Goal: Entertainment & Leisure: Consume media (video, audio)

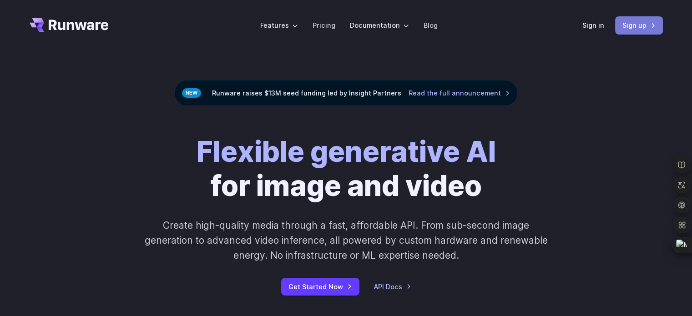
click at [630, 25] on link "Sign up" at bounding box center [639, 25] width 48 height 18
click at [631, 24] on link "Sign up" at bounding box center [639, 25] width 48 height 18
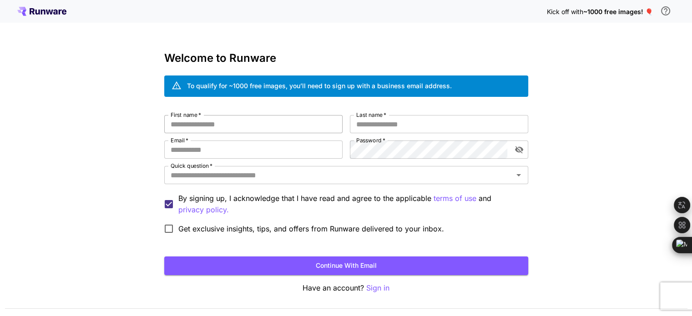
click at [229, 126] on input "First name   *" at bounding box center [253, 124] width 178 height 18
type input "**"
click at [379, 129] on input "Last name   *" at bounding box center [439, 124] width 178 height 18
type input "*********"
click at [246, 154] on input "Email   *" at bounding box center [253, 150] width 178 height 18
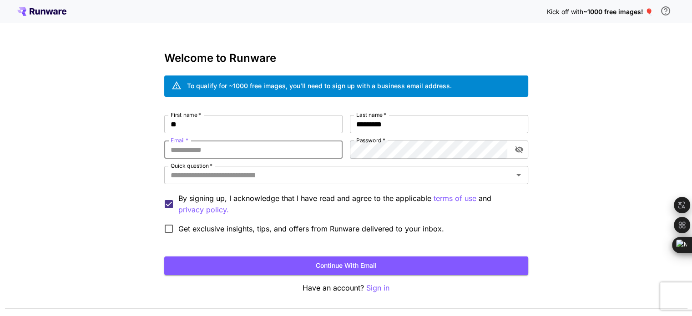
type input "**********"
click at [281, 183] on div "Quick question   *" at bounding box center [346, 175] width 364 height 18
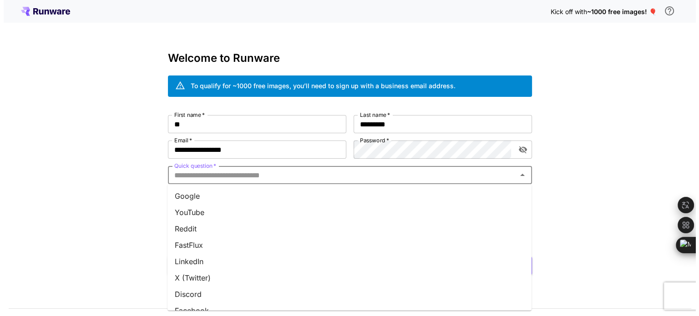
scroll to position [45, 0]
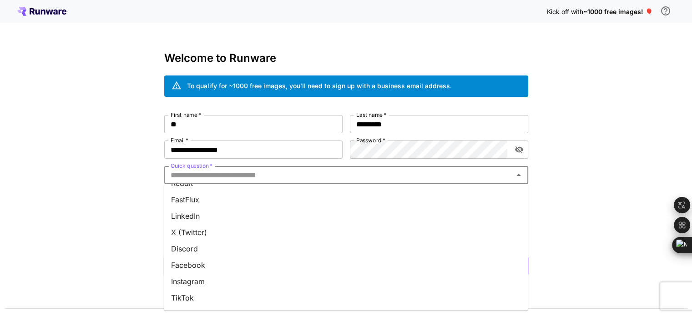
click at [212, 248] on li "Discord" at bounding box center [346, 249] width 364 height 16
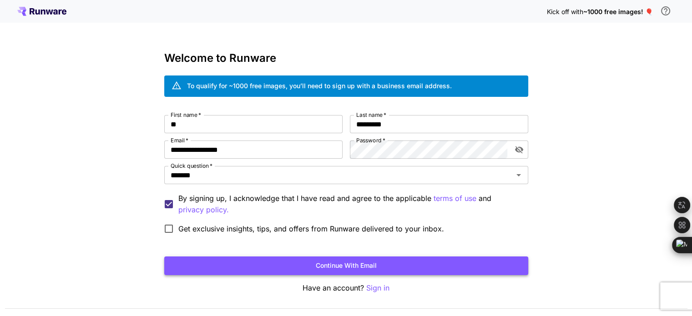
click at [335, 263] on button "Continue with email" at bounding box center [346, 265] width 364 height 19
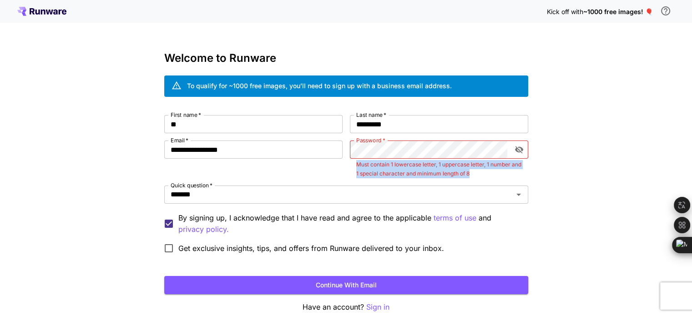
drag, startPoint x: 357, startPoint y: 163, endPoint x: 494, endPoint y: 169, distance: 137.9
click at [494, 169] on p "Must contain 1 lowercase letter, 1 uppercase letter, 1 number and 1 special cha…" at bounding box center [439, 169] width 166 height 18
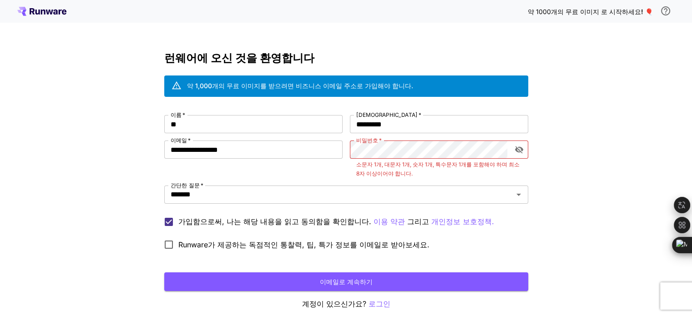
drag, startPoint x: 70, startPoint y: 10, endPoint x: 1, endPoint y: 13, distance: 69.2
click at [1, 13] on div "약 1000개의 무료 이미지 로 시작하세요 ! 🎈" at bounding box center [346, 11] width 692 height 23
drag, startPoint x: 285, startPoint y: 161, endPoint x: 273, endPoint y: 149, distance: 17.4
click at [273, 149] on div "**********" at bounding box center [253, 160] width 178 height 38
drag, startPoint x: 273, startPoint y: 149, endPoint x: 151, endPoint y: 154, distance: 122.0
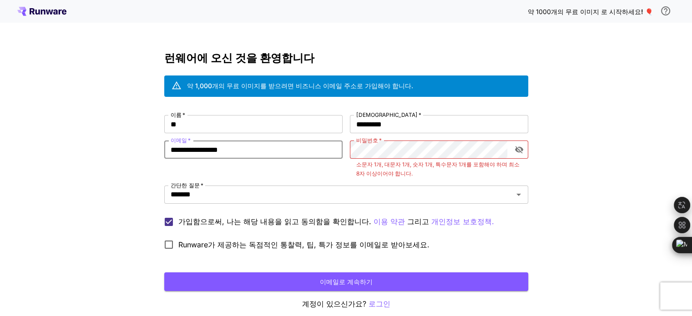
click at [151, 154] on div "**********" at bounding box center [346, 179] width 692 height 358
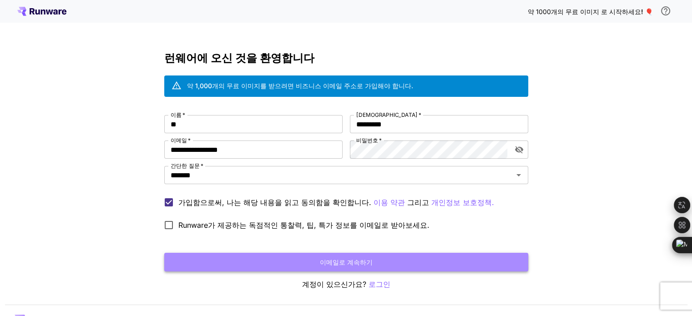
click at [346, 261] on font "이메일로 계속하기" at bounding box center [346, 262] width 53 height 8
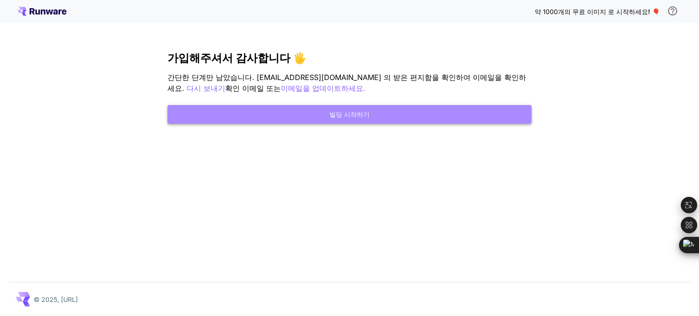
click at [347, 111] on font "빌딩 시작하기" at bounding box center [349, 115] width 40 height 8
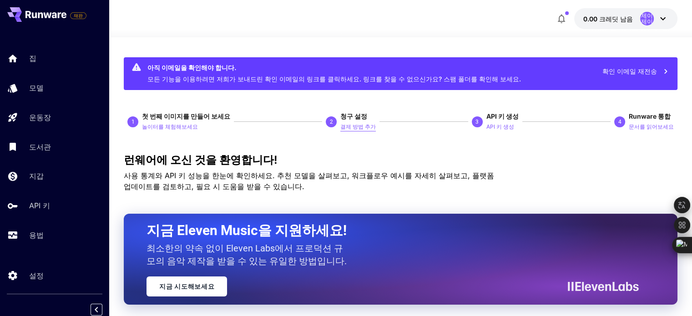
click at [355, 127] on font "결제 방법 추가" at bounding box center [357, 126] width 35 height 7
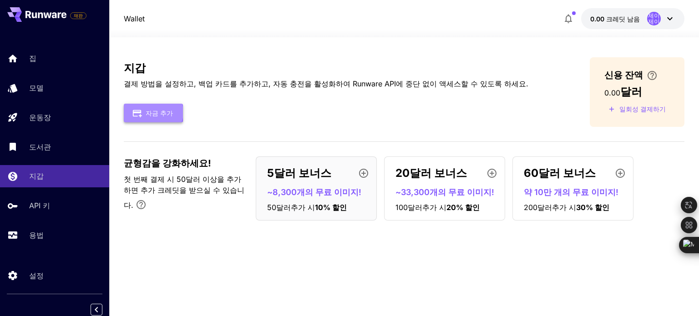
click at [152, 112] on font "자금 추가" at bounding box center [159, 113] width 27 height 8
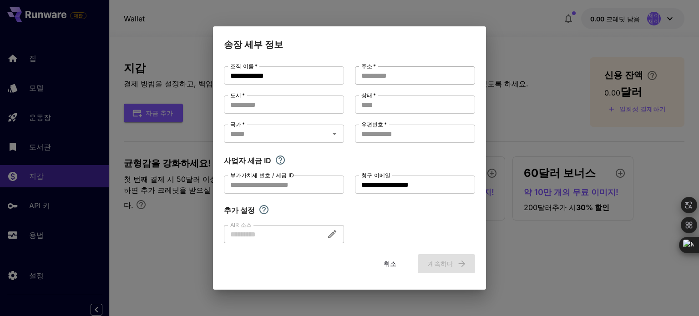
click at [382, 76] on input "주소   *" at bounding box center [415, 75] width 120 height 18
click at [271, 107] on input "도시   *" at bounding box center [284, 104] width 120 height 18
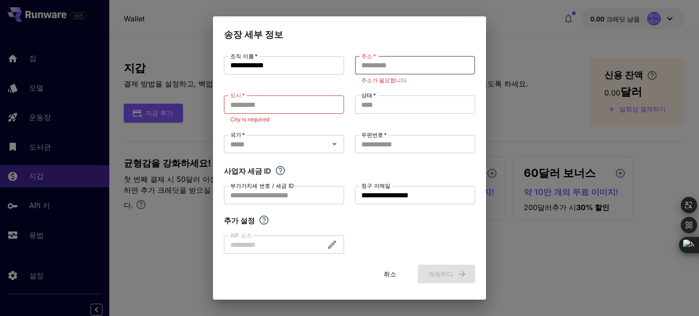
click at [380, 74] on input "주소   *" at bounding box center [415, 65] width 120 height 18
click at [369, 105] on input "상태   *" at bounding box center [415, 104] width 120 height 18
click at [267, 142] on input "국가   *" at bounding box center [276, 144] width 100 height 13
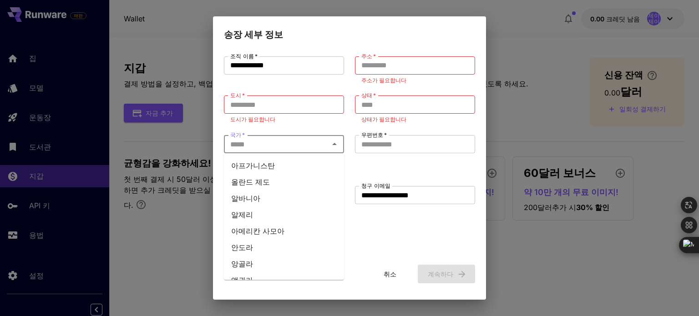
type input "****"
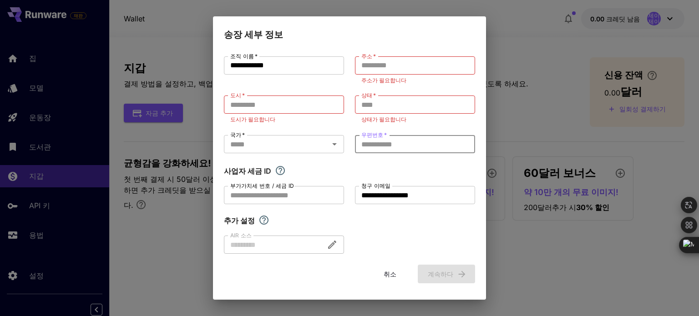
click at [367, 146] on input "우편번호   *" at bounding box center [415, 144] width 120 height 18
click at [389, 276] on font "취소" at bounding box center [389, 273] width 13 height 11
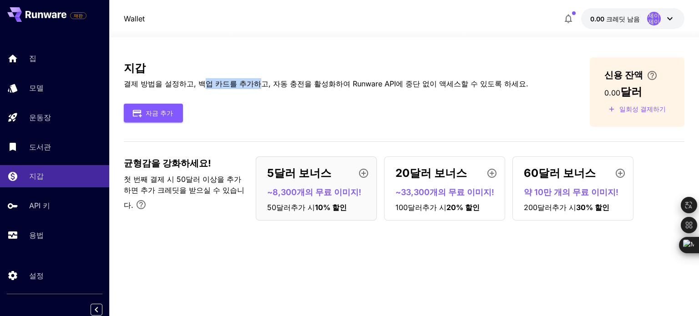
drag, startPoint x: 196, startPoint y: 82, endPoint x: 247, endPoint y: 82, distance: 51.4
click at [247, 82] on font "결제 방법을 설정하고, 백업 카드를 추가하고, 자동 충전을 활성화하여 Runware API에 중단 없이 액세스할 수 있도록 하세요." at bounding box center [326, 83] width 404 height 9
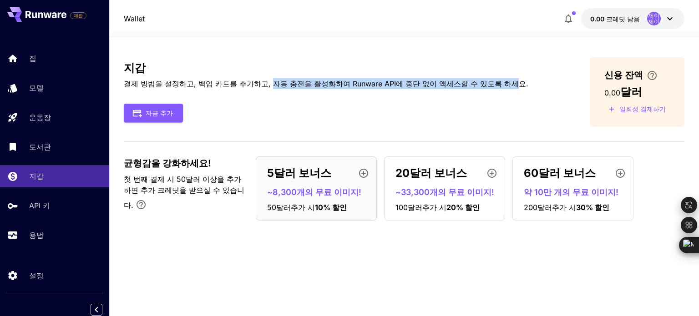
drag, startPoint x: 263, startPoint y: 83, endPoint x: 491, endPoint y: 82, distance: 227.4
click at [491, 82] on font "결제 방법을 설정하고, 백업 카드를 추가하고, 자동 충전을 활성화하여 Runware API에 중단 없이 액세스할 수 있도록 하세요." at bounding box center [326, 83] width 404 height 9
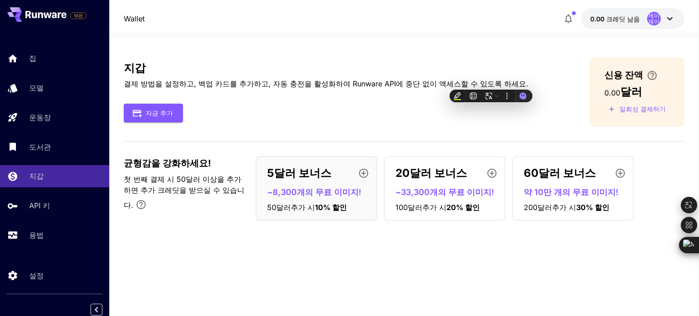
click at [335, 126] on div "지갑 결제 방법을 설정하고, 백업 카드를 추가하고, 자동 충전을 활성화하여 Runware API에 중단 없이 액세스할 수 있도록 하세요. 자금…" at bounding box center [404, 92] width 560 height 70
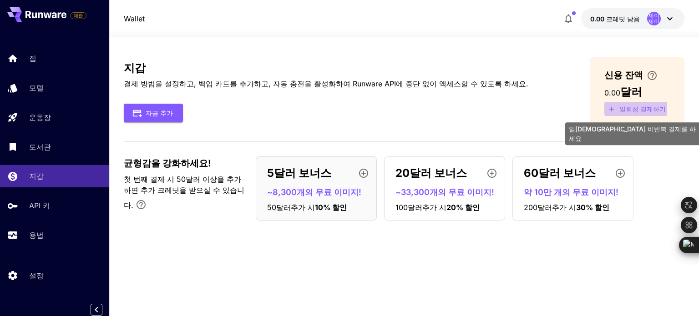
click at [626, 108] on font "일회성 결제하기" at bounding box center [642, 109] width 46 height 8
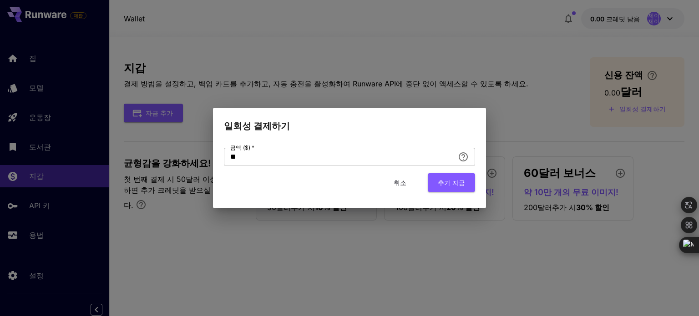
click at [401, 182] on font "취소" at bounding box center [399, 183] width 13 height 8
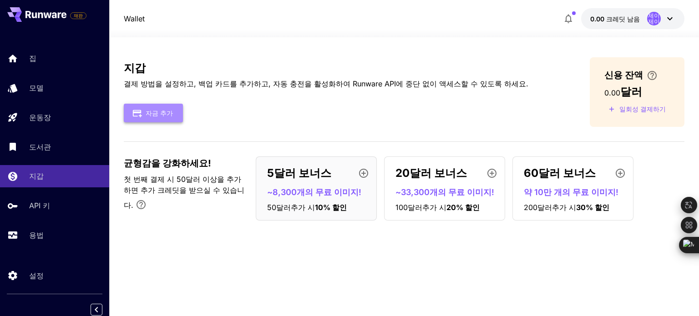
click at [161, 113] on font "자금 추가" at bounding box center [159, 113] width 27 height 8
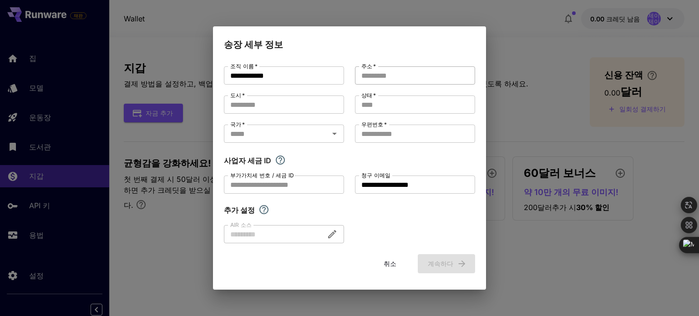
click at [385, 75] on input "주소   *" at bounding box center [415, 75] width 120 height 18
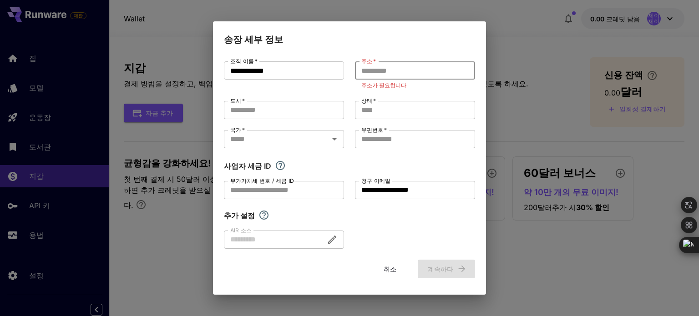
click at [382, 67] on input "주소   *" at bounding box center [415, 70] width 120 height 18
paste input "**********"
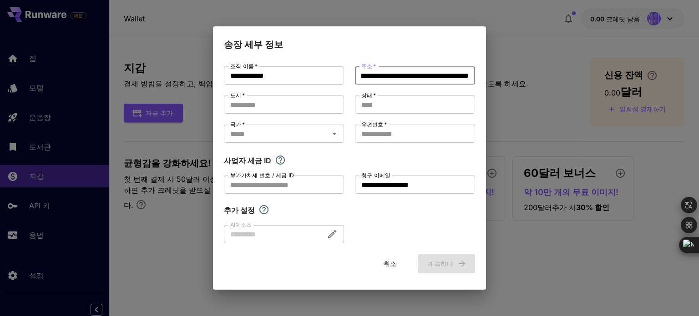
drag, startPoint x: 382, startPoint y: 74, endPoint x: 402, endPoint y: 74, distance: 20.0
click at [402, 74] on input "**********" at bounding box center [415, 75] width 120 height 18
type input "**********"
click at [250, 104] on input "도시   *" at bounding box center [284, 104] width 120 height 18
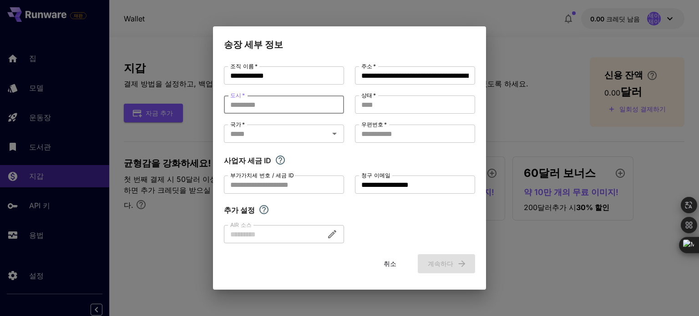
paste input "*****"
type input "*****"
click at [444, 75] on input "**********" at bounding box center [415, 75] width 120 height 18
click at [465, 76] on input "**********" at bounding box center [415, 75] width 120 height 18
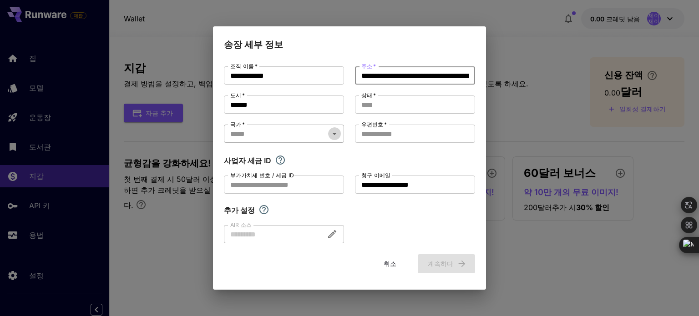
click at [338, 135] on icon "열려 있는" at bounding box center [334, 133] width 11 height 11
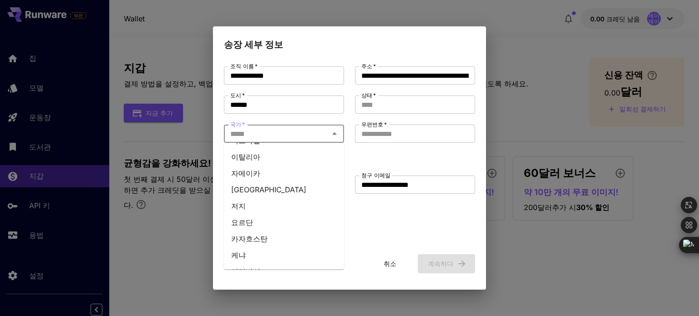
scroll to position [1874, 0]
click at [248, 301] on font "대한민국" at bounding box center [245, 305] width 29 height 9
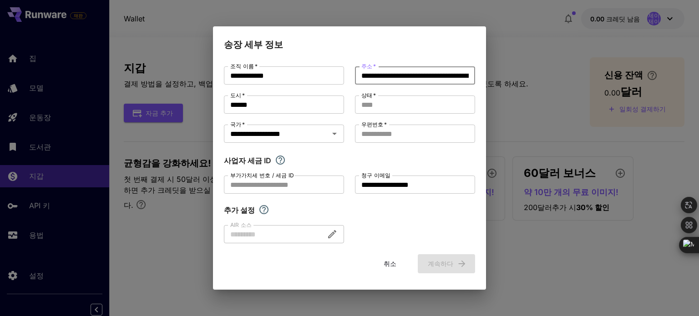
scroll to position [0, 60]
drag, startPoint x: 442, startPoint y: 76, endPoint x: 513, endPoint y: 67, distance: 71.1
click at [513, 67] on div "**********" at bounding box center [349, 158] width 699 height 316
drag, startPoint x: 411, startPoint y: 75, endPoint x: 438, endPoint y: 74, distance: 26.8
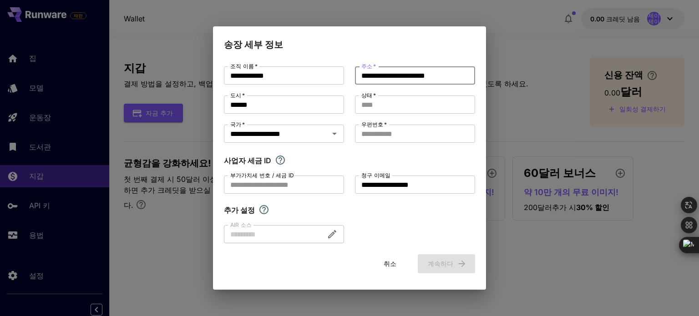
click at [438, 74] on input "**********" at bounding box center [415, 75] width 120 height 18
type input "**********"
drag, startPoint x: 254, startPoint y: 101, endPoint x: 218, endPoint y: 105, distance: 35.7
click at [218, 105] on div "**********" at bounding box center [349, 170] width 273 height 237
click at [402, 101] on input "상태   *" at bounding box center [415, 104] width 120 height 18
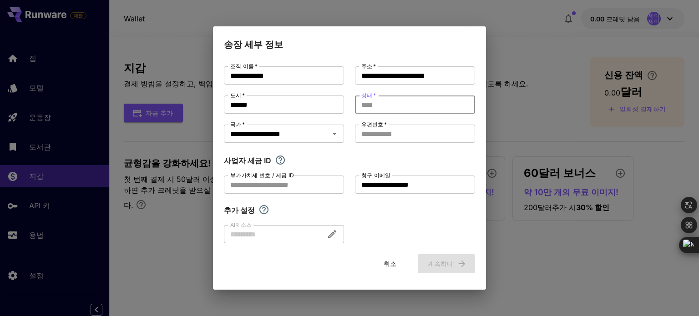
paste input "*****"
type input "*****"
drag, startPoint x: 412, startPoint y: 75, endPoint x: 438, endPoint y: 78, distance: 25.7
click at [438, 78] on input "**********" at bounding box center [415, 75] width 120 height 18
drag, startPoint x: 275, startPoint y: 109, endPoint x: 198, endPoint y: 111, distance: 76.4
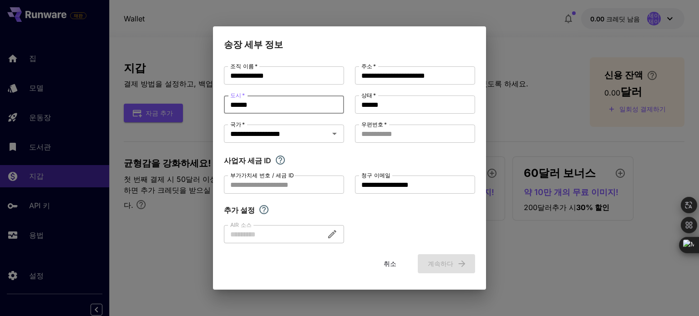
click at [198, 111] on div "**********" at bounding box center [349, 158] width 699 height 316
paste input "*"
type input "******"
drag, startPoint x: 457, startPoint y: 75, endPoint x: 413, endPoint y: 77, distance: 44.2
click at [413, 77] on input "**********" at bounding box center [415, 75] width 120 height 18
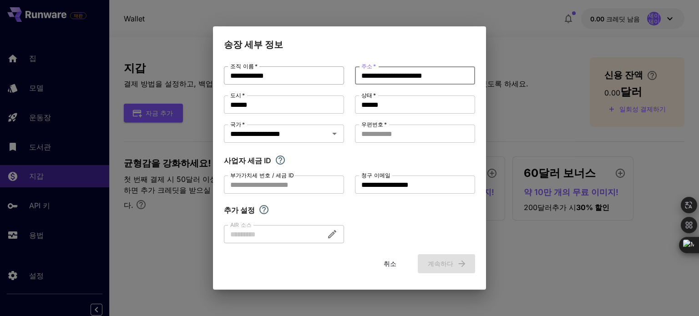
drag, startPoint x: 442, startPoint y: 75, endPoint x: 312, endPoint y: 75, distance: 130.5
click at [312, 75] on div "**********" at bounding box center [349, 154] width 251 height 177
click at [453, 74] on input "**********" at bounding box center [415, 75] width 120 height 18
drag, startPoint x: 408, startPoint y: 76, endPoint x: 344, endPoint y: 67, distance: 65.2
click at [344, 67] on div "**********" at bounding box center [349, 154] width 251 height 177
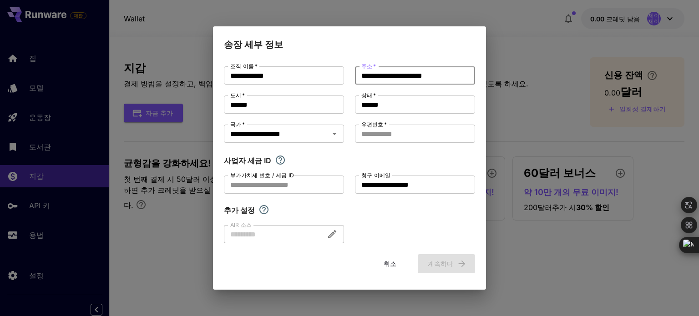
paste input "**********"
click at [420, 74] on input "**********" at bounding box center [415, 75] width 120 height 18
drag, startPoint x: 420, startPoint y: 74, endPoint x: 487, endPoint y: 75, distance: 66.4
click at [487, 75] on div "**********" at bounding box center [349, 158] width 699 height 316
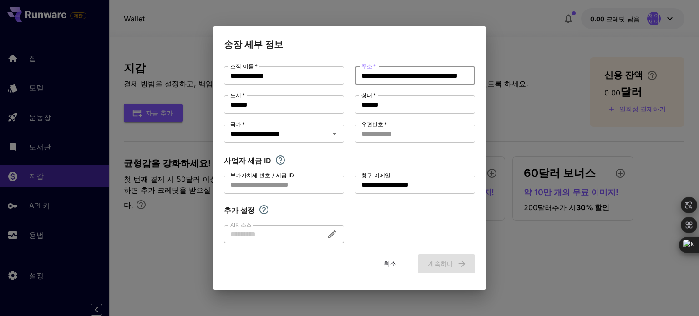
click at [461, 73] on input "**********" at bounding box center [415, 75] width 120 height 18
type input "**********"
click at [433, 164] on div "사업자 세금 ID" at bounding box center [349, 160] width 251 height 11
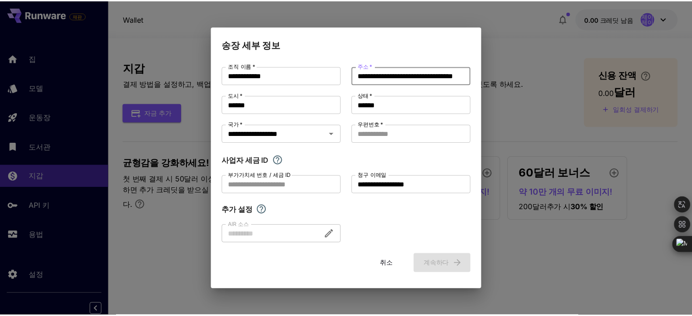
scroll to position [0, 0]
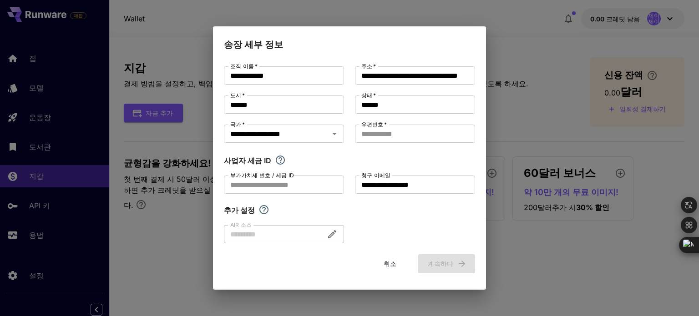
click at [397, 230] on div "**********" at bounding box center [349, 154] width 251 height 177
click at [402, 143] on input "우편번호   *" at bounding box center [415, 134] width 120 height 18
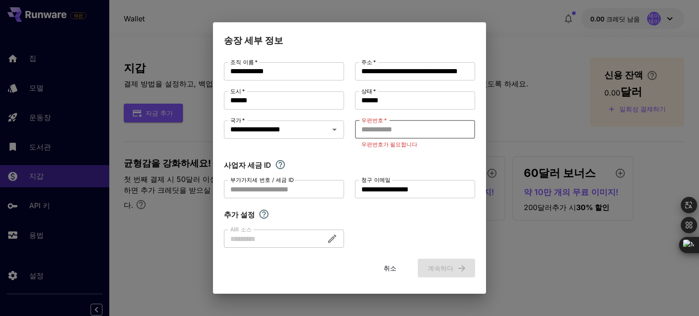
paste input "*****"
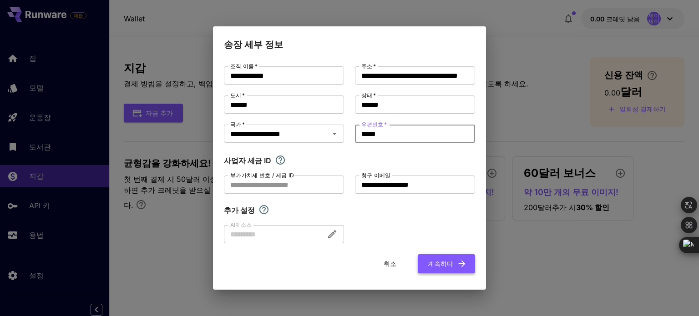
type input "*****"
click at [443, 266] on font "계속하다" at bounding box center [439, 264] width 25 height 8
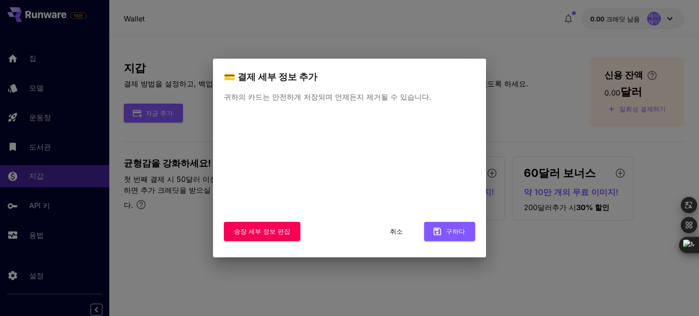
click at [397, 233] on font "취소" at bounding box center [396, 231] width 13 height 8
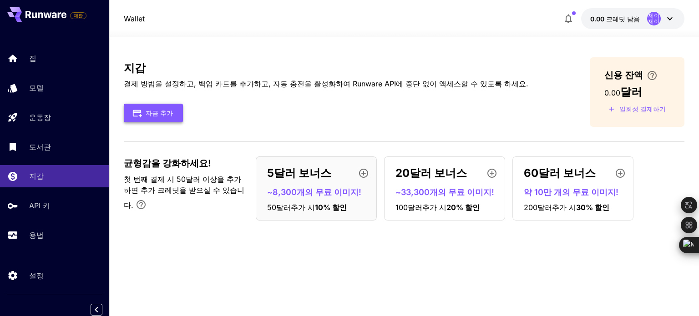
click at [168, 114] on font "자금 추가" at bounding box center [159, 113] width 27 height 8
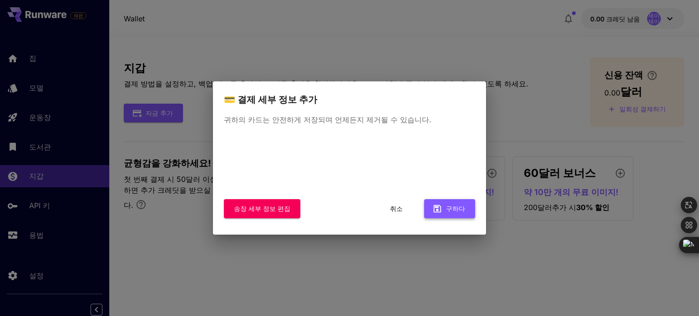
click at [453, 210] on font "구하다" at bounding box center [455, 209] width 19 height 8
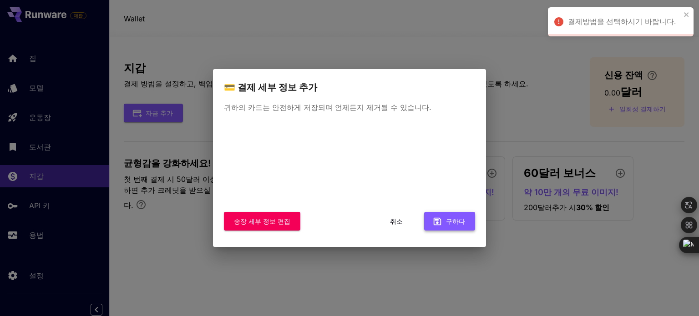
click at [456, 233] on div "송장 세부 정보 편집 취소 구하다" at bounding box center [349, 180] width 251 height 116
click at [461, 223] on font "구하다" at bounding box center [455, 221] width 19 height 8
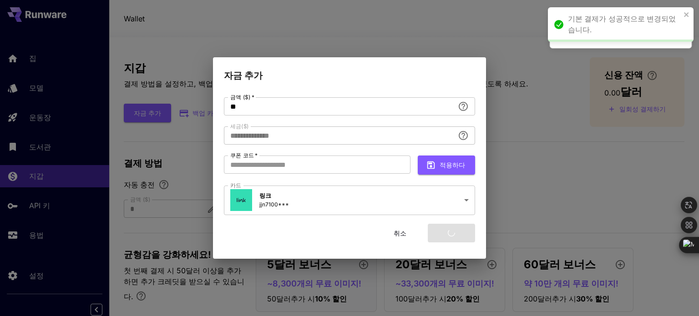
type input "****"
click at [313, 104] on input "**" at bounding box center [339, 106] width 230 height 18
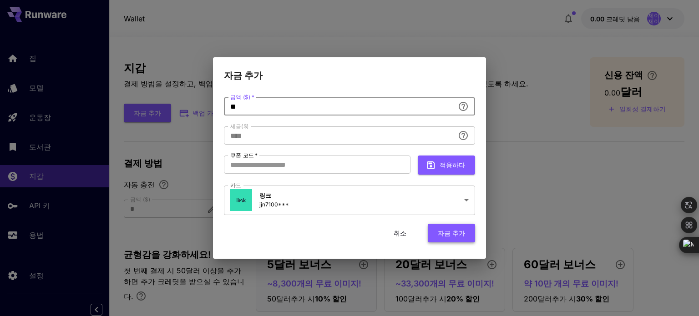
click at [447, 233] on font "자금 추가" at bounding box center [450, 233] width 27 height 8
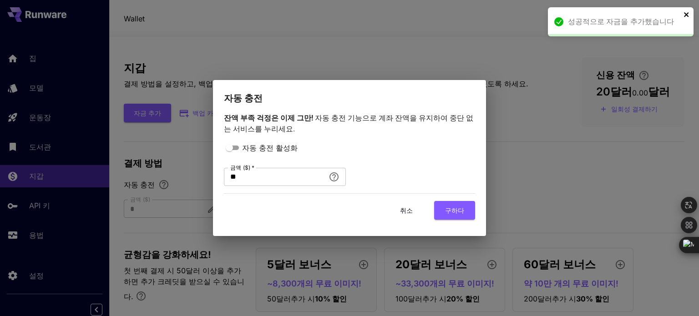
click at [687, 13] on icon "닫다" at bounding box center [685, 14] width 5 height 5
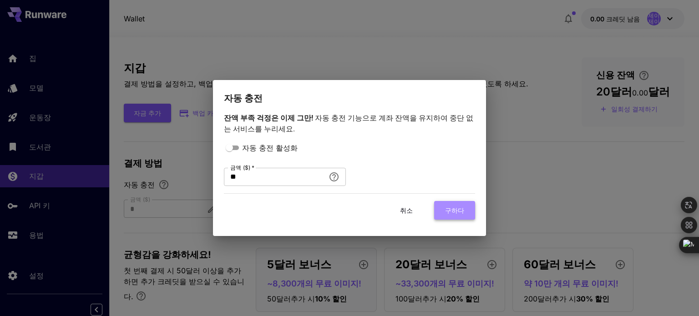
click at [460, 212] on font "구하다" at bounding box center [454, 210] width 19 height 8
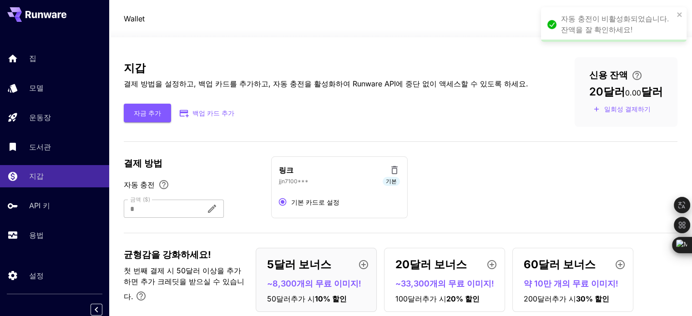
click at [623, 21] on font "자동 충전이 비활성화되었습니다. 잔액을 잘 확인하세요!" at bounding box center [615, 24] width 108 height 19
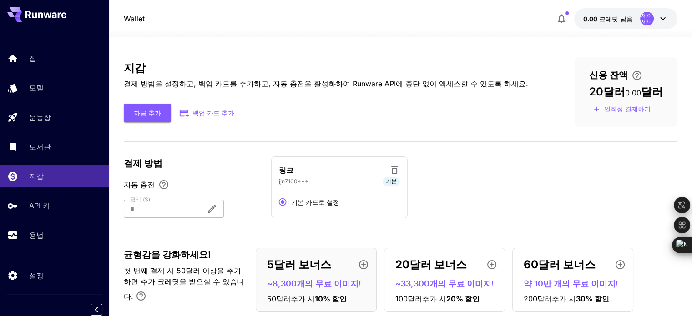
click at [569, 43] on div "지갑 결제 방법을 설정하고, 백업 카드를 추가하고, 자동 충전을 활성화하여 Runware API에 중단 없이 액세스할 수 있도록 하세요. 자금…" at bounding box center [400, 188] width 553 height 302
click at [561, 21] on icon "button" at bounding box center [561, 19] width 7 height 9
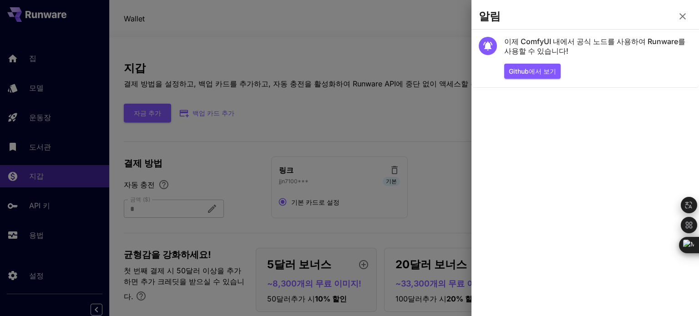
click at [677, 18] on icon "button" at bounding box center [682, 16] width 11 height 11
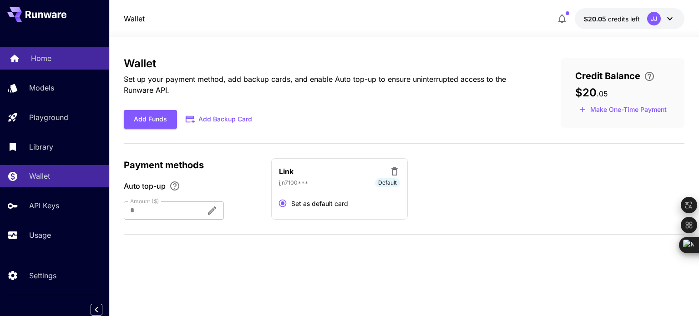
click at [41, 60] on p "Home" at bounding box center [41, 58] width 20 height 11
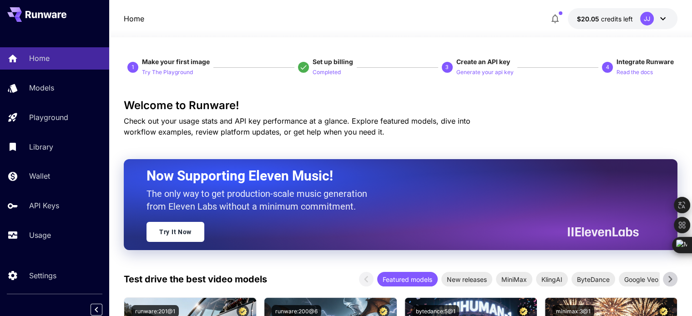
click at [452, 69] on span "3" at bounding box center [449, 67] width 15 height 11
click at [473, 70] on p "Generate your api key" at bounding box center [484, 72] width 57 height 9
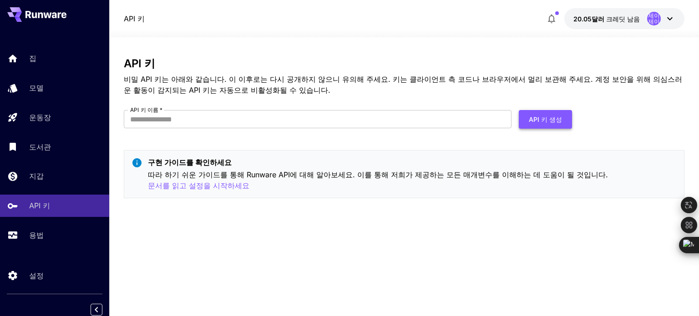
click at [548, 122] on font "API 키 생성" at bounding box center [544, 120] width 33 height 8
click at [365, 124] on input "API 키 이름   *" at bounding box center [317, 119] width 387 height 18
click at [371, 93] on p "비밀 API 키는 아래와 같습니다. 이 이후로는 다시 공개하지 않으니 유의해 주세요. 키는 클라이언트 측 코드나 브라우저에서 멀리 보관해 주세…" at bounding box center [404, 85] width 560 height 22
click at [249, 181] on font "문서를 읽고 설정을 시작하세요" at bounding box center [198, 185] width 101 height 9
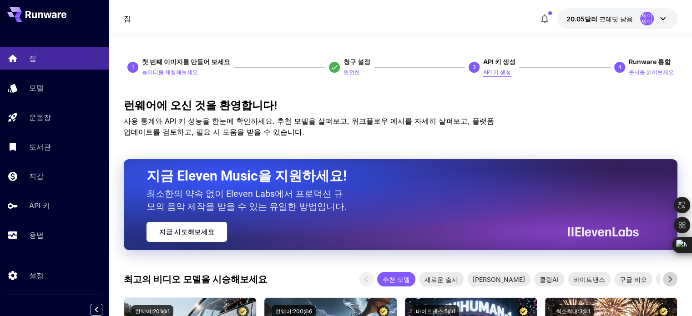
click at [496, 71] on font "API 키 생성" at bounding box center [497, 72] width 28 height 7
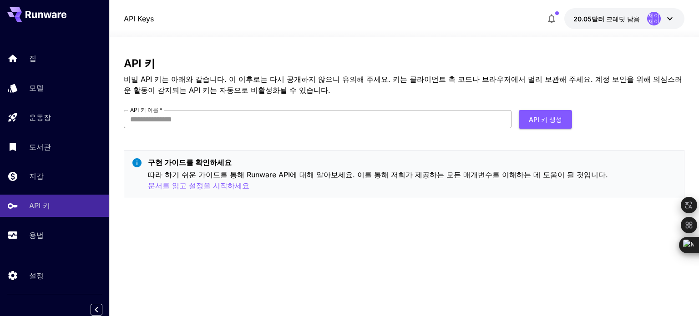
click at [289, 116] on input "API 키 이름   *" at bounding box center [317, 119] width 387 height 18
type input "*******"
click at [546, 116] on font "API 키 생성" at bounding box center [544, 120] width 33 height 8
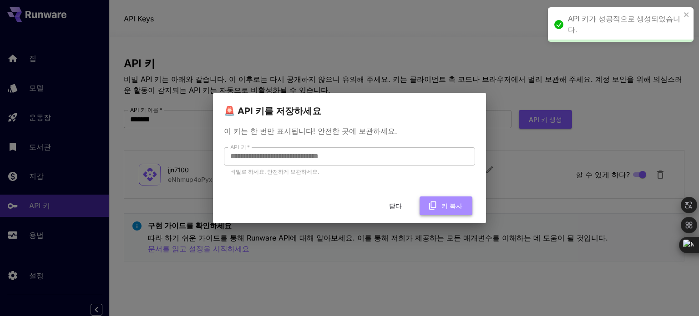
click at [452, 206] on font "키 복사" at bounding box center [451, 206] width 21 height 8
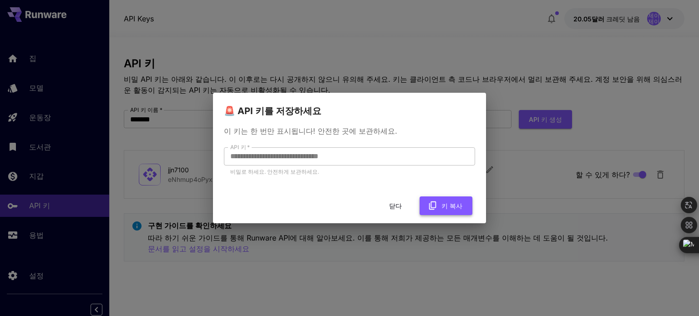
click at [447, 207] on font "키 복사" at bounding box center [451, 206] width 21 height 8
click at [453, 204] on font "키 복사" at bounding box center [451, 206] width 21 height 8
click at [400, 207] on font "닫다" at bounding box center [395, 206] width 13 height 8
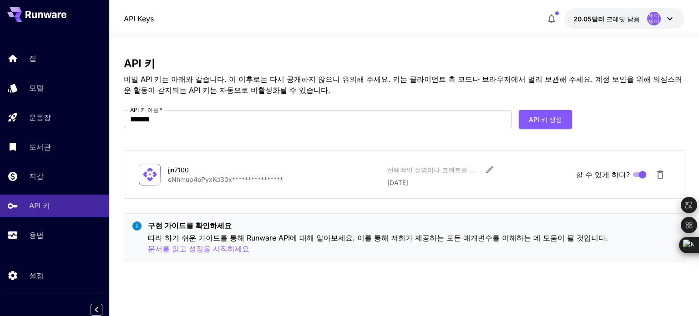
click at [362, 33] on div at bounding box center [403, 31] width 589 height 11
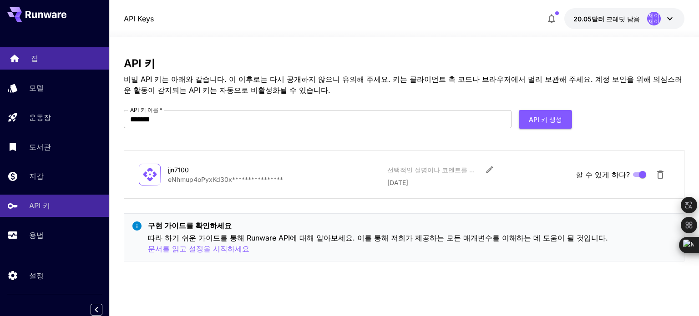
click at [36, 60] on font "집" at bounding box center [34, 58] width 7 height 9
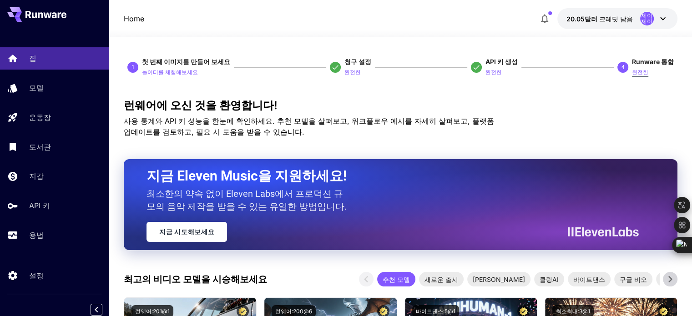
click at [647, 70] on font "완전한" at bounding box center [640, 72] width 16 height 7
click at [646, 70] on font "완전한" at bounding box center [640, 72] width 16 height 7
click at [642, 71] on font "완전한" at bounding box center [640, 72] width 16 height 7
click at [640, 71] on font "완전한" at bounding box center [640, 72] width 16 height 7
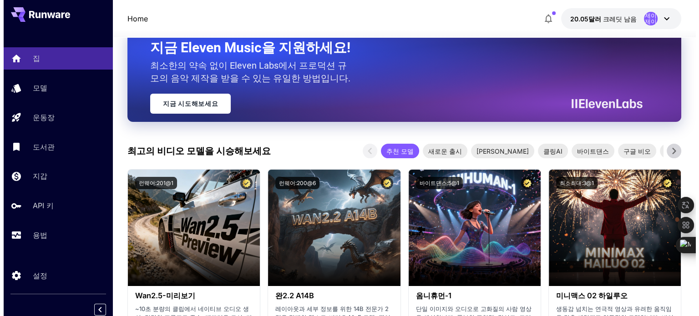
scroll to position [45, 0]
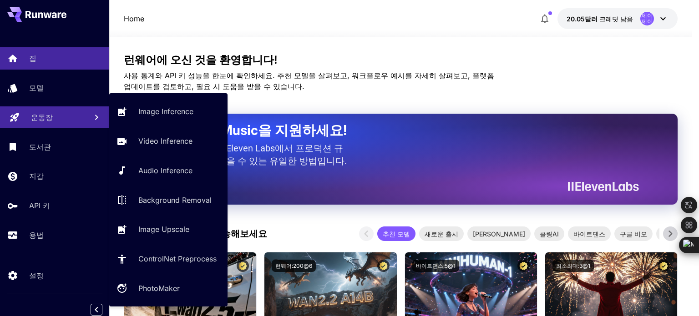
click at [35, 112] on p "운동장" at bounding box center [42, 117] width 22 height 11
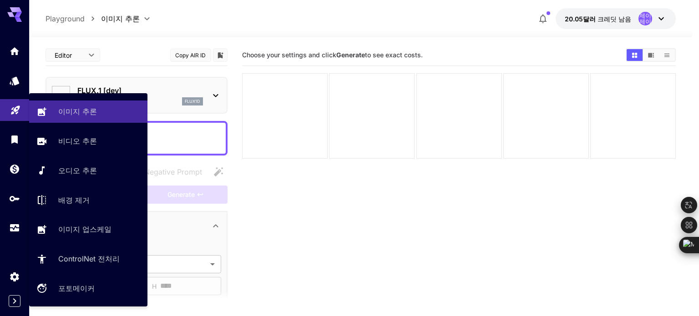
type input "**********"
click at [73, 107] on font "이미지 추론" at bounding box center [79, 111] width 39 height 9
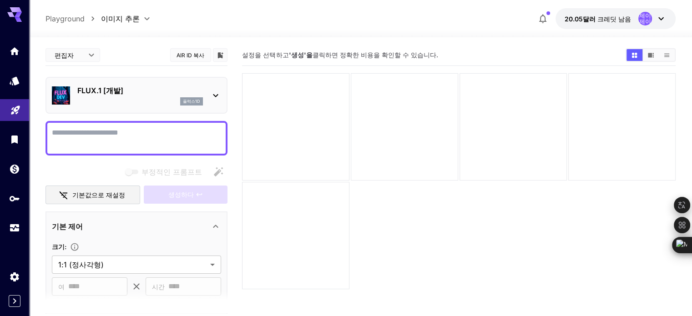
click at [217, 95] on icon at bounding box center [215, 95] width 5 height 3
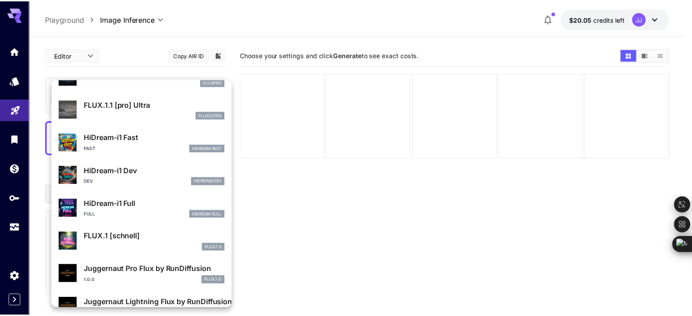
scroll to position [729, 0]
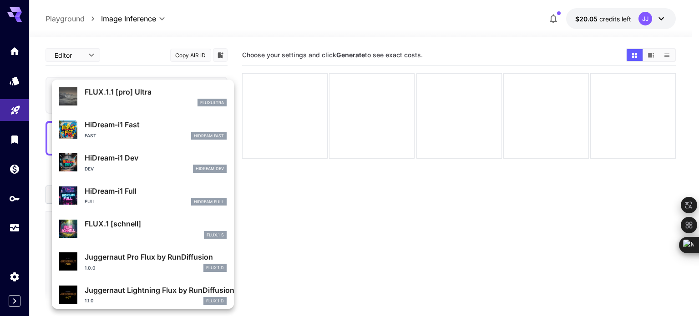
click at [111, 223] on p "FLUX.1 [schnell]" at bounding box center [156, 223] width 142 height 11
type input "*"
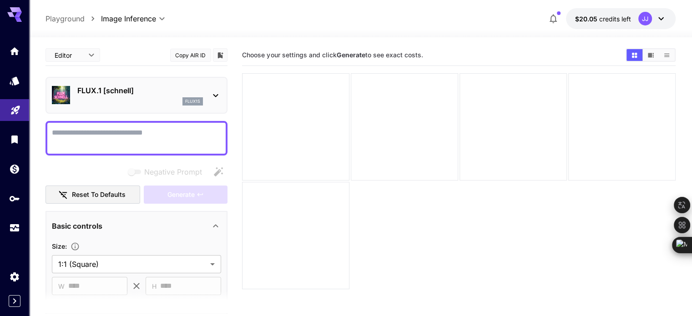
click at [110, 143] on textarea "Negative Prompt" at bounding box center [136, 138] width 169 height 22
paste textarea "**********"
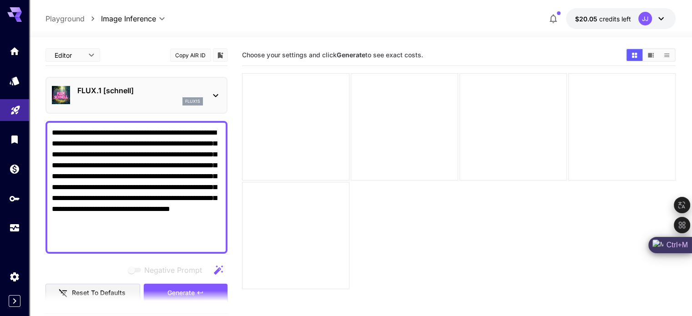
type textarea "**********"
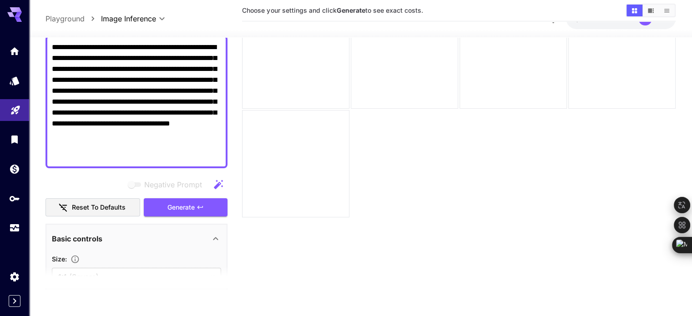
scroll to position [182, 0]
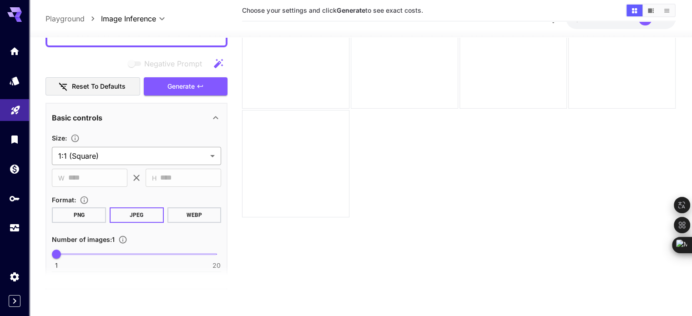
click at [213, 156] on body "**********" at bounding box center [346, 122] width 692 height 388
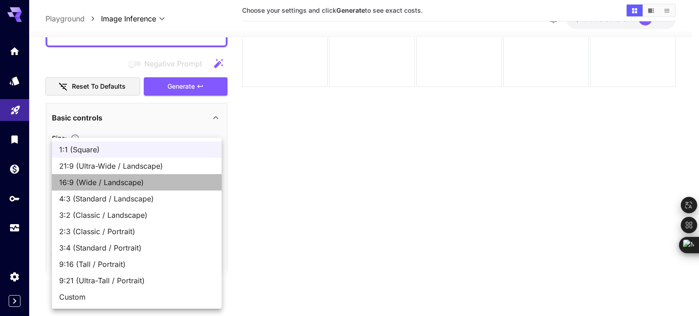
click at [90, 182] on span "16:9 (Wide / Landscape)" at bounding box center [136, 182] width 155 height 11
type input "**********"
type input "****"
type input "***"
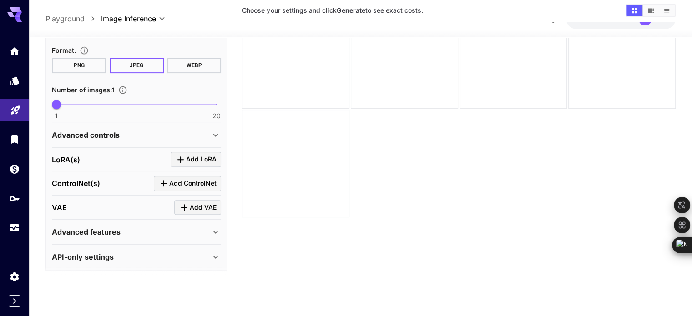
scroll to position [333, 0]
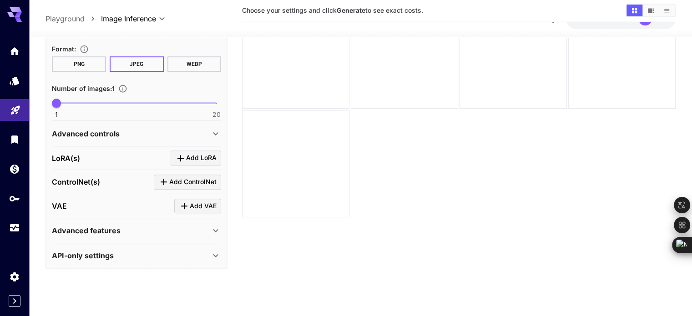
click at [78, 102] on span at bounding box center [136, 103] width 160 height 2
click at [86, 101] on span "4" at bounding box center [81, 103] width 9 height 9
type input "*"
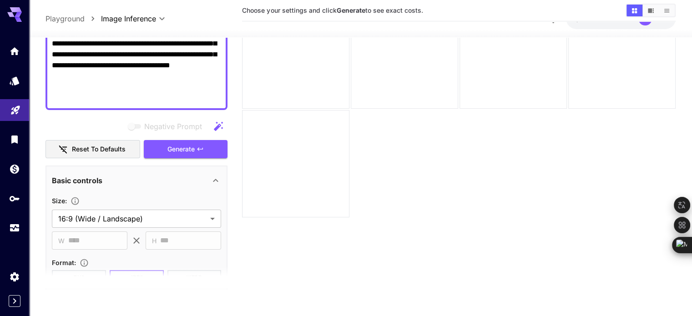
scroll to position [106, 0]
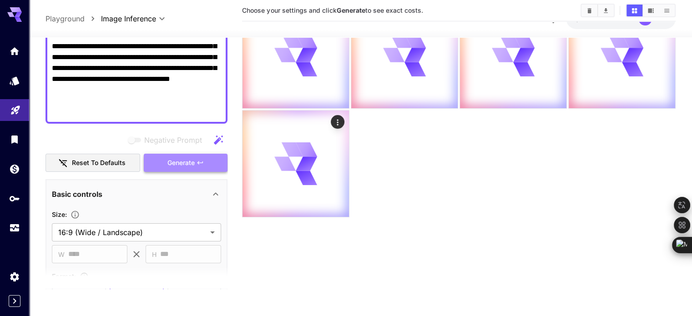
click at [188, 163] on span "Generate" at bounding box center [180, 162] width 27 height 11
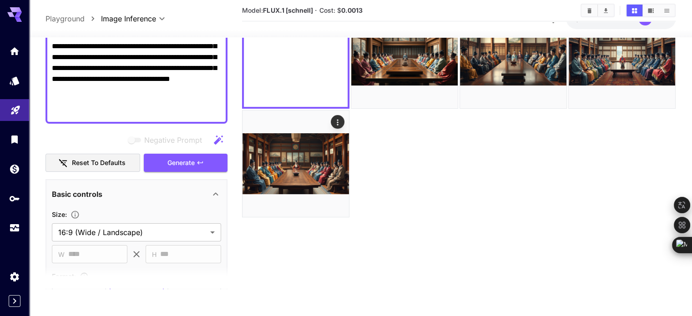
scroll to position [0, 0]
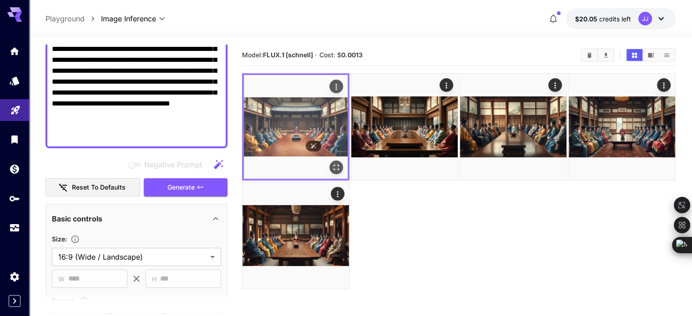
click at [271, 121] on img at bounding box center [296, 127] width 104 height 104
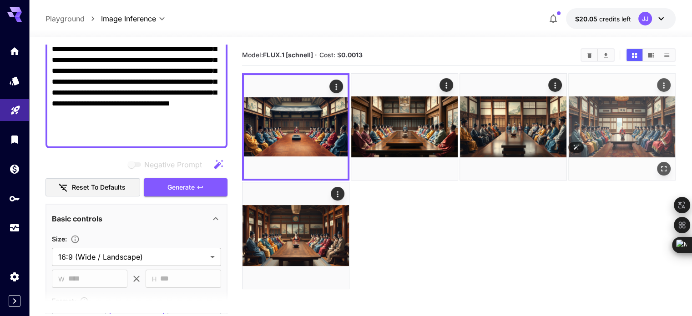
click at [568, 123] on img at bounding box center [621, 127] width 106 height 106
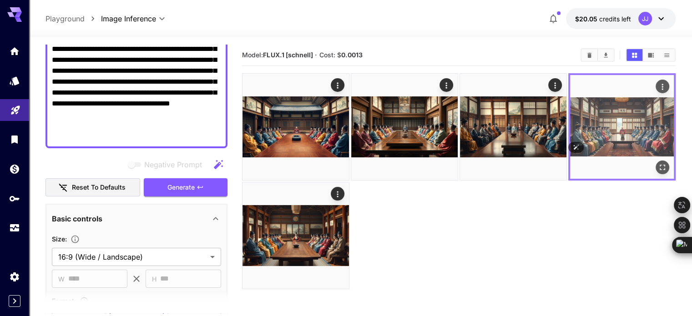
click at [570, 123] on img at bounding box center [622, 127] width 104 height 104
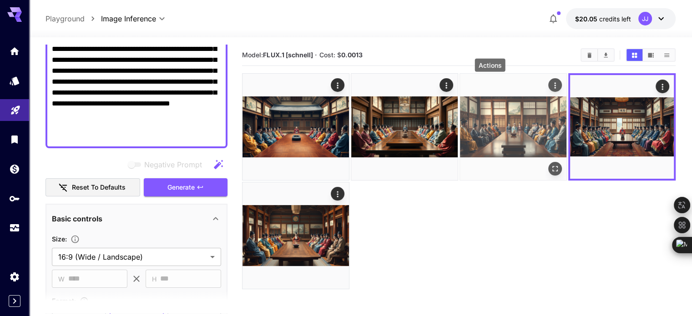
click at [550, 85] on icon "Actions" at bounding box center [554, 85] width 9 height 9
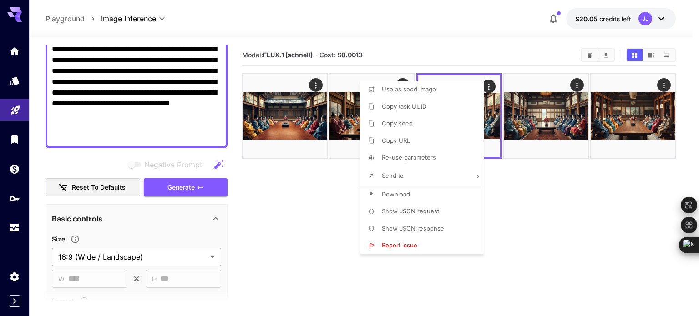
click at [266, 105] on div at bounding box center [349, 158] width 699 height 316
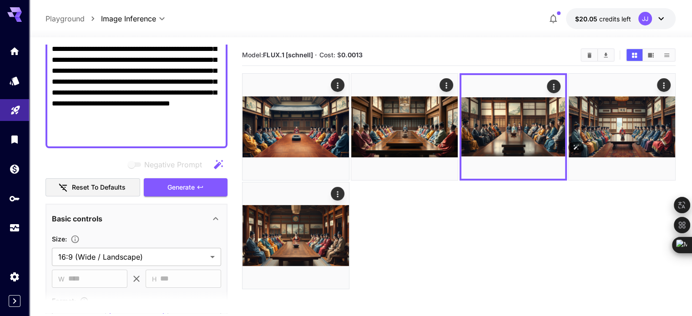
drag, startPoint x: 517, startPoint y: 109, endPoint x: 319, endPoint y: 170, distance: 207.1
click at [315, 175] on section "Model: FLUX.1 [schnell] · Cost: $ 0.0013" at bounding box center [458, 203] width 433 height 316
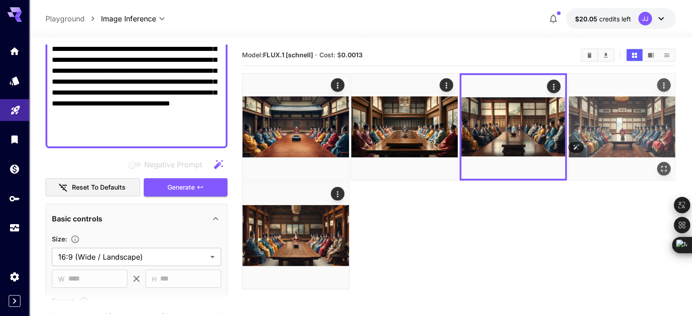
click at [568, 112] on img at bounding box center [621, 127] width 106 height 106
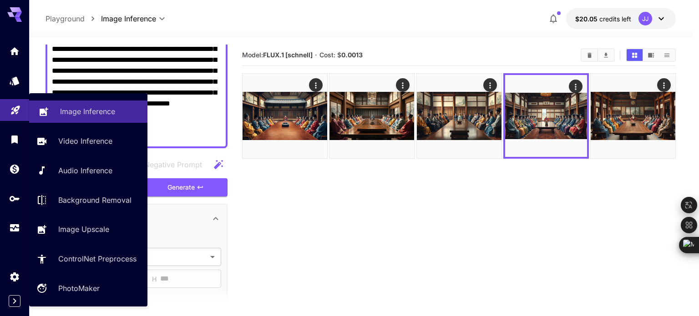
click at [88, 112] on p "Image Inference" at bounding box center [87, 111] width 55 height 11
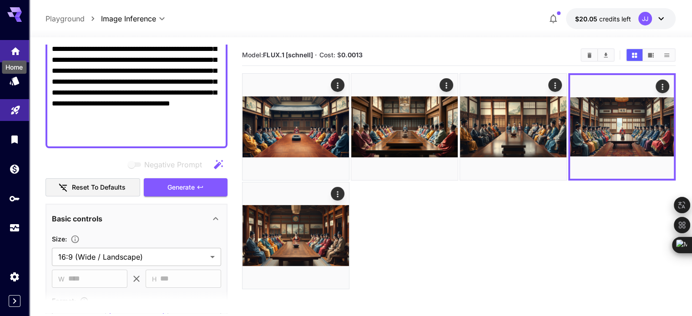
click at [10, 52] on icon "Home" at bounding box center [15, 48] width 11 height 11
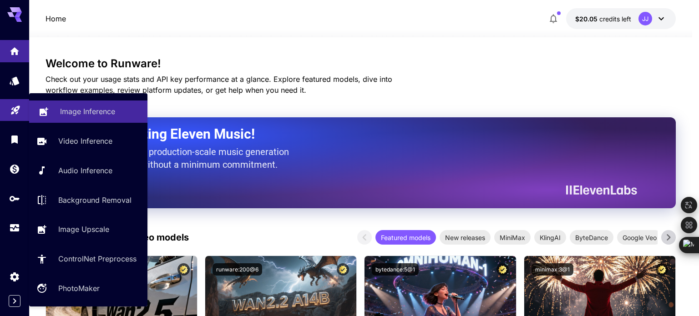
click at [70, 109] on p "Image Inference" at bounding box center [87, 111] width 55 height 11
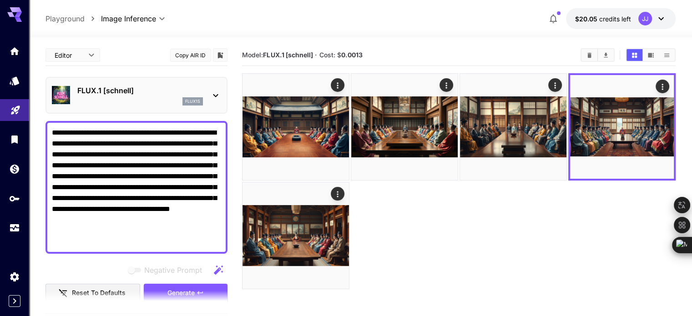
click at [67, 18] on p "Playground" at bounding box center [64, 18] width 39 height 11
click at [161, 18] on body "**********" at bounding box center [346, 194] width 692 height 388
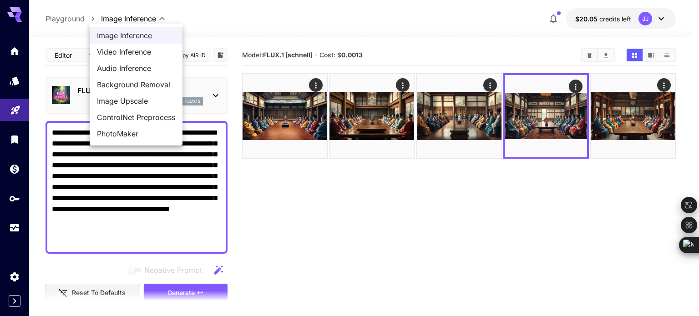
click at [146, 34] on span "Image Inference" at bounding box center [136, 35] width 78 height 11
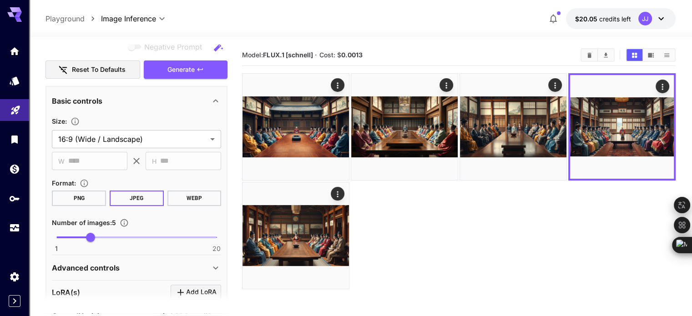
scroll to position [227, 0]
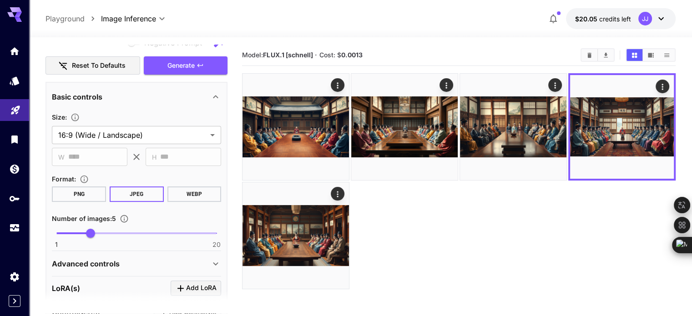
click at [16, 14] on icon at bounding box center [14, 14] width 15 height 15
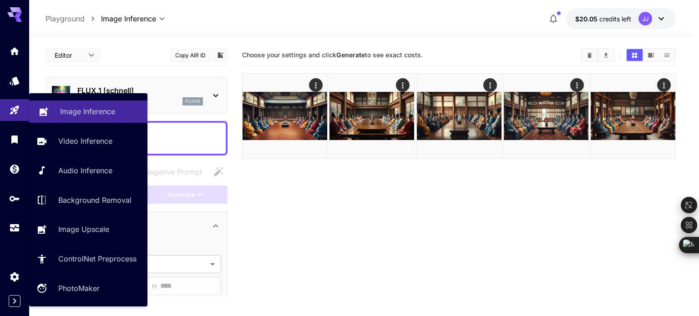
click at [66, 112] on p "Image Inference" at bounding box center [87, 111] width 55 height 11
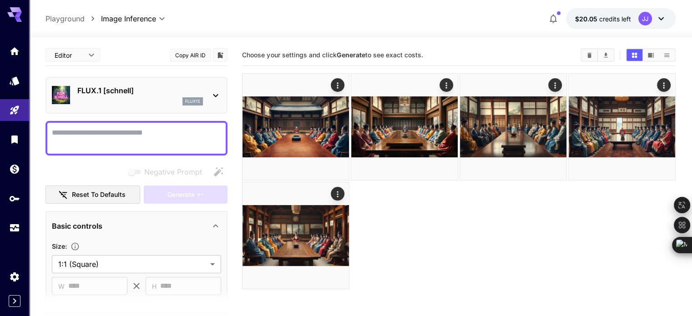
click at [216, 94] on icon at bounding box center [215, 95] width 11 height 11
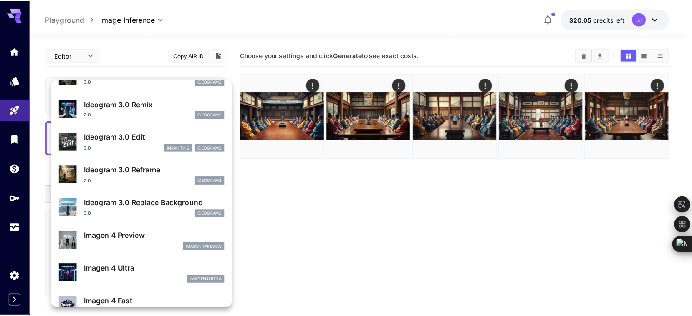
scroll to position [410, 0]
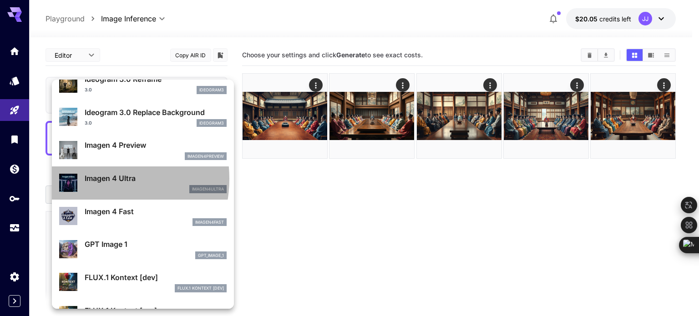
click at [95, 178] on p "Imagen 4 Ultra" at bounding box center [156, 178] width 142 height 11
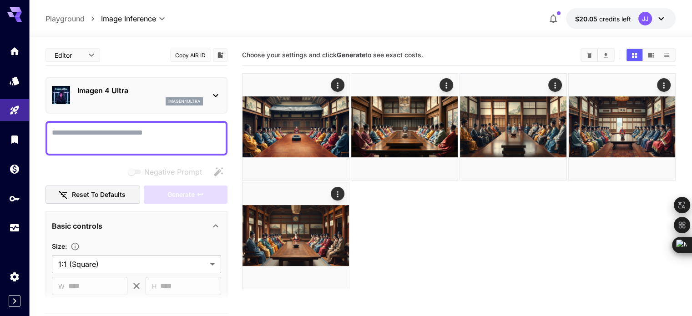
click at [131, 87] on p "Imagen 4 Ultra" at bounding box center [140, 90] width 126 height 11
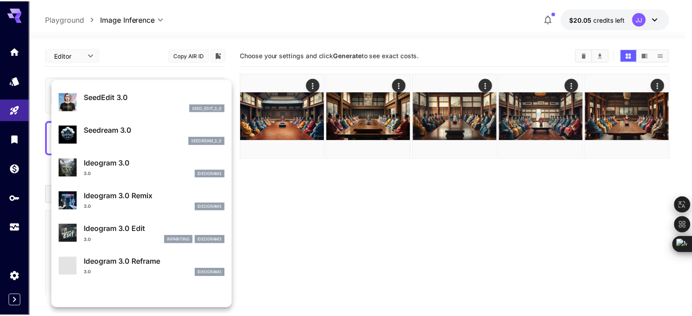
scroll to position [227, 0]
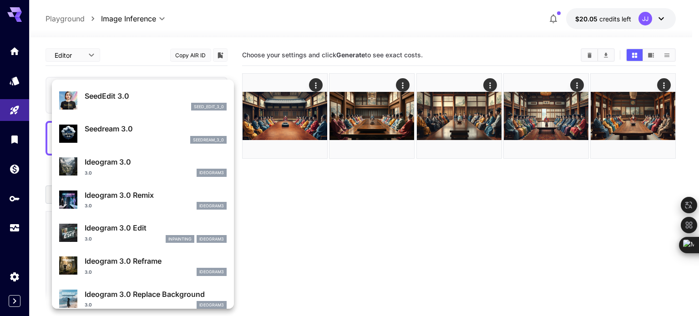
click at [371, 232] on div at bounding box center [349, 158] width 699 height 316
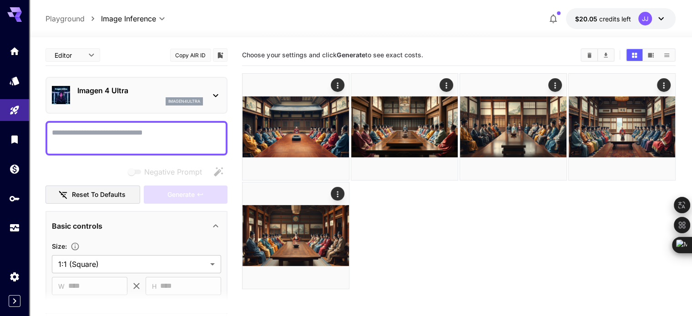
click at [78, 134] on textarea "Negative Prompt" at bounding box center [136, 138] width 169 height 22
paste textarea "**********"
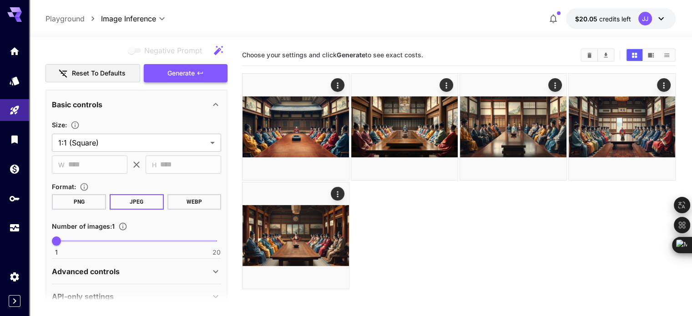
scroll to position [182, 0]
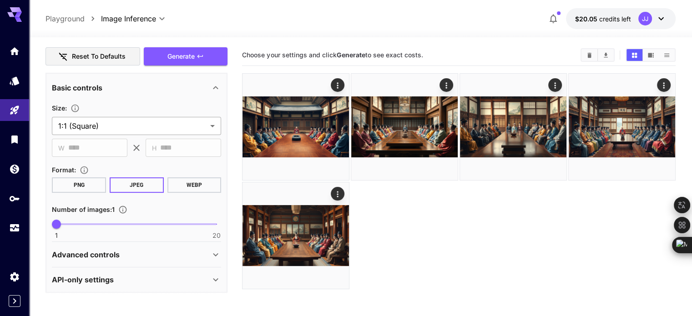
type textarea "**********"
click at [176, 130] on body "**********" at bounding box center [346, 194] width 692 height 388
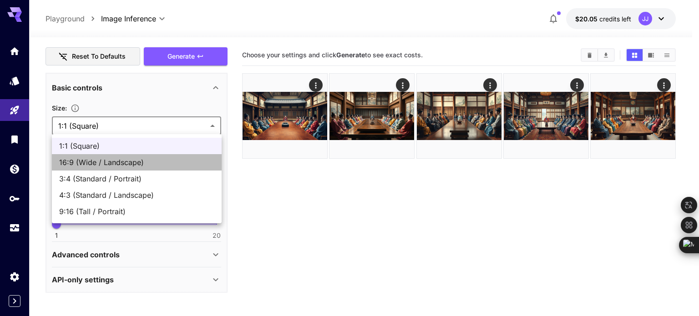
click at [88, 162] on span "16:9 (Wide / Landscape)" at bounding box center [136, 162] width 155 height 11
type input "**********"
type input "****"
type input "***"
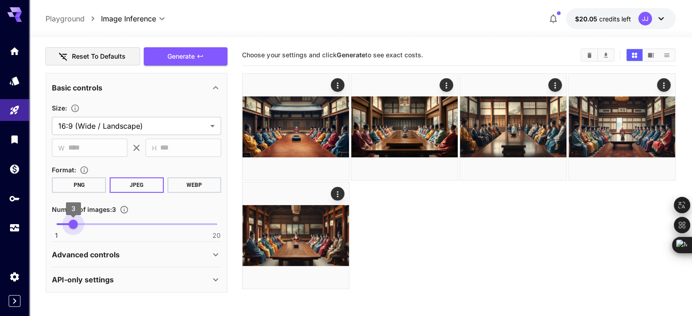
click at [75, 223] on span "1 20 3" at bounding box center [136, 224] width 160 height 14
click at [93, 225] on span "1 20 3" at bounding box center [136, 224] width 160 height 14
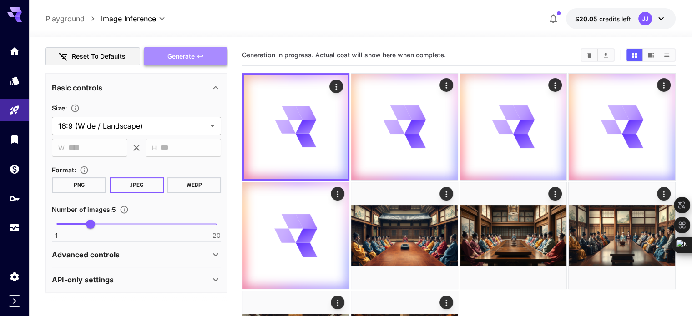
click at [185, 56] on span "Generate" at bounding box center [180, 56] width 27 height 11
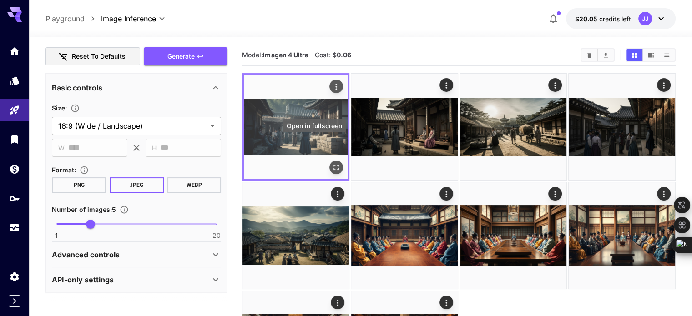
click at [333, 165] on icon "Open in fullscreen" at bounding box center [335, 167] width 5 height 5
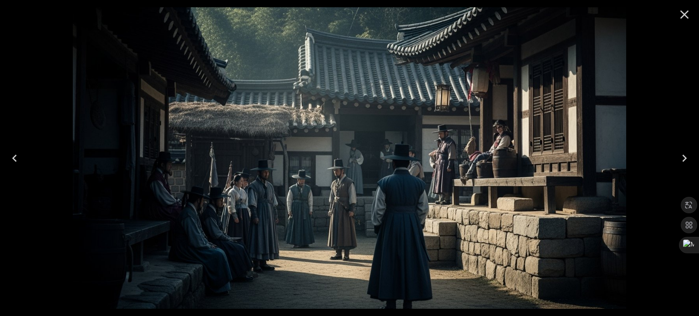
click at [684, 158] on icon "Next" at bounding box center [684, 158] width 5 height 7
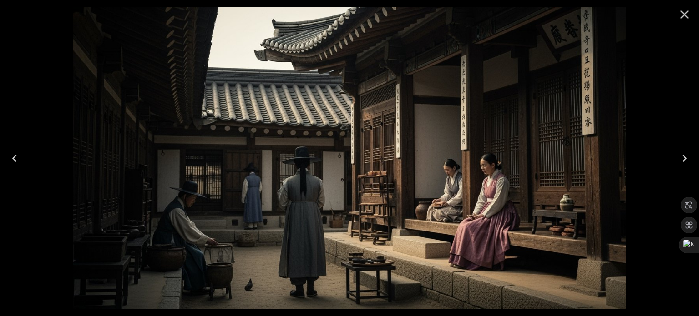
click at [684, 158] on icon "Next" at bounding box center [684, 158] width 5 height 7
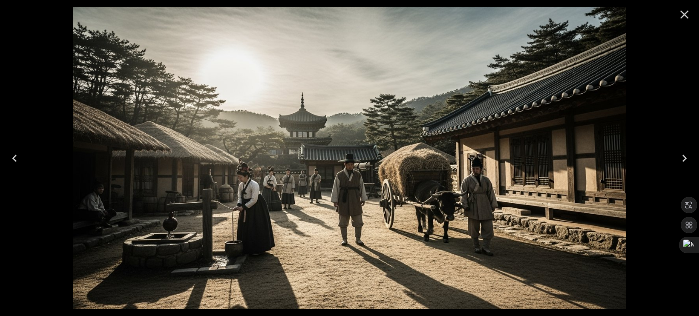
click at [684, 158] on icon "Next" at bounding box center [684, 158] width 5 height 7
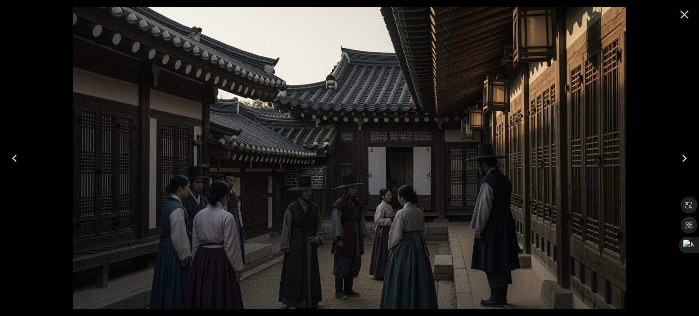
click at [684, 158] on icon "Next" at bounding box center [684, 158] width 5 height 7
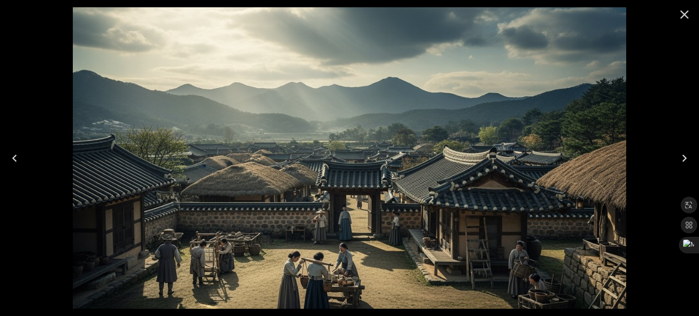
click at [684, 158] on icon "Next" at bounding box center [684, 158] width 5 height 7
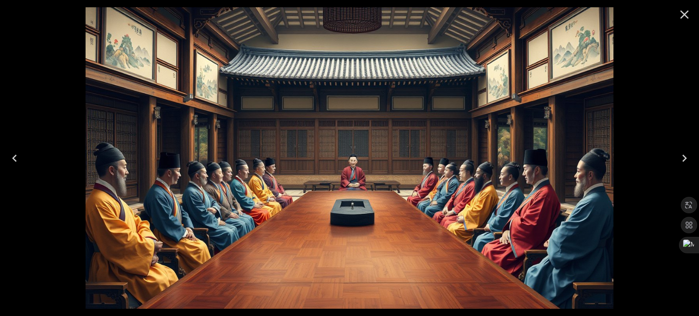
click at [684, 158] on icon "Next" at bounding box center [684, 158] width 5 height 7
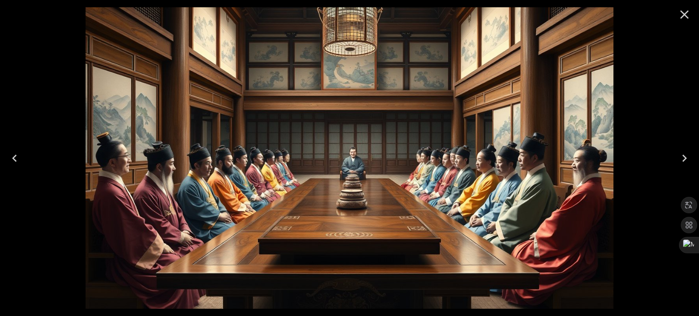
click at [684, 158] on icon "Next" at bounding box center [684, 158] width 5 height 7
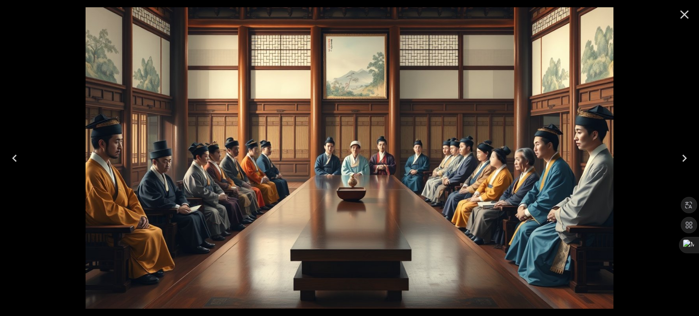
click at [684, 158] on icon "Next" at bounding box center [684, 158] width 5 height 7
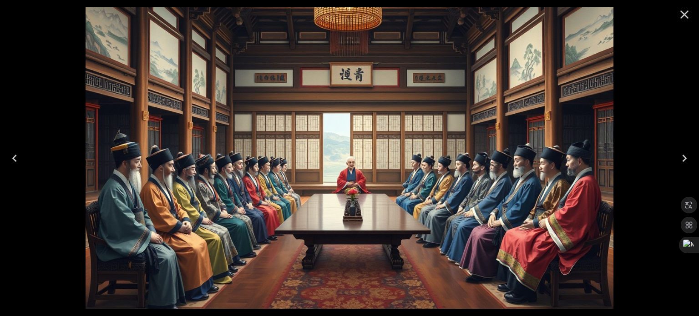
click at [684, 158] on icon "Next" at bounding box center [684, 158] width 5 height 7
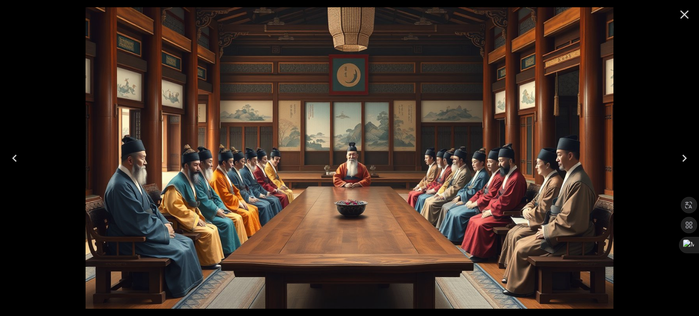
click at [684, 158] on icon "Next" at bounding box center [684, 158] width 5 height 7
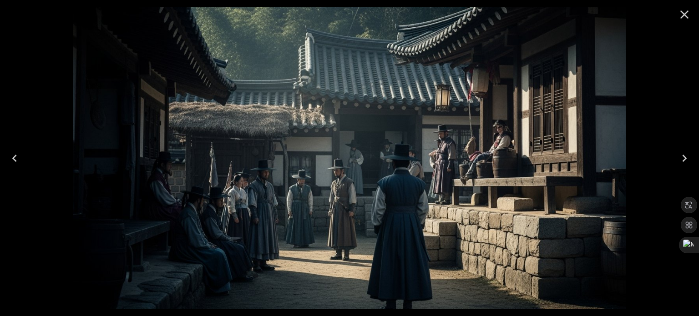
click at [688, 13] on icon "Close" at bounding box center [684, 14] width 15 height 15
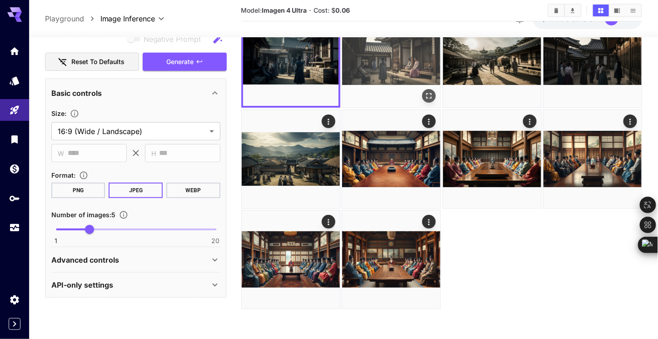
scroll to position [0, 0]
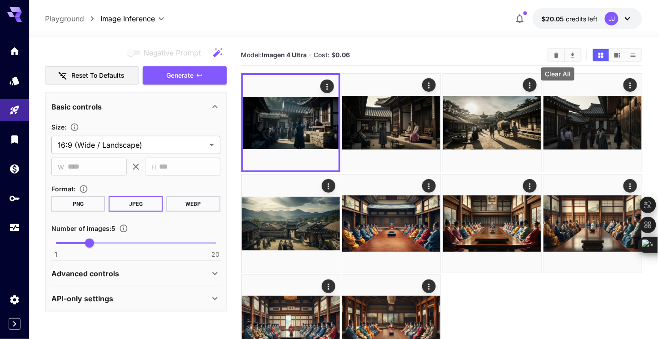
click at [559, 55] on icon "Clear All" at bounding box center [557, 54] width 4 height 5
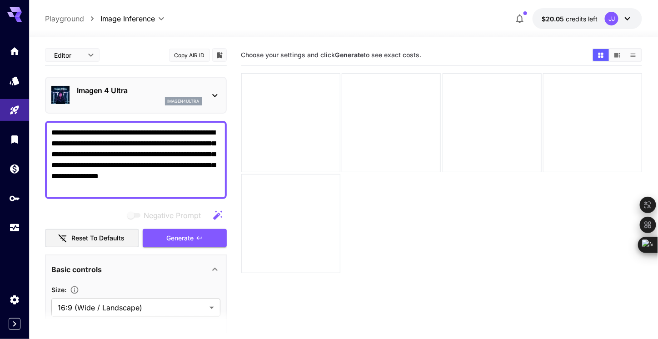
click at [136, 188] on textarea "**********" at bounding box center [135, 159] width 169 height 65
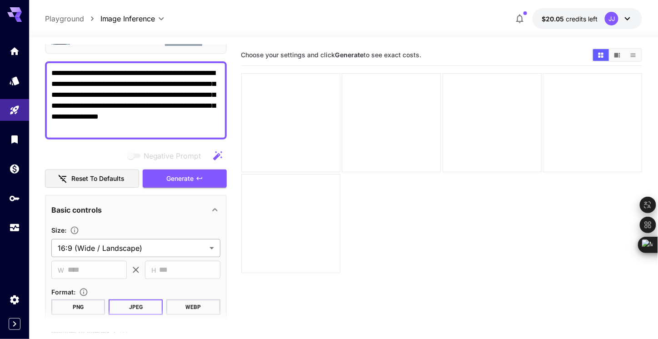
scroll to position [136, 0]
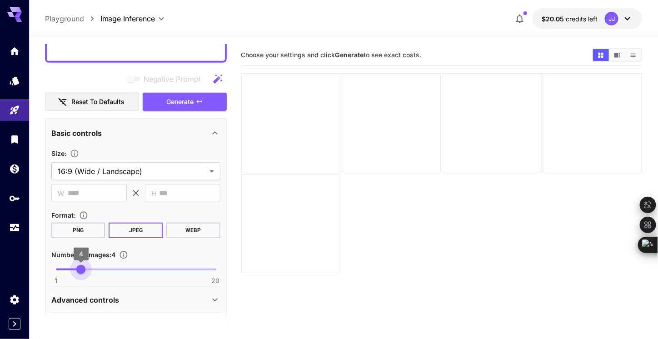
click at [77, 269] on span "1 20 4" at bounding box center [136, 270] width 160 height 14
type input "*"
click at [70, 269] on span "1 20 4" at bounding box center [136, 270] width 160 height 14
click at [276, 241] on div at bounding box center [290, 223] width 99 height 99
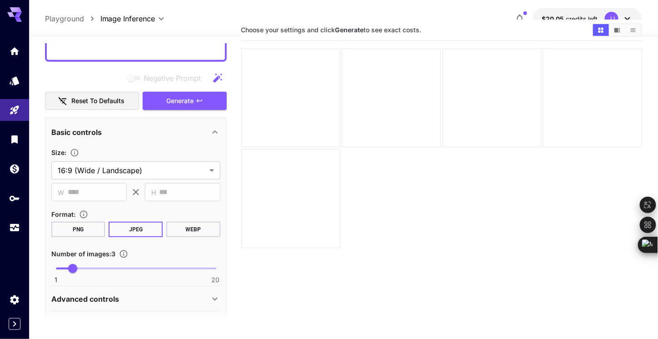
scroll to position [0, 0]
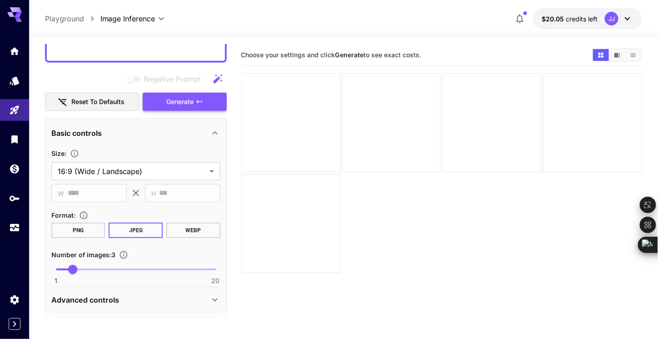
click at [188, 103] on span "Generate" at bounding box center [180, 101] width 27 height 11
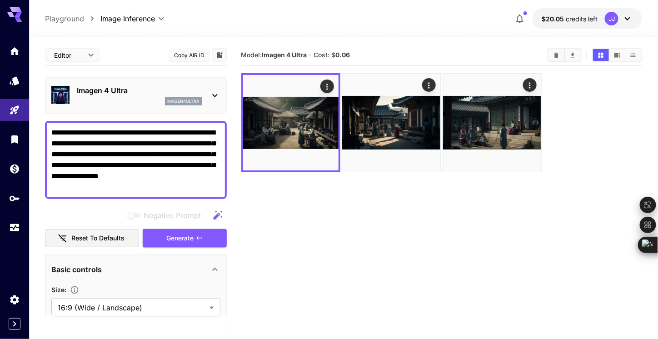
drag, startPoint x: 125, startPoint y: 186, endPoint x: -7, endPoint y: 118, distance: 148.7
click at [0, 118] on html "**********" at bounding box center [329, 205] width 658 height 411
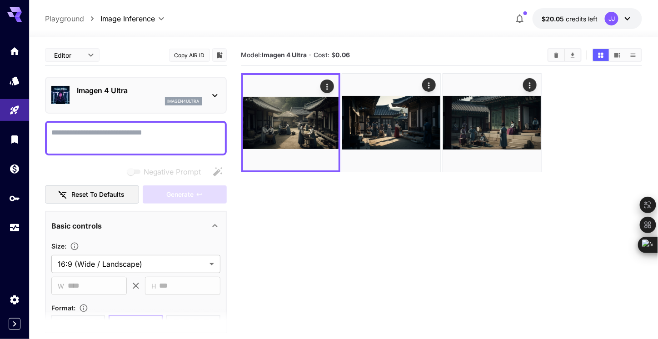
click at [56, 134] on textarea "Negative Prompt" at bounding box center [135, 138] width 169 height 22
paste textarea "**********"
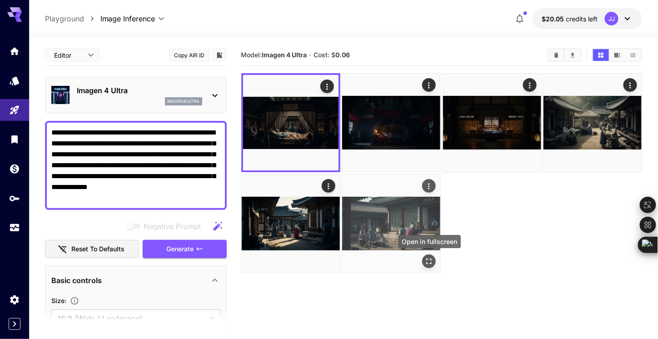
click at [429, 260] on icon "Open in fullscreen" at bounding box center [429, 261] width 9 height 9
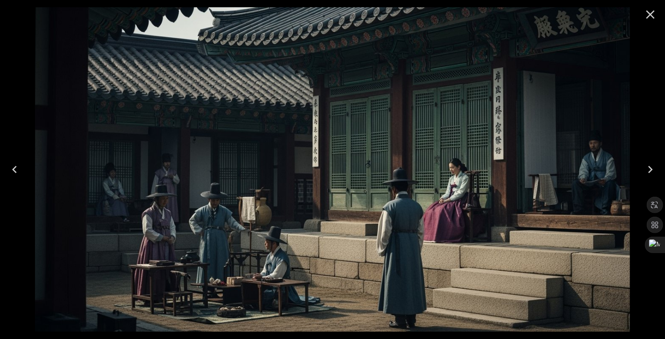
click at [658, 169] on button "Next" at bounding box center [650, 169] width 29 height 36
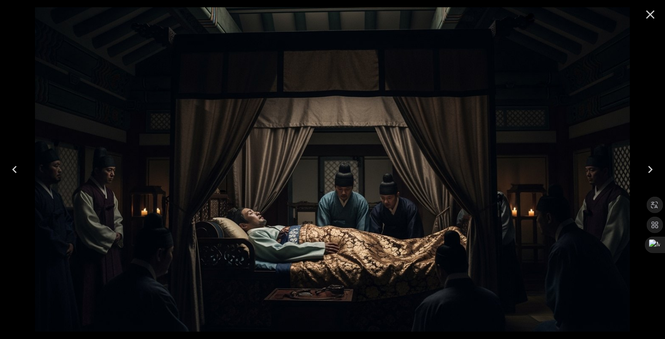
click at [657, 169] on icon "Next" at bounding box center [650, 169] width 15 height 15
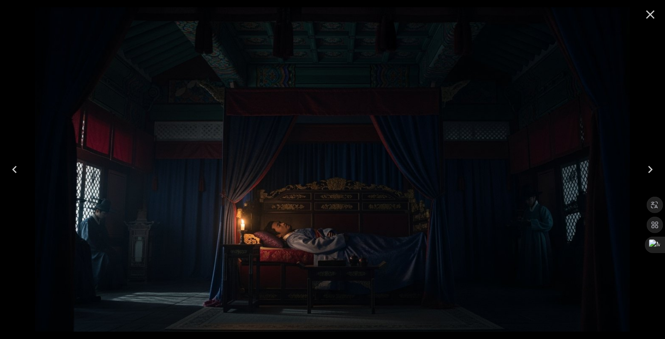
click at [657, 169] on icon "Next" at bounding box center [650, 169] width 15 height 15
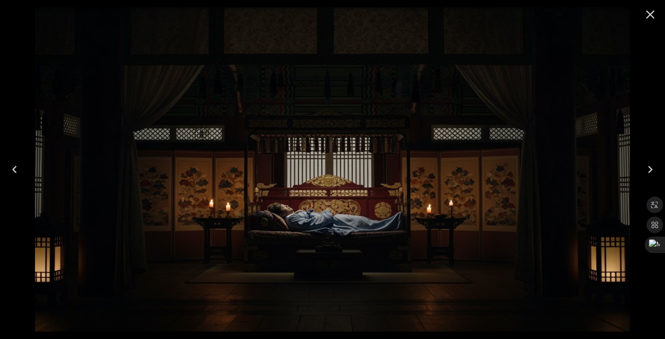
click at [657, 169] on icon "Next" at bounding box center [650, 169] width 15 height 15
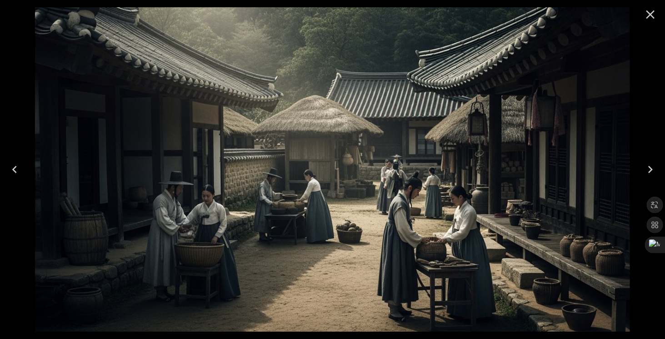
click at [651, 167] on icon "Next" at bounding box center [650, 169] width 5 height 7
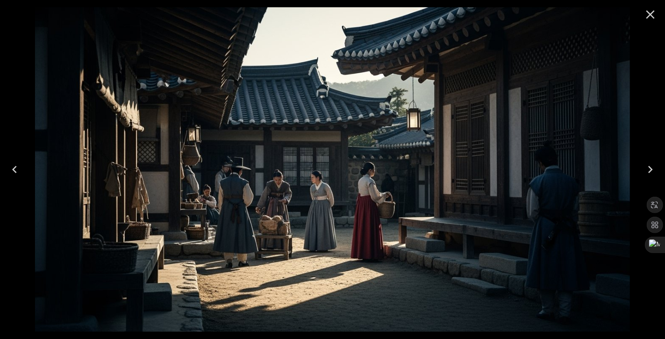
click at [651, 167] on icon "Next" at bounding box center [650, 169] width 5 height 7
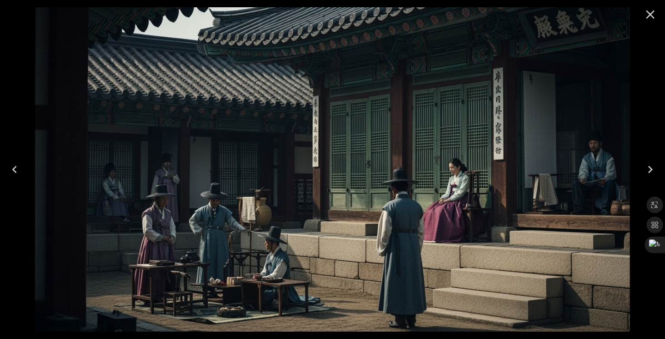
click at [651, 167] on icon "Next" at bounding box center [650, 169] width 5 height 7
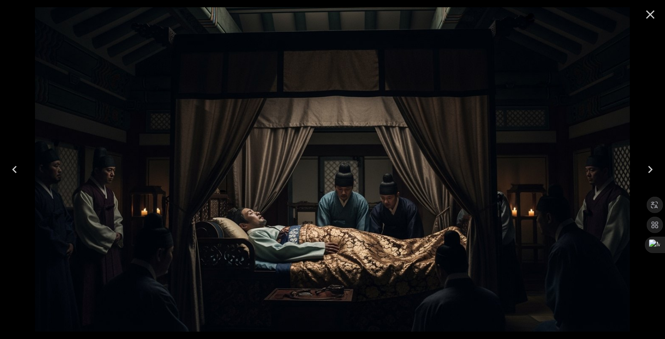
click at [655, 169] on icon "Next" at bounding box center [650, 169] width 15 height 15
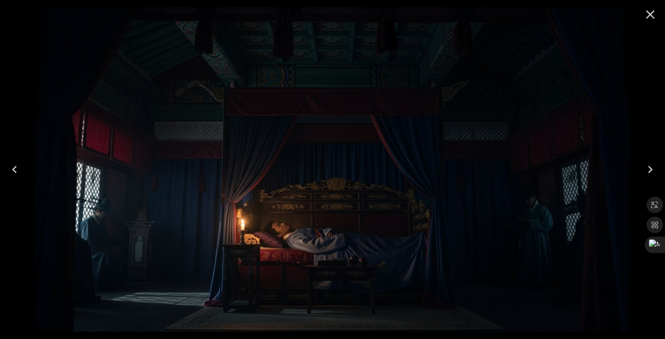
click at [655, 169] on icon "Next" at bounding box center [650, 169] width 15 height 15
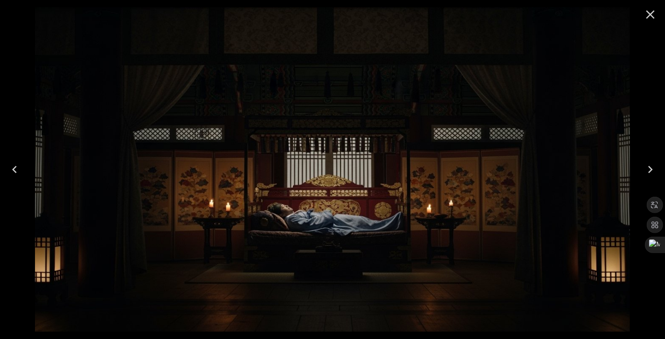
click at [18, 166] on icon "Previous" at bounding box center [14, 169] width 15 height 15
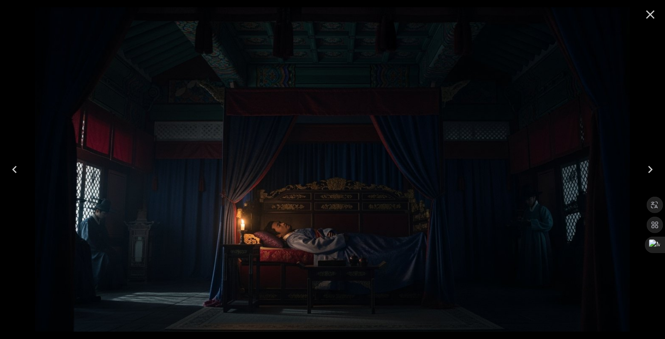
click at [18, 166] on icon "Previous" at bounding box center [14, 169] width 15 height 15
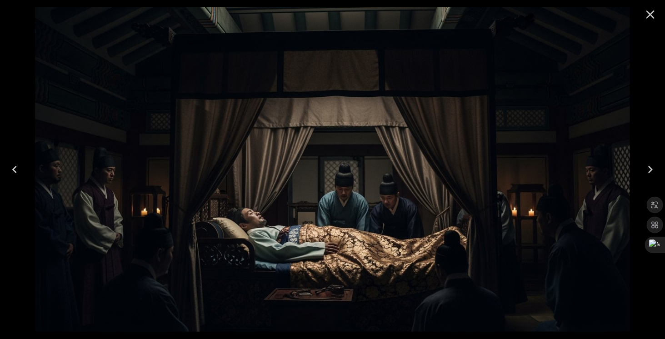
click at [650, 13] on icon "Close" at bounding box center [651, 14] width 9 height 9
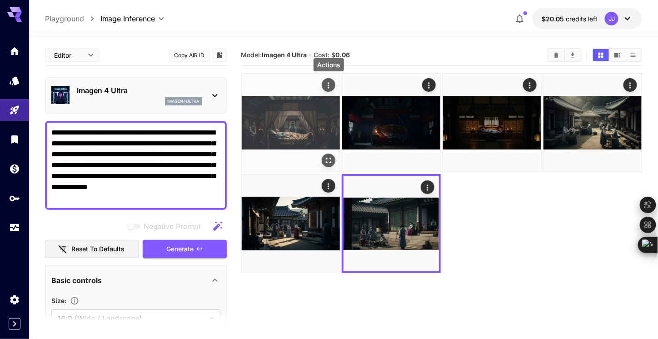
click at [328, 90] on button "Actions" at bounding box center [329, 85] width 14 height 14
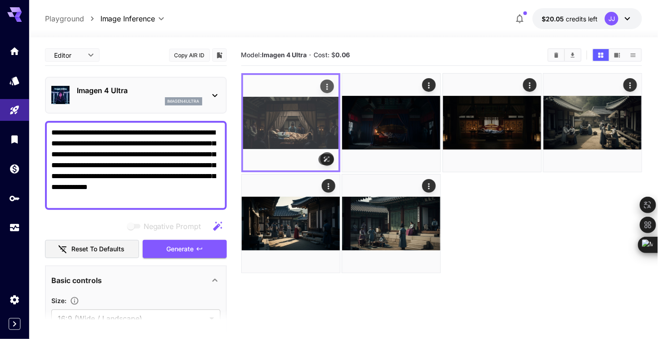
click at [313, 121] on img at bounding box center [290, 122] width 95 height 95
click at [327, 85] on icon "Actions" at bounding box center [327, 86] width 9 height 9
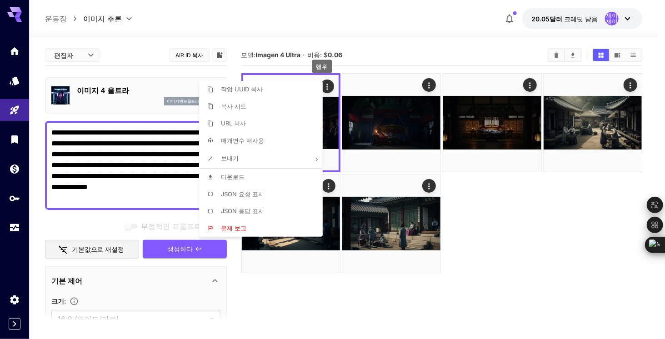
click at [388, 58] on div at bounding box center [332, 169] width 665 height 339
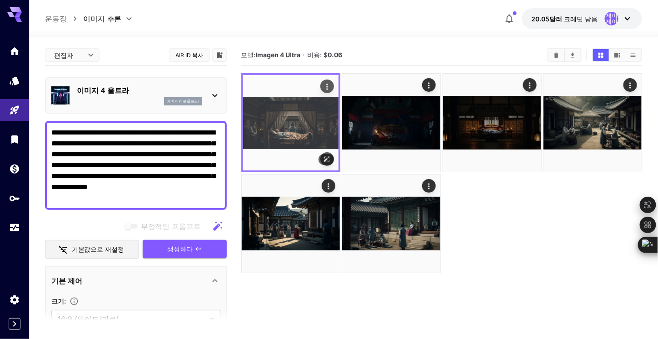
click at [297, 109] on img at bounding box center [290, 122] width 95 height 95
click at [326, 85] on icon "행위" at bounding box center [327, 86] width 9 height 9
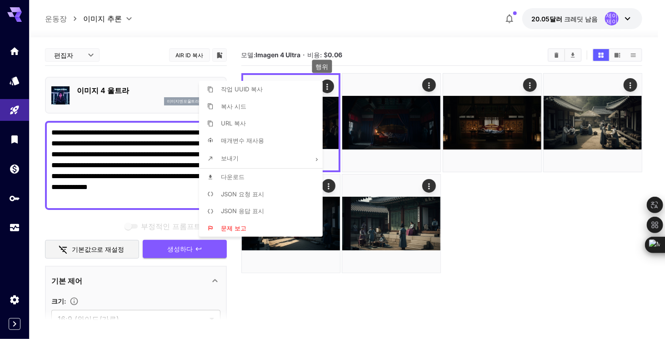
click at [242, 175] on font "다운로드" at bounding box center [233, 176] width 24 height 7
click at [393, 52] on div at bounding box center [332, 169] width 665 height 339
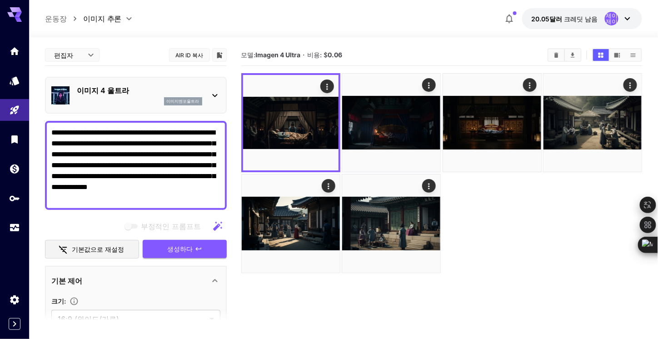
drag, startPoint x: 162, startPoint y: 192, endPoint x: 5, endPoint y: 94, distance: 184.7
click at [5, 94] on div "**********" at bounding box center [329, 205] width 658 height 411
paste textarea
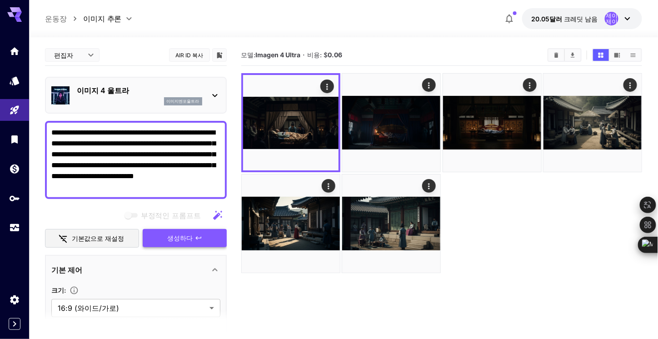
click at [196, 238] on icon "button" at bounding box center [198, 238] width 7 height 7
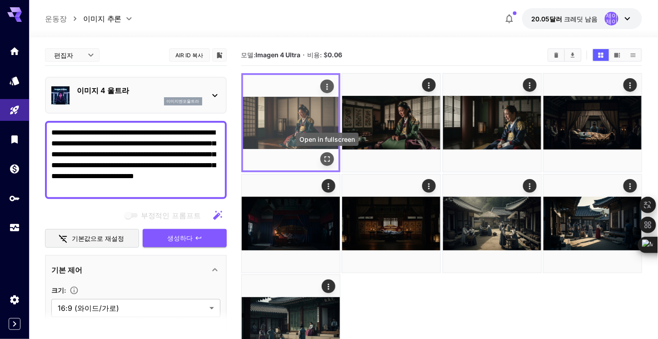
click at [326, 162] on icon "전체 화면으로 열기" at bounding box center [327, 159] width 9 height 9
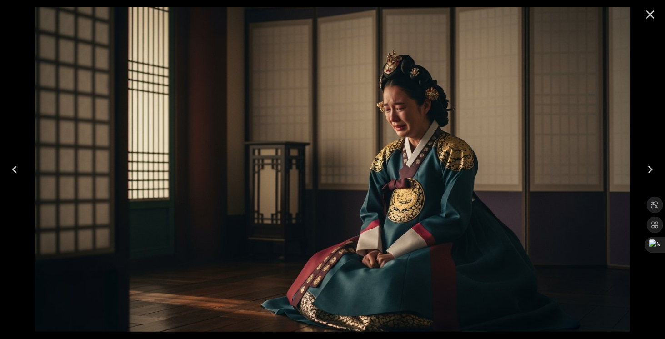
click at [652, 169] on icon "Next" at bounding box center [650, 169] width 5 height 7
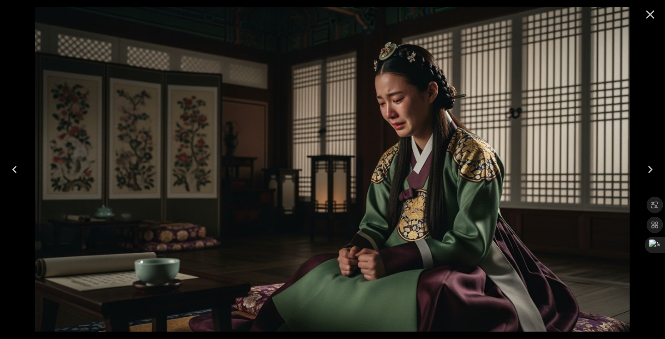
click at [652, 169] on icon "Next" at bounding box center [650, 169] width 5 height 7
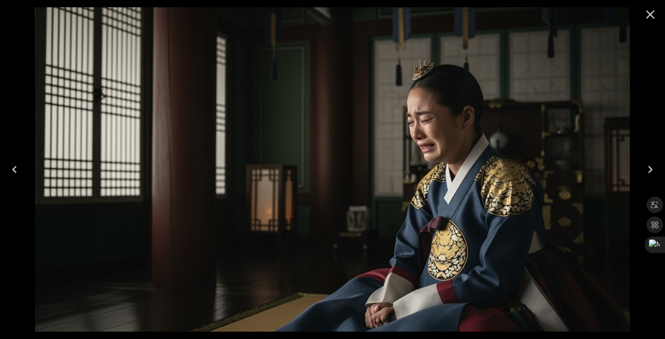
click at [20, 168] on icon "Previous" at bounding box center [14, 169] width 15 height 15
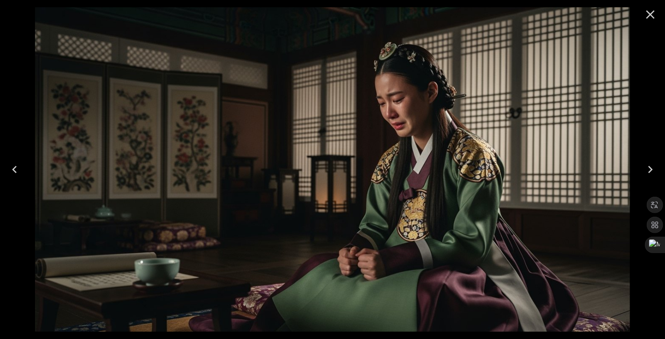
click at [20, 168] on icon "Previous" at bounding box center [14, 169] width 15 height 15
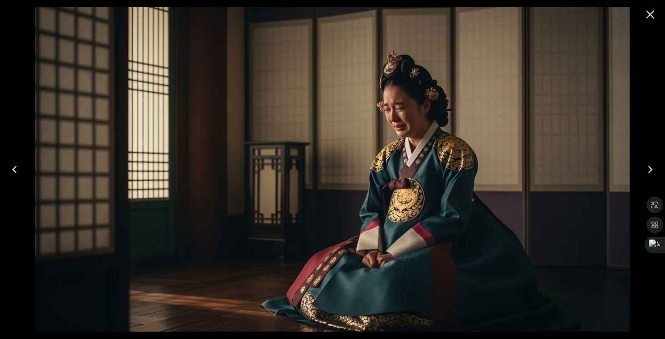
click at [653, 169] on icon "Next" at bounding box center [650, 169] width 15 height 15
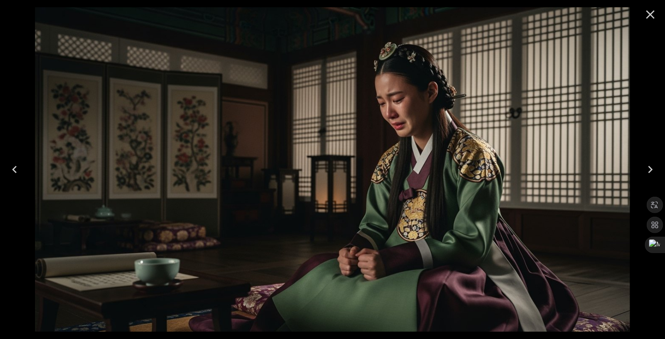
click at [653, 16] on icon "Close" at bounding box center [651, 14] width 9 height 9
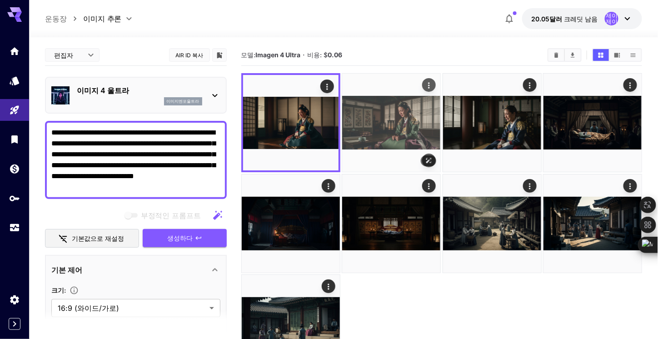
click at [410, 122] on img at bounding box center [391, 123] width 98 height 98
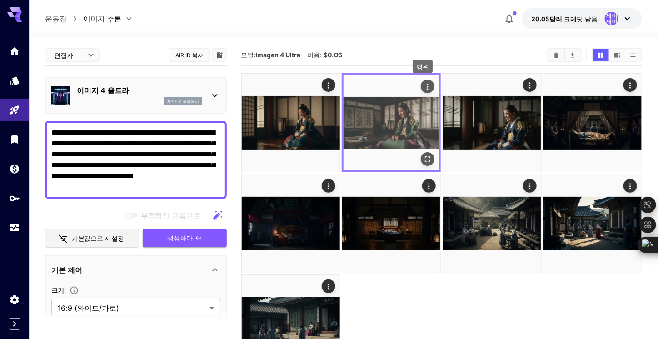
click at [425, 87] on icon "행위" at bounding box center [427, 86] width 9 height 9
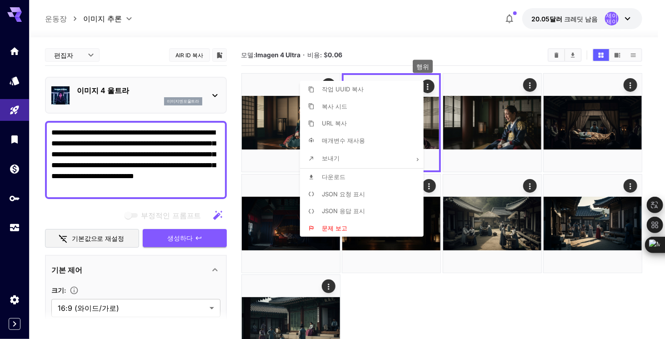
click at [333, 174] on font "다운로드" at bounding box center [334, 176] width 24 height 7
drag, startPoint x: 148, startPoint y: 187, endPoint x: 48, endPoint y: 134, distance: 113.5
click at [48, 134] on div at bounding box center [332, 169] width 665 height 339
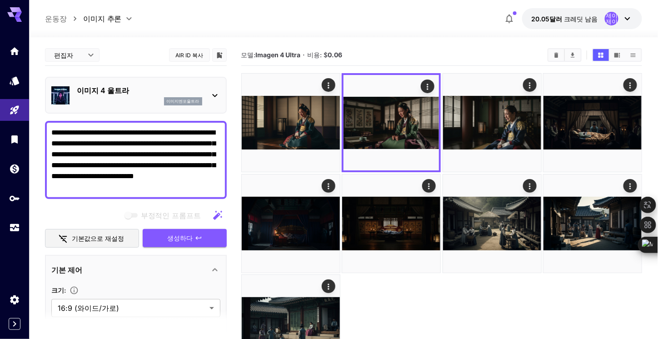
drag, startPoint x: 143, startPoint y: 189, endPoint x: 45, endPoint y: 113, distance: 123.8
click at [45, 113] on div "**********" at bounding box center [136, 260] width 182 height 431
paste textarea "**********"
click at [180, 237] on font "생성하다" at bounding box center [180, 238] width 25 height 8
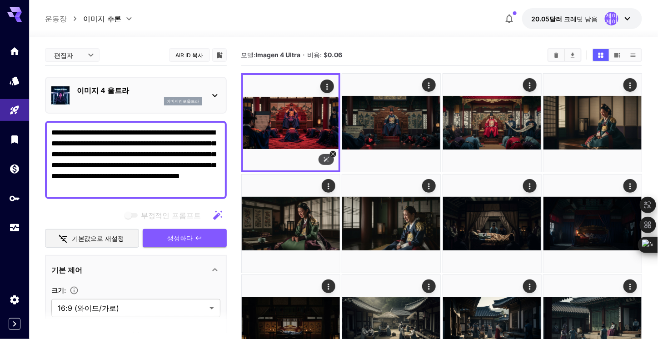
click at [327, 161] on icon at bounding box center [326, 159] width 6 height 6
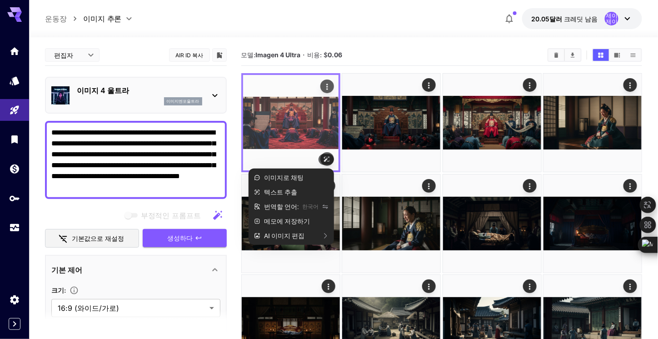
click at [310, 152] on img at bounding box center [290, 122] width 95 height 95
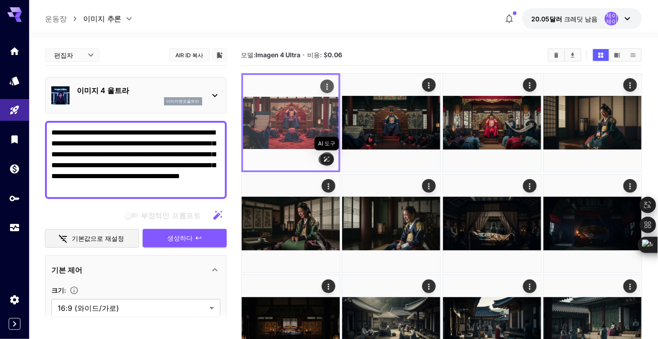
click at [276, 130] on img at bounding box center [290, 122] width 95 height 95
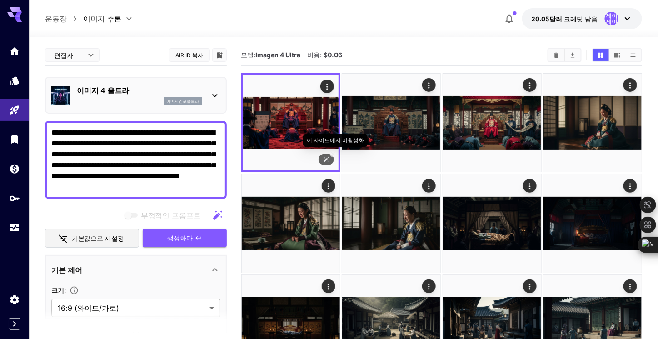
click at [333, 156] on icon at bounding box center [333, 153] width 5 height 5
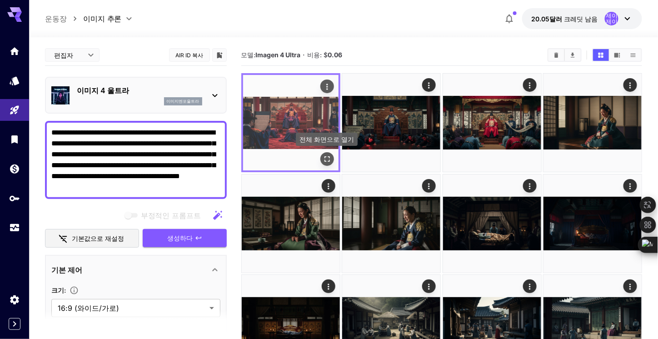
click at [330, 160] on icon "전체 화면으로 열기" at bounding box center [327, 159] width 9 height 9
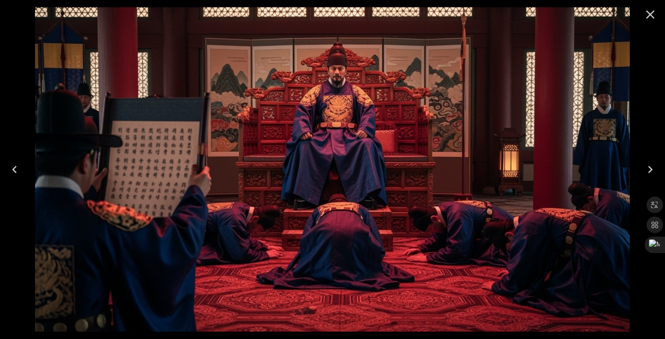
click at [649, 170] on icon "Next" at bounding box center [650, 169] width 15 height 15
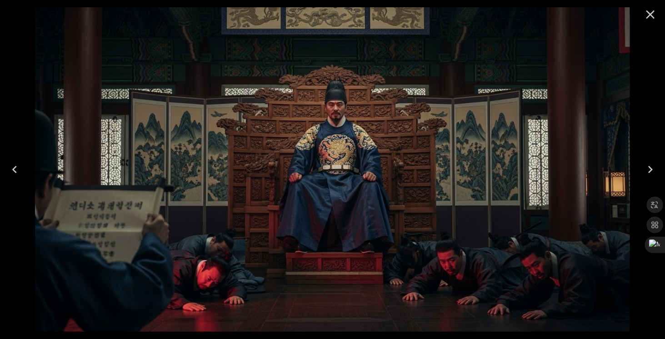
click at [649, 170] on icon "Next" at bounding box center [650, 169] width 15 height 15
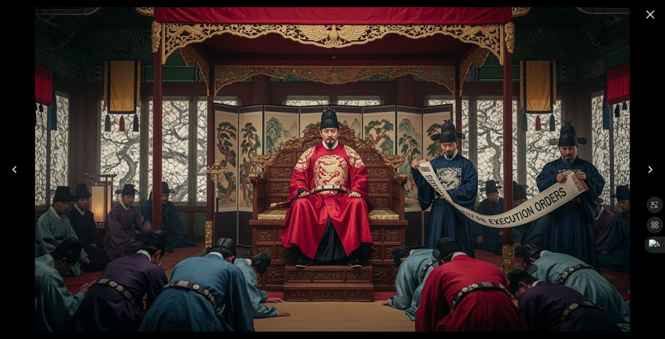
click at [21, 168] on icon "Previous" at bounding box center [14, 169] width 15 height 15
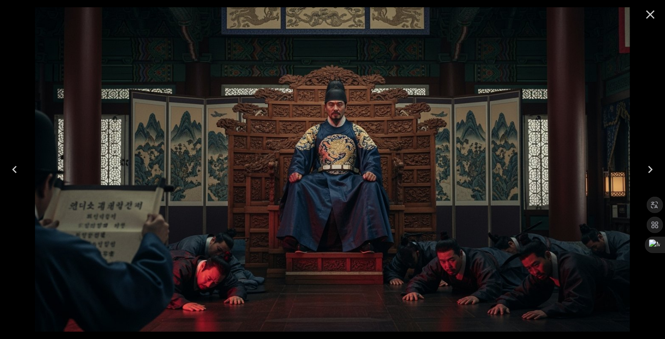
click at [21, 168] on icon "Previous" at bounding box center [14, 169] width 15 height 15
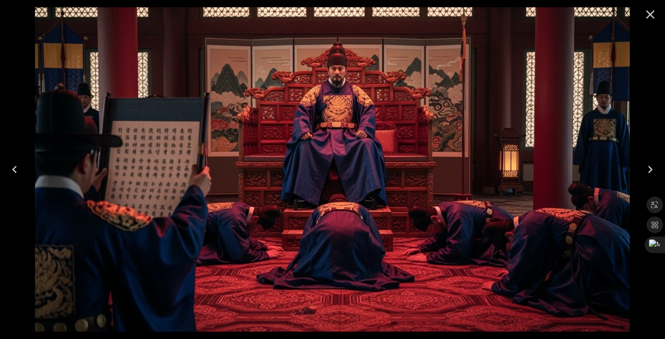
click at [651, 15] on icon "Close" at bounding box center [650, 14] width 15 height 15
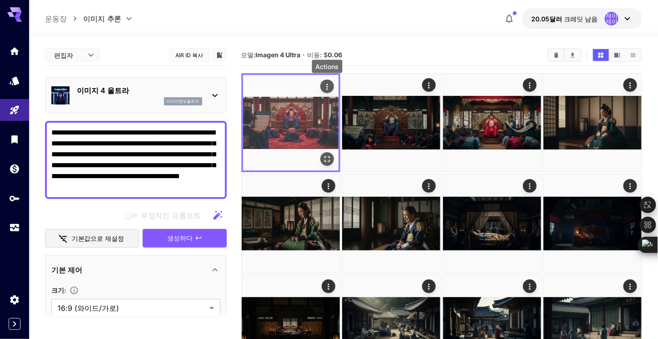
click at [324, 89] on icon "행위" at bounding box center [327, 86] width 9 height 9
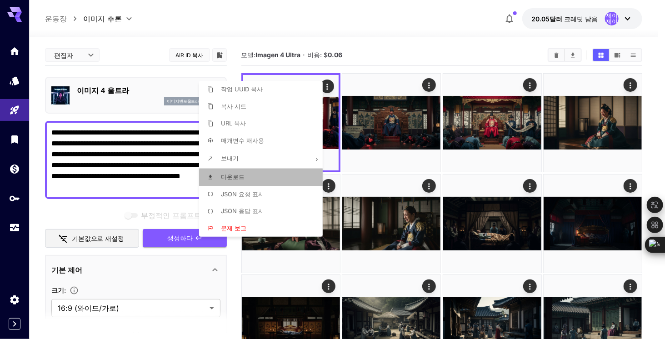
click at [234, 175] on font "다운로드" at bounding box center [233, 176] width 24 height 7
click at [196, 35] on div at bounding box center [332, 169] width 665 height 339
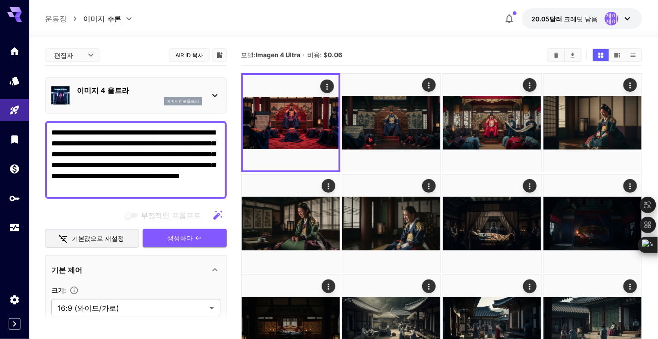
drag, startPoint x: 161, startPoint y: 190, endPoint x: 34, endPoint y: 111, distance: 149.7
click at [34, 111] on section "**********" at bounding box center [343, 224] width 629 height 374
paste textarea "**********"
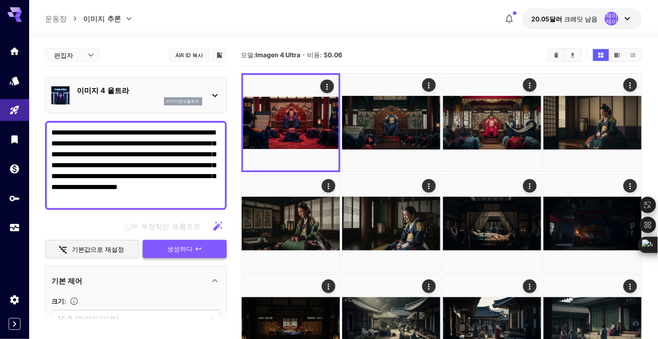
click at [192, 246] on button "생성하다" at bounding box center [185, 249] width 84 height 19
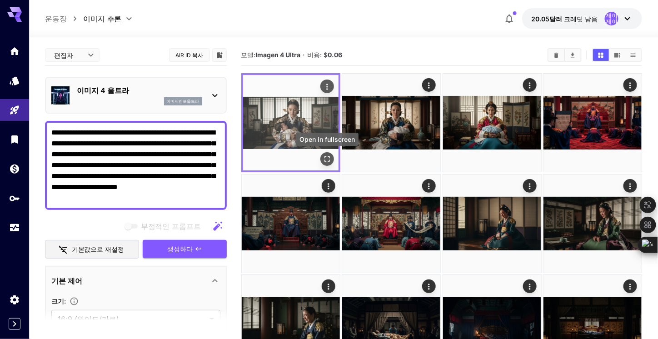
click at [327, 160] on icon "전체 화면으로 열기" at bounding box center [327, 159] width 9 height 9
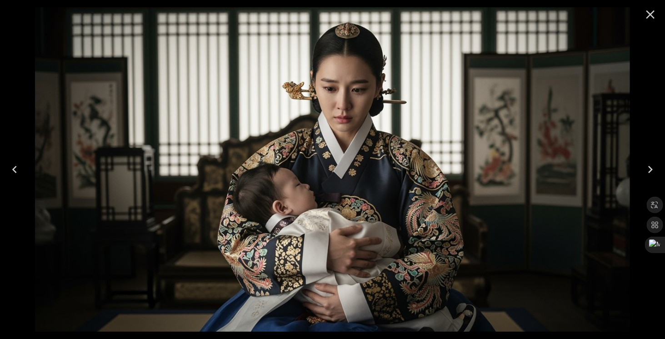
click at [651, 172] on icon "Next" at bounding box center [650, 169] width 15 height 15
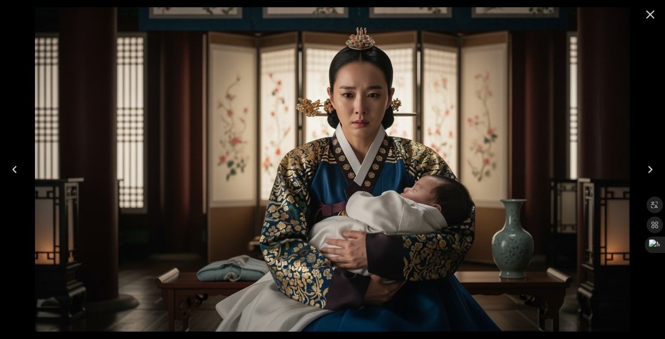
click at [651, 172] on icon "Next" at bounding box center [650, 169] width 15 height 15
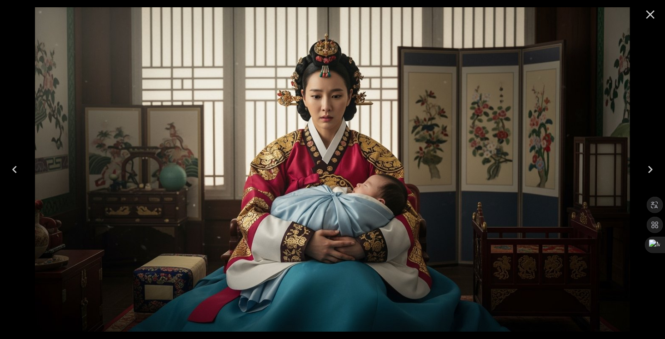
click at [16, 170] on icon "Previous" at bounding box center [14, 169] width 15 height 15
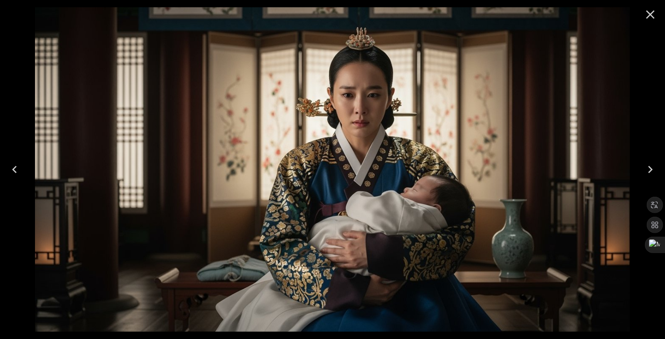
click at [16, 170] on icon "Previous" at bounding box center [14, 169] width 15 height 15
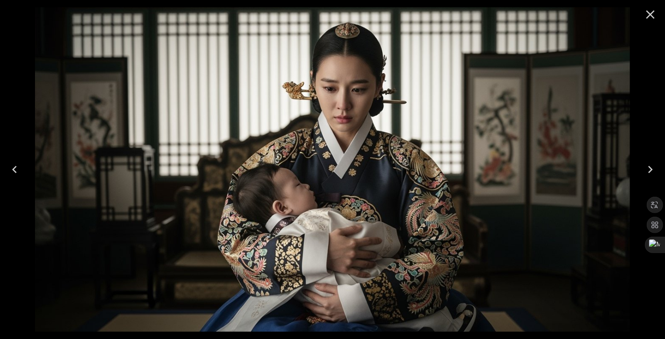
click at [652, 169] on icon "Next" at bounding box center [650, 169] width 5 height 7
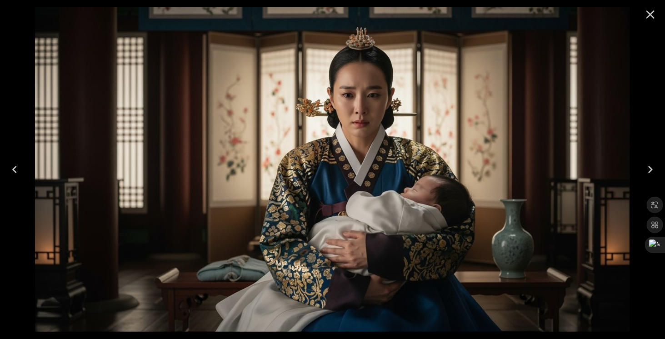
click at [652, 169] on icon "Next" at bounding box center [650, 169] width 5 height 7
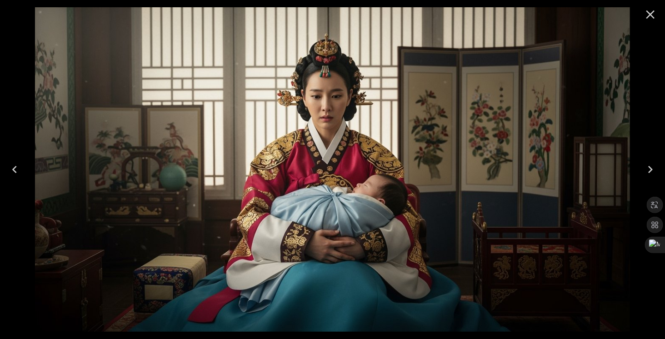
click at [10, 170] on icon "Previous" at bounding box center [14, 169] width 15 height 15
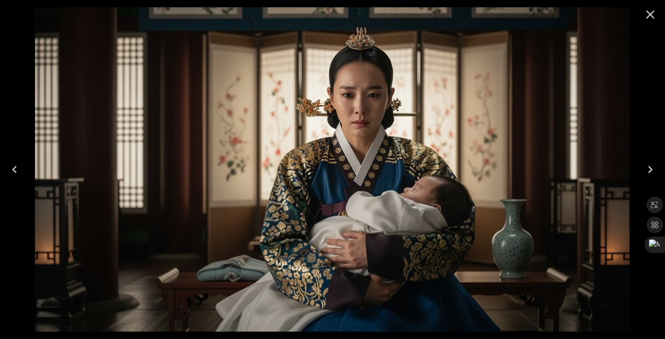
click at [649, 167] on icon "Next" at bounding box center [650, 169] width 5 height 7
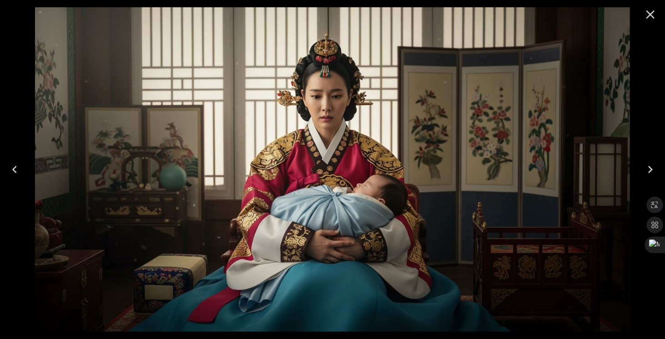
click at [13, 167] on icon "Previous" at bounding box center [14, 169] width 15 height 15
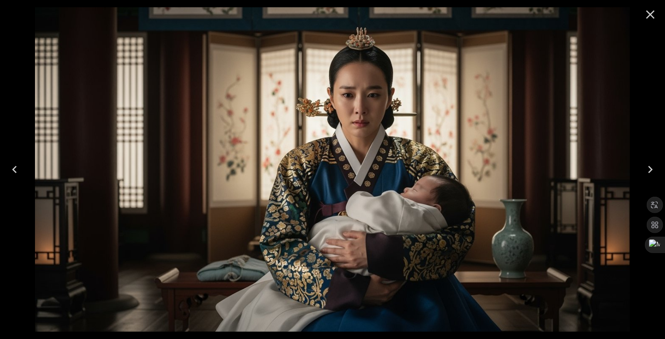
click at [650, 16] on icon "Close" at bounding box center [650, 14] width 15 height 15
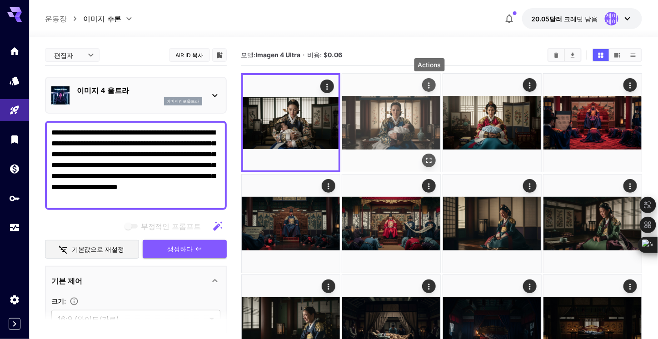
click at [433, 84] on icon "행위" at bounding box center [429, 85] width 9 height 9
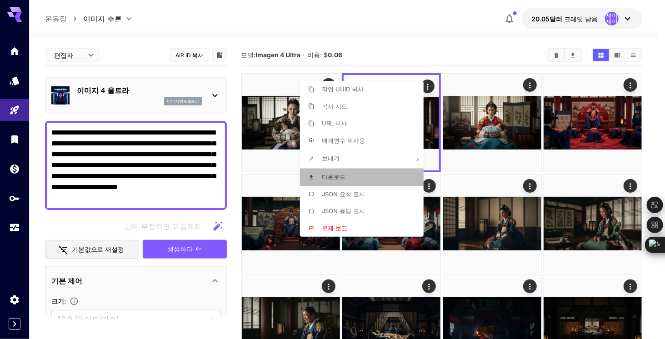
click at [339, 178] on font "다운로드" at bounding box center [334, 176] width 24 height 7
drag, startPoint x: 180, startPoint y: 193, endPoint x: 176, endPoint y: 196, distance: 5.6
click at [180, 193] on div at bounding box center [332, 169] width 665 height 339
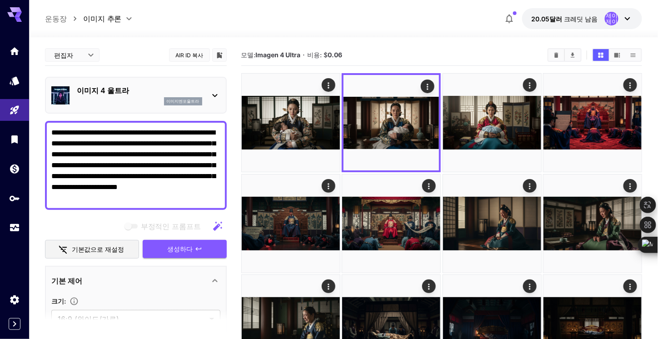
drag, startPoint x: 166, startPoint y: 198, endPoint x: 45, endPoint y: 119, distance: 144.0
click at [45, 119] on div "**********" at bounding box center [136, 266] width 182 height 442
paste textarea "**********"
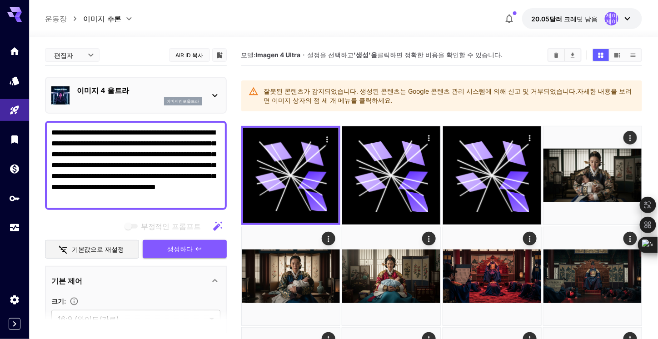
click at [188, 204] on div "**********" at bounding box center [136, 165] width 182 height 89
click at [144, 143] on textarea "**********" at bounding box center [135, 165] width 169 height 76
click at [188, 200] on textarea "**********" at bounding box center [135, 165] width 169 height 76
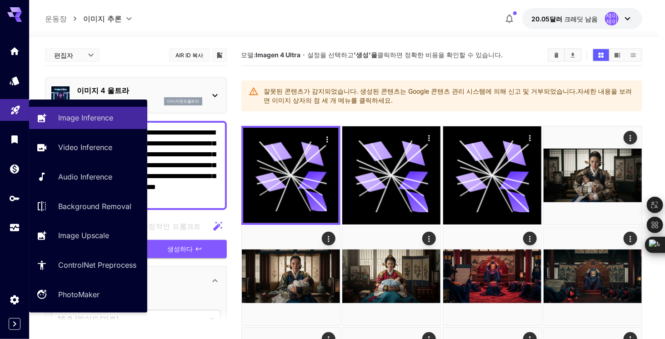
drag, startPoint x: 181, startPoint y: 199, endPoint x: 12, endPoint y: 112, distance: 189.6
click at [12, 112] on div "**********" at bounding box center [329, 327] width 658 height 655
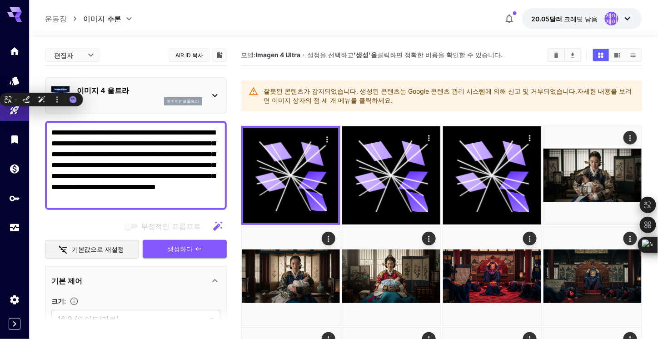
click at [186, 185] on textarea "**********" at bounding box center [135, 165] width 169 height 76
click at [183, 248] on font "생성하다" at bounding box center [180, 249] width 25 height 8
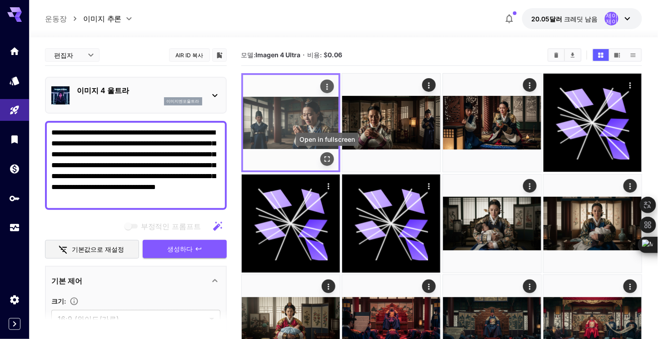
click at [327, 162] on icon "전체 화면으로 열기" at bounding box center [327, 159] width 9 height 9
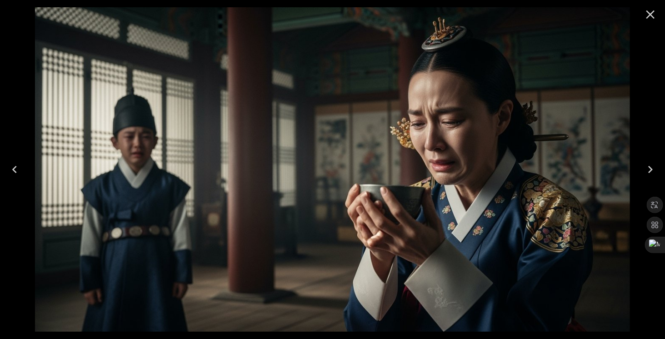
click at [650, 165] on icon "Next" at bounding box center [650, 169] width 15 height 15
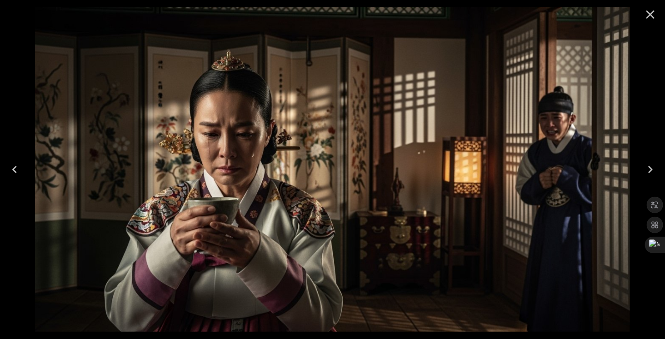
click at [650, 165] on icon "Next" at bounding box center [650, 169] width 15 height 15
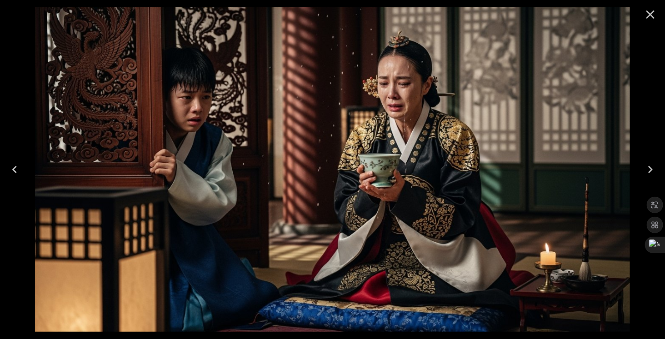
click at [10, 169] on icon "Previous" at bounding box center [14, 169] width 15 height 15
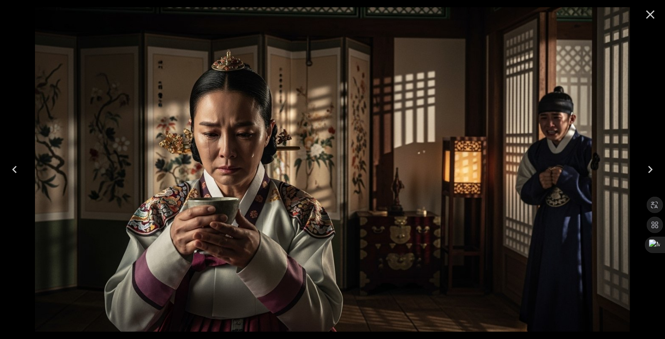
click at [10, 169] on icon "Previous" at bounding box center [14, 169] width 15 height 15
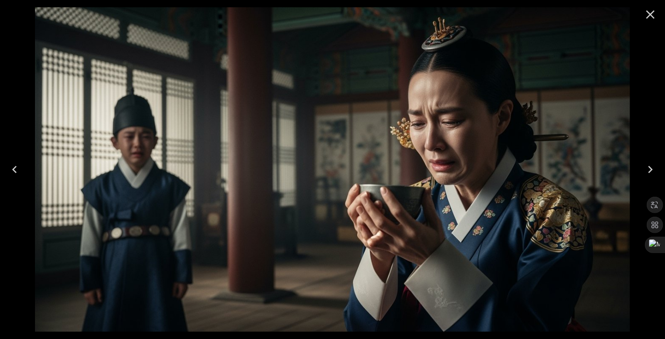
click at [648, 15] on icon "Close" at bounding box center [650, 14] width 15 height 15
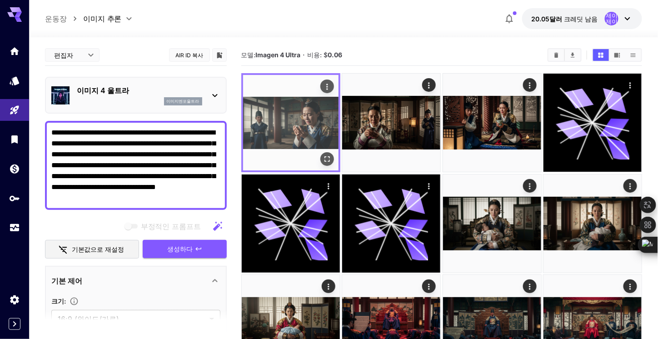
click at [328, 85] on icon "행위" at bounding box center [327, 86] width 9 height 9
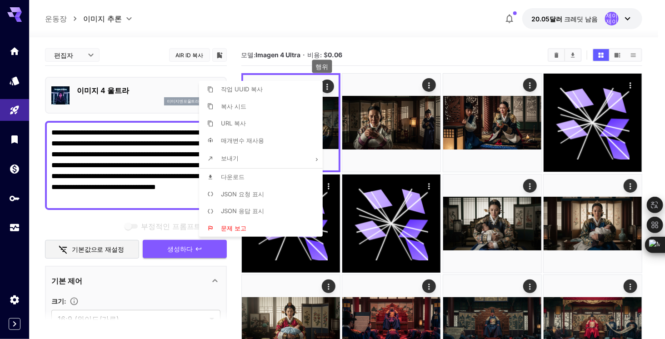
click at [233, 176] on font "다운로드" at bounding box center [233, 176] width 24 height 7
click at [240, 179] on font "다운로드" at bounding box center [233, 176] width 24 height 7
click at [160, 172] on div at bounding box center [332, 169] width 665 height 339
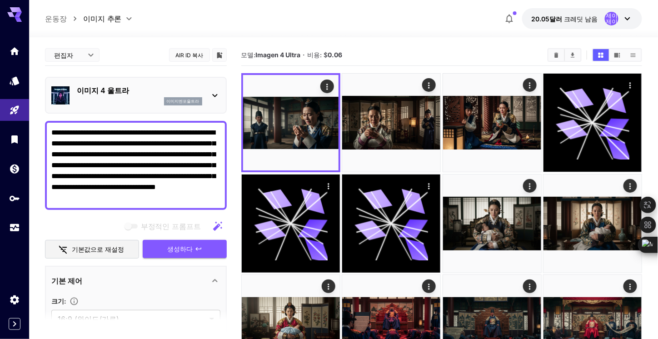
drag, startPoint x: 188, startPoint y: 198, endPoint x: -18, endPoint y: 83, distance: 235.6
paste textarea
type textarea "**********"
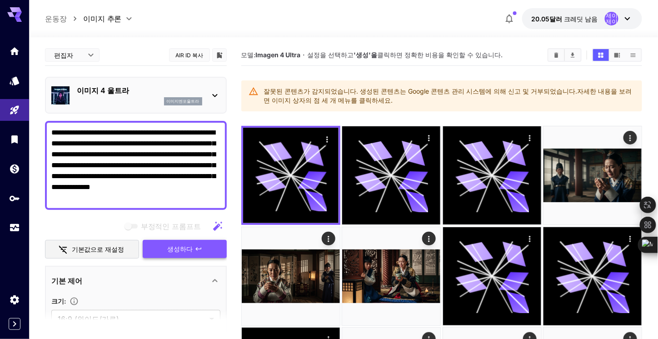
click at [173, 250] on font "생성하다" at bounding box center [180, 249] width 25 height 8
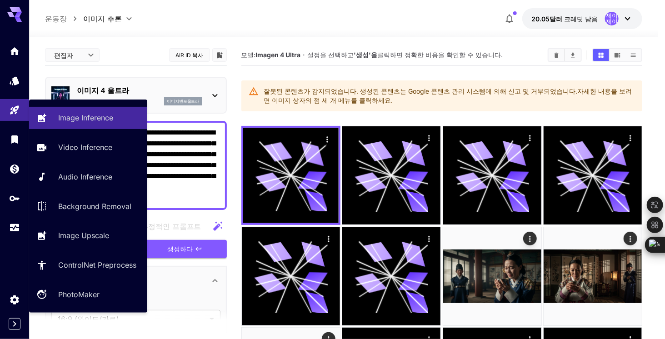
drag, startPoint x: 123, startPoint y: 200, endPoint x: 15, endPoint y: 98, distance: 148.6
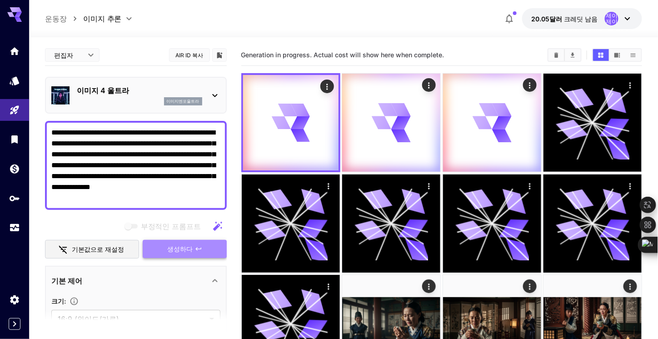
click at [182, 248] on font "생성하다" at bounding box center [180, 249] width 25 height 8
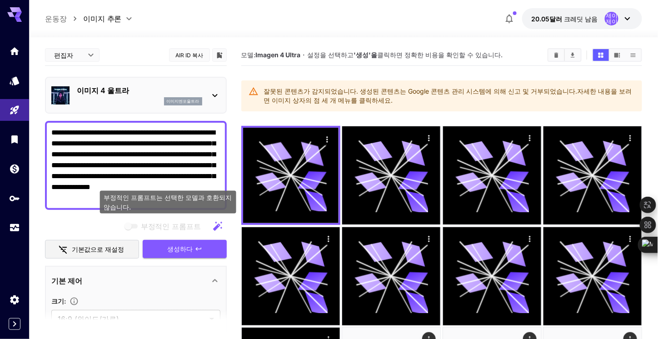
click at [137, 229] on span "부정적인 프롬프트는 선택한 모델과 호환되지 않습니다." at bounding box center [132, 226] width 18 height 11
drag, startPoint x: 130, startPoint y: 226, endPoint x: 134, endPoint y: 226, distance: 4.6
click at [134, 226] on span "부정적인 프롬프트는 선택한 모델과 호환되지 않습니다." at bounding box center [132, 226] width 18 height 11
click at [136, 223] on span "부정적인 프롬프트는 선택한 모델과 호환되지 않습니다." at bounding box center [132, 226] width 18 height 11
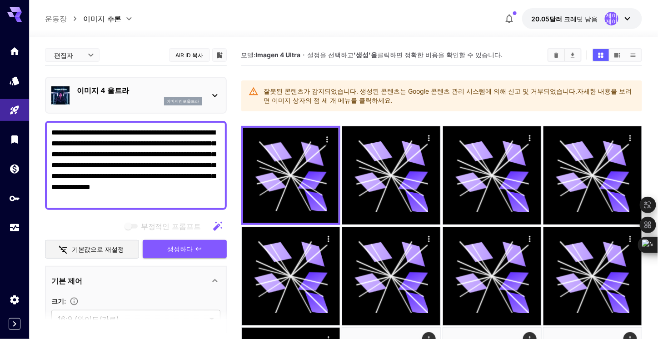
click at [216, 227] on icon "button" at bounding box center [217, 226] width 9 height 9
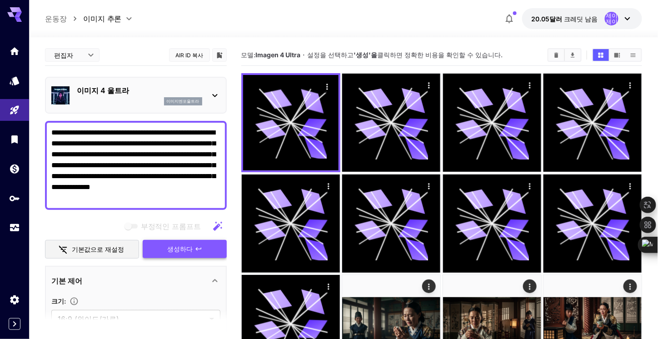
click at [186, 249] on font "생성하다" at bounding box center [180, 249] width 25 height 8
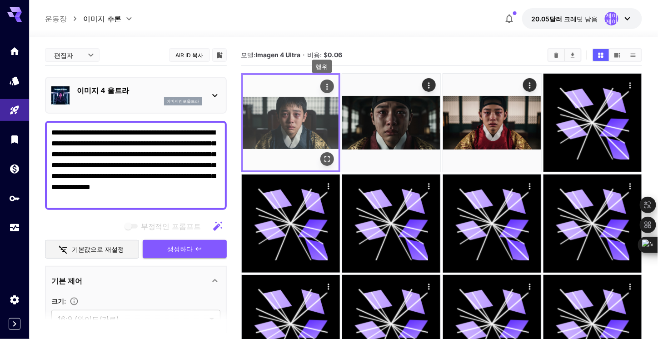
click at [331, 86] on icon "행위" at bounding box center [327, 86] width 9 height 9
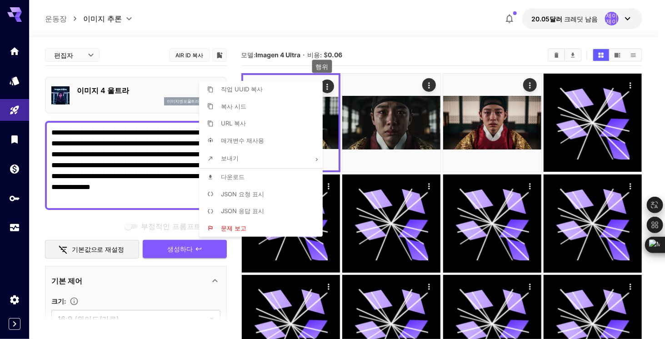
click at [381, 79] on div at bounding box center [332, 169] width 665 height 339
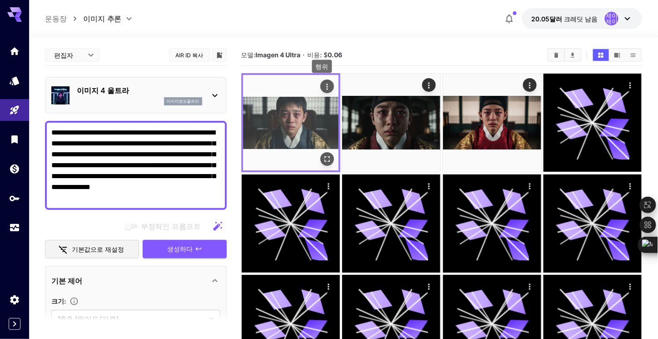
click at [334, 85] on button "행위" at bounding box center [328, 87] width 14 height 14
click at [329, 85] on icon "행위" at bounding box center [327, 86] width 9 height 9
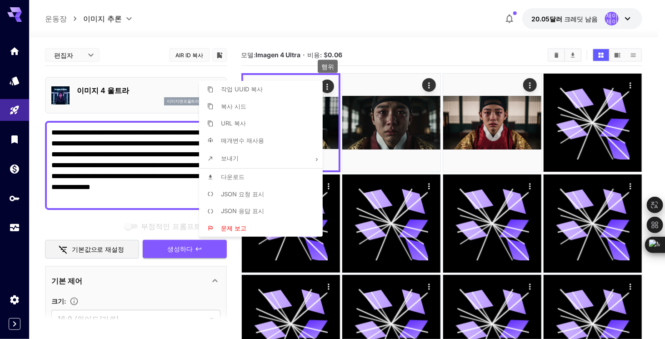
click at [233, 178] on font "다운로드" at bounding box center [233, 176] width 24 height 7
drag, startPoint x: 122, startPoint y: 199, endPoint x: 116, endPoint y: 199, distance: 5.9
click at [116, 199] on div at bounding box center [332, 169] width 665 height 339
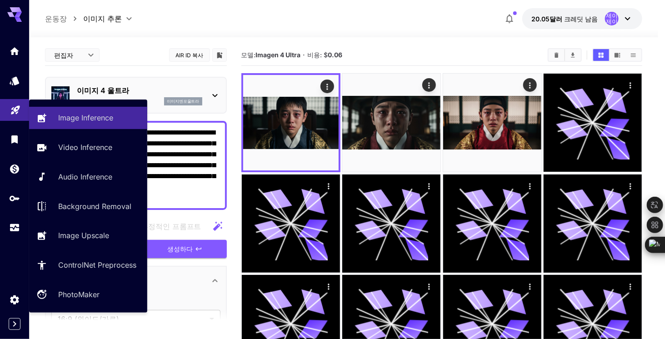
drag, startPoint x: 113, startPoint y: 201, endPoint x: 19, endPoint y: 116, distance: 126.2
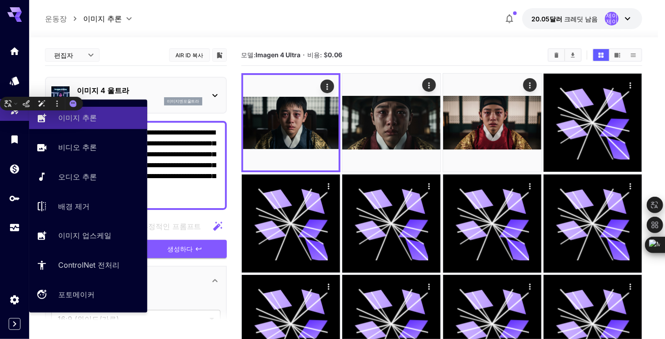
paste textarea "**********"
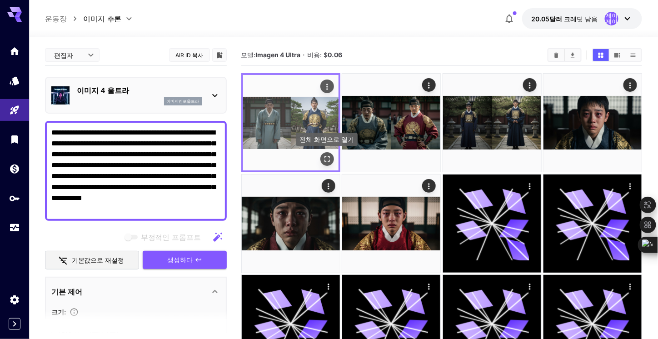
click at [327, 161] on icon "전체 화면으로 열기" at bounding box center [327, 159] width 9 height 9
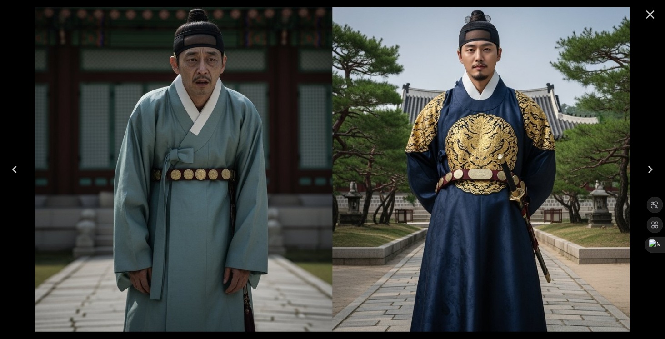
click at [651, 172] on icon "Next" at bounding box center [650, 169] width 15 height 15
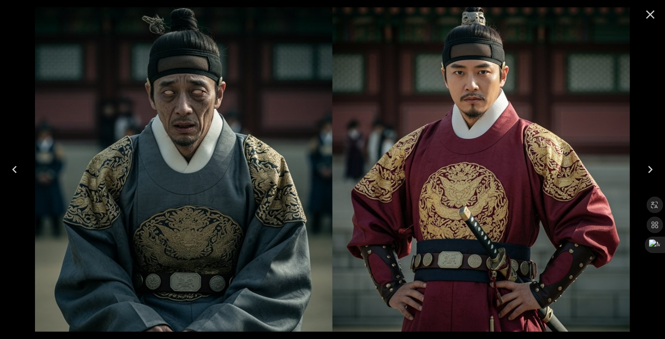
click at [651, 172] on icon "Next" at bounding box center [650, 169] width 15 height 15
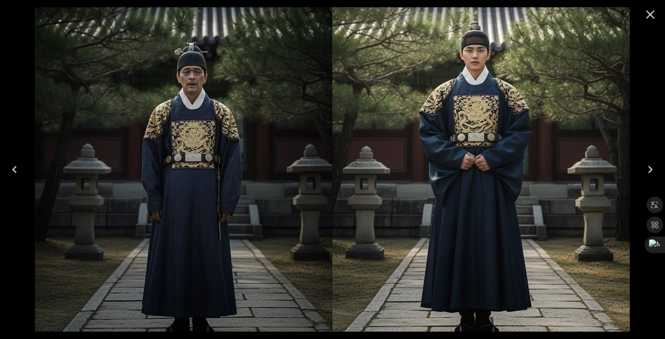
click at [17, 170] on icon "Previous" at bounding box center [14, 169] width 15 height 15
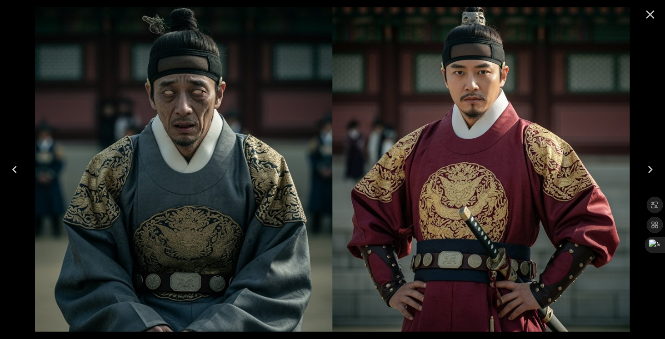
click at [17, 170] on icon "Previous" at bounding box center [14, 169] width 15 height 15
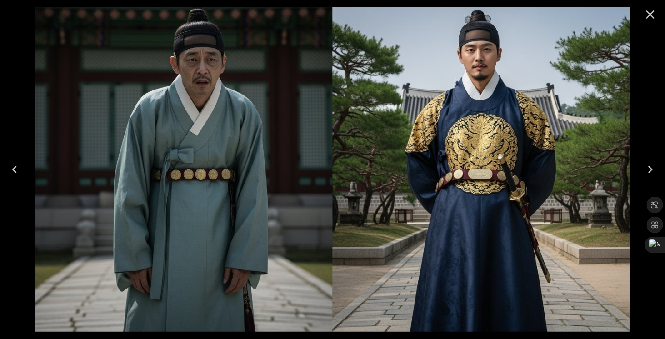
click at [652, 171] on icon "Next" at bounding box center [650, 169] width 15 height 15
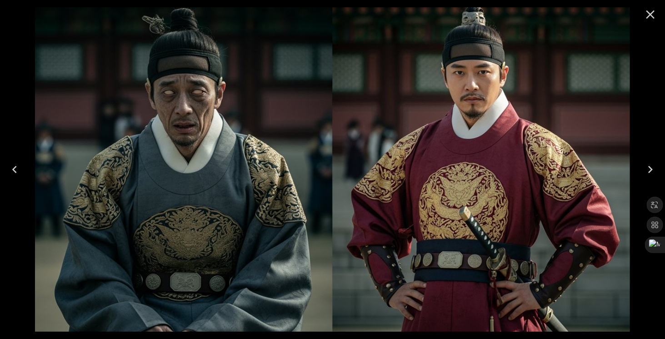
click at [652, 171] on icon "Next" at bounding box center [650, 169] width 15 height 15
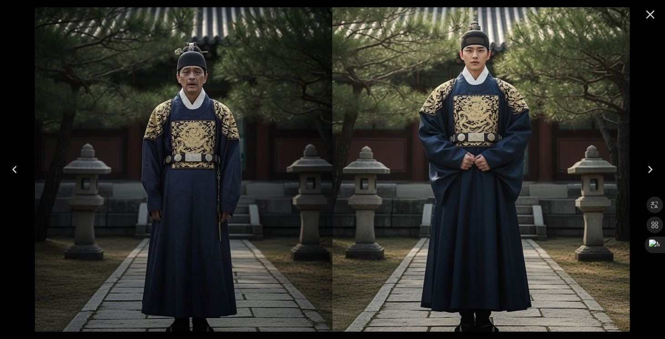
click at [649, 17] on icon "Close" at bounding box center [651, 14] width 9 height 9
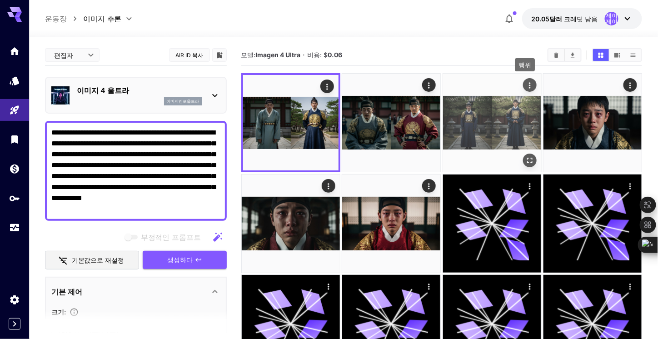
click at [533, 85] on icon "행위" at bounding box center [530, 85] width 9 height 9
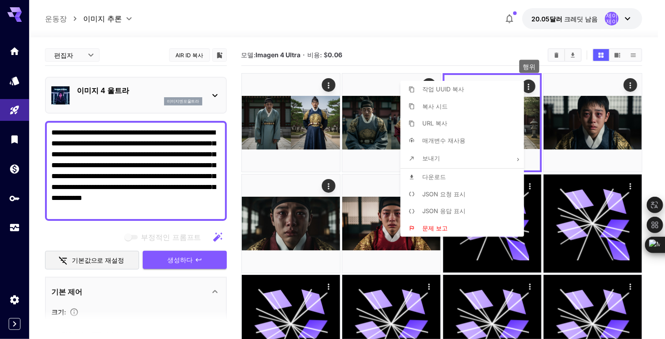
click at [438, 174] on font "다운로드" at bounding box center [434, 176] width 24 height 7
click at [102, 209] on div at bounding box center [332, 169] width 665 height 339
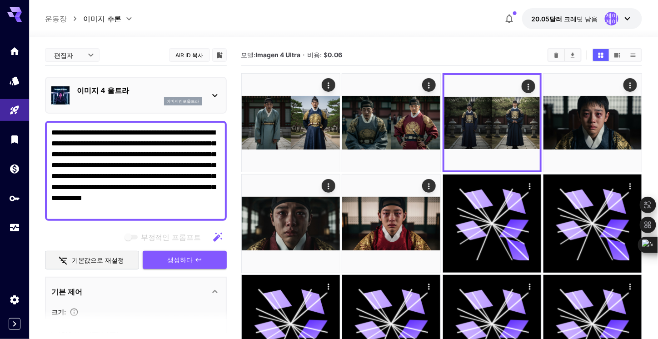
drag, startPoint x: 101, startPoint y: 211, endPoint x: 40, endPoint y: 124, distance: 106.0
paste textarea
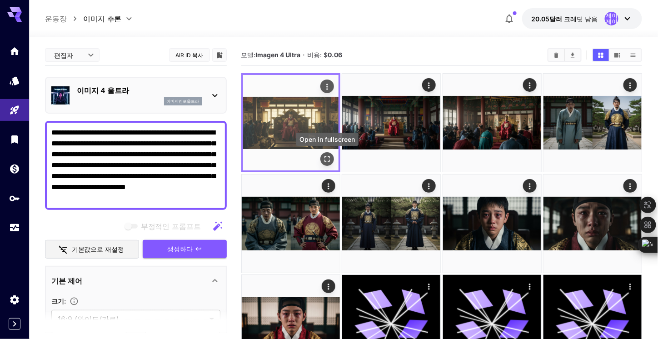
click at [330, 161] on icon "전체 화면으로 열기" at bounding box center [327, 159] width 9 height 9
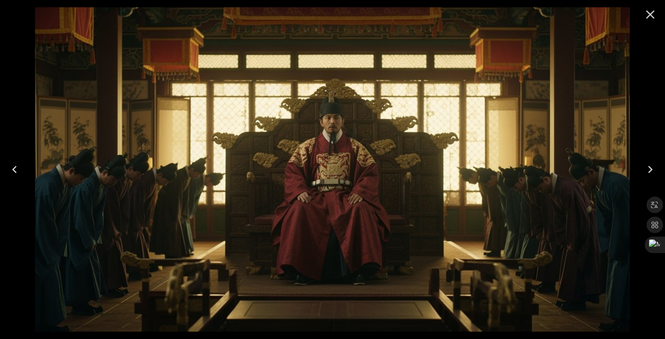
click at [649, 180] on button "Next" at bounding box center [650, 169] width 29 height 36
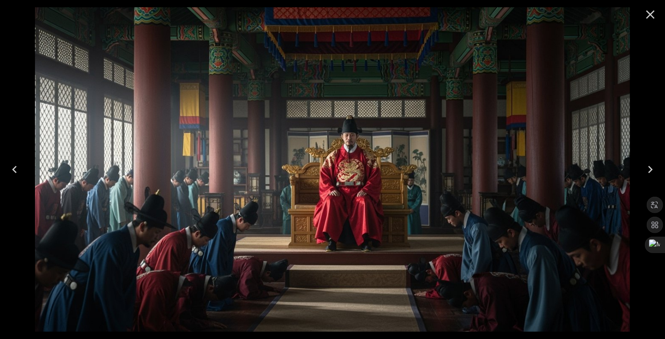
click at [649, 180] on button "Next" at bounding box center [650, 169] width 29 height 36
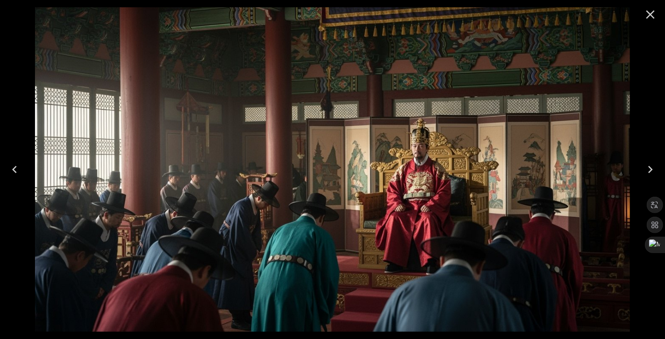
click at [651, 15] on icon "Close" at bounding box center [651, 14] width 9 height 9
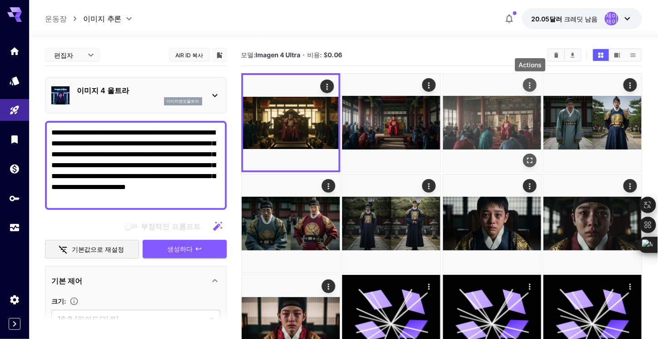
click at [533, 85] on icon "행위" at bounding box center [530, 85] width 9 height 9
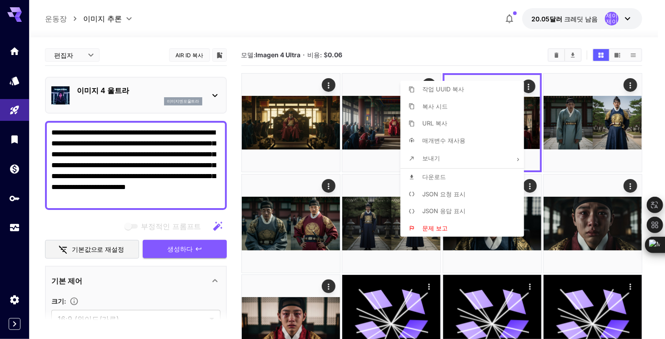
click at [375, 127] on div at bounding box center [332, 169] width 665 height 339
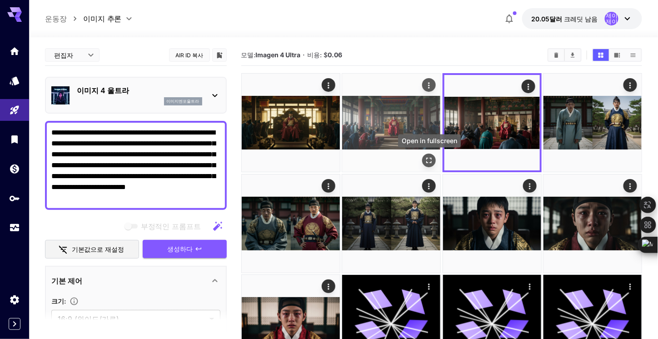
click at [428, 161] on icon "전체 화면으로 열기" at bounding box center [429, 160] width 9 height 9
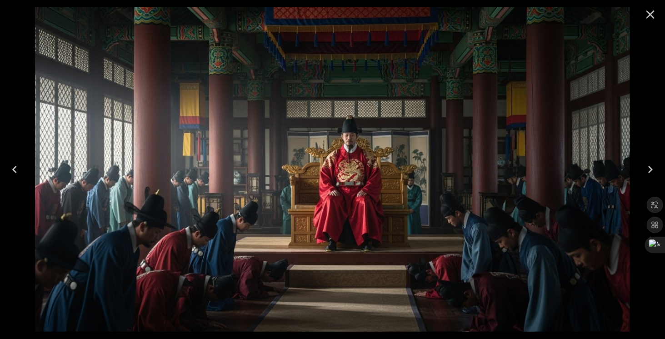
click at [653, 168] on icon "Next" at bounding box center [650, 169] width 15 height 15
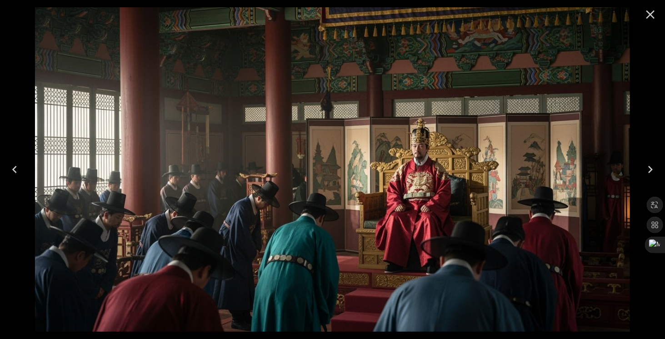
click at [17, 166] on icon "Previous" at bounding box center [14, 169] width 15 height 15
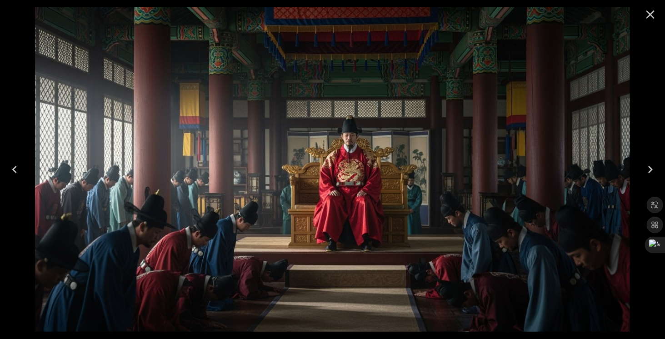
click at [649, 13] on icon "Close" at bounding box center [651, 14] width 9 height 9
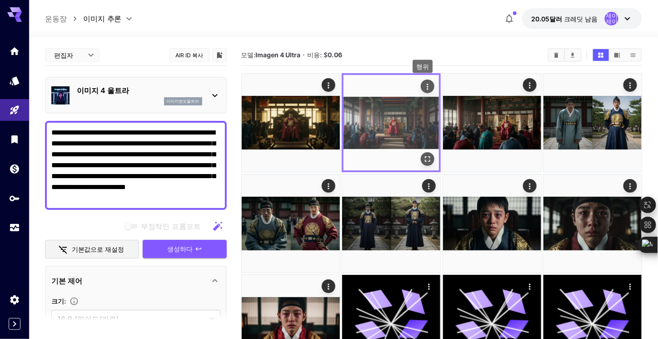
click at [432, 84] on icon "행위" at bounding box center [427, 86] width 9 height 9
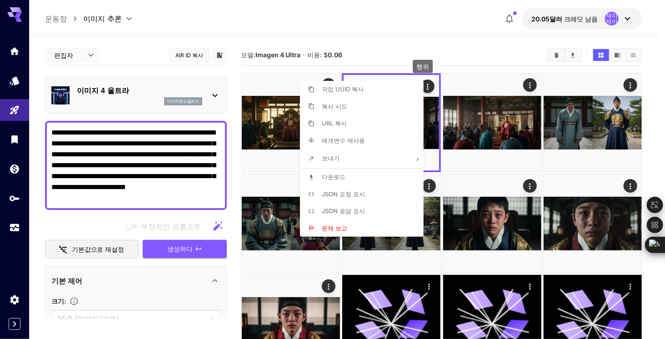
click at [342, 175] on font "다운로드" at bounding box center [334, 176] width 24 height 7
drag, startPoint x: 176, startPoint y: 201, endPoint x: 55, endPoint y: 148, distance: 131.5
drag, startPoint x: 166, startPoint y: 199, endPoint x: 69, endPoint y: 146, distance: 110.9
click at [69, 146] on div at bounding box center [332, 169] width 665 height 339
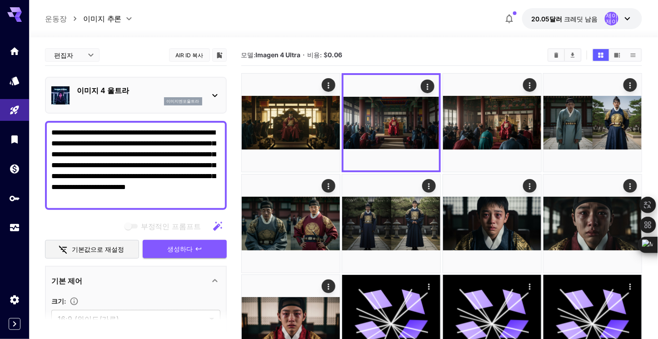
drag, startPoint x: 164, startPoint y: 200, endPoint x: 40, endPoint y: 109, distance: 153.9
click at [181, 163] on textarea "**********" at bounding box center [135, 165] width 169 height 76
drag, startPoint x: 162, startPoint y: 200, endPoint x: -19, endPoint y: 108, distance: 203.0
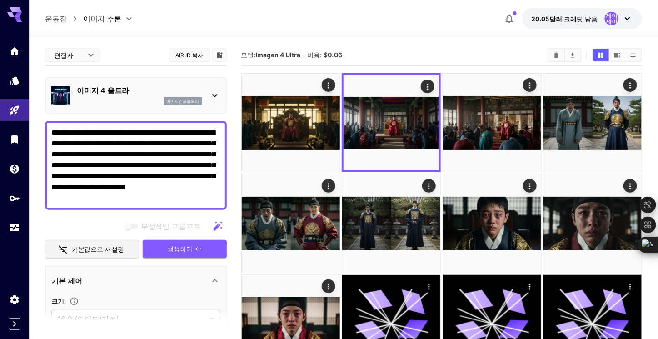
paste textarea "**********"
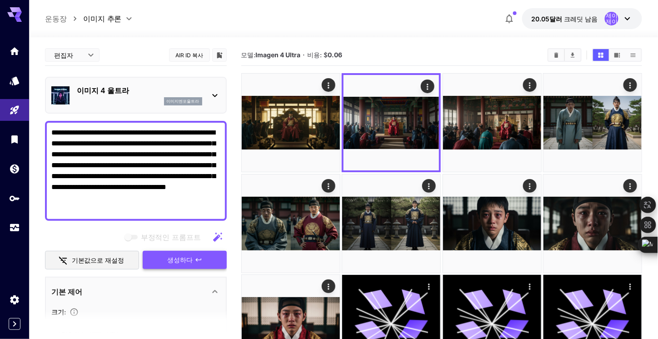
click at [176, 258] on font "생성하다" at bounding box center [180, 260] width 25 height 8
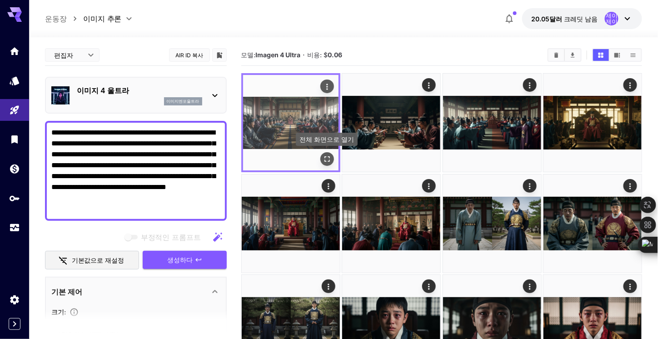
click at [331, 161] on icon "전체 화면으로 열기" at bounding box center [327, 159] width 9 height 9
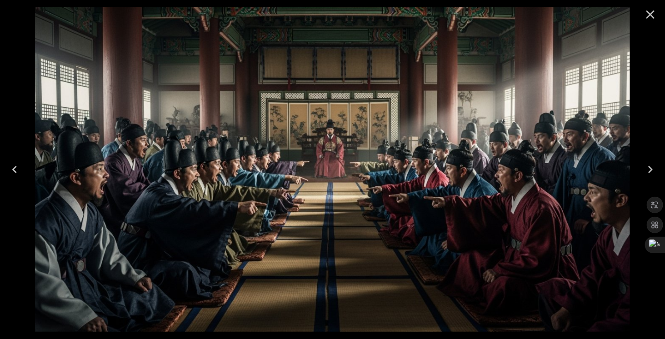
click at [646, 172] on icon "Next" at bounding box center [650, 169] width 15 height 15
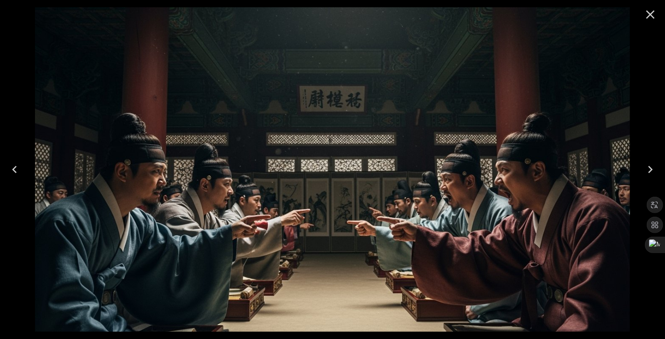
click at [646, 172] on icon "Next" at bounding box center [650, 169] width 15 height 15
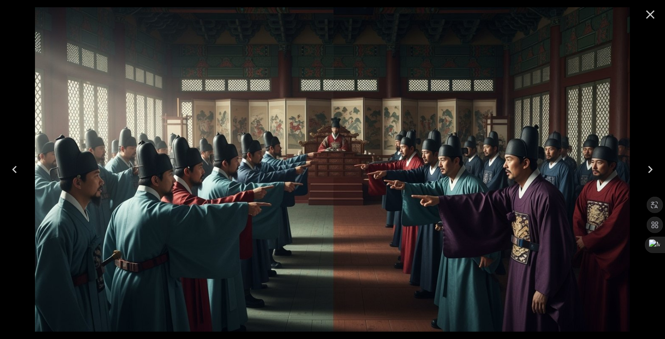
click at [25, 172] on button "Previous" at bounding box center [14, 169] width 29 height 36
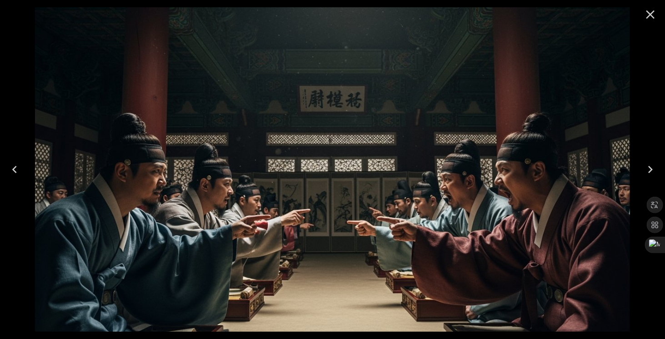
click at [13, 171] on icon "Previous" at bounding box center [14, 169] width 15 height 15
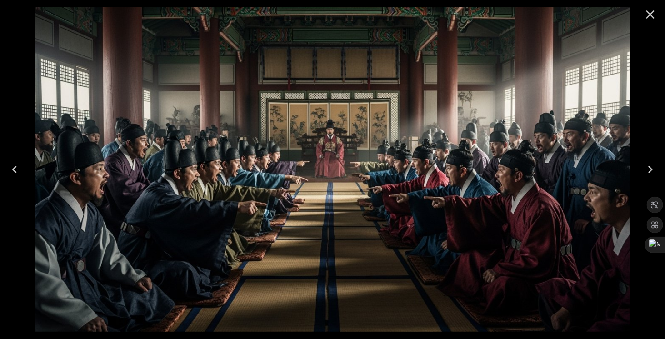
click at [653, 7] on icon "Close" at bounding box center [650, 14] width 15 height 15
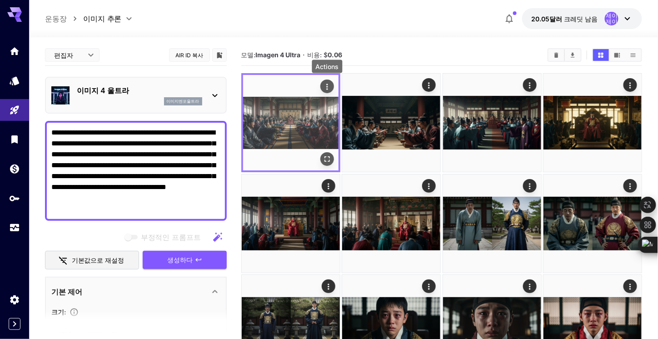
click at [330, 86] on icon "행위" at bounding box center [327, 86] width 9 height 9
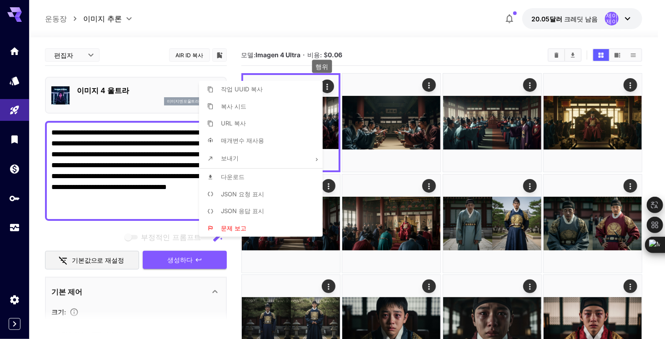
click at [235, 177] on font "다운로드" at bounding box center [233, 176] width 24 height 7
click at [110, 206] on div at bounding box center [332, 169] width 665 height 339
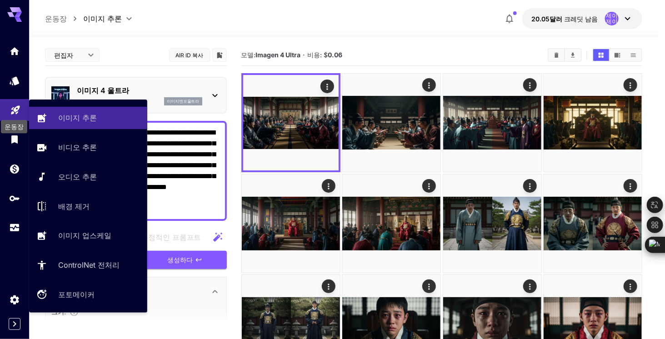
drag, startPoint x: 107, startPoint y: 212, endPoint x: 10, endPoint y: 105, distance: 144.3
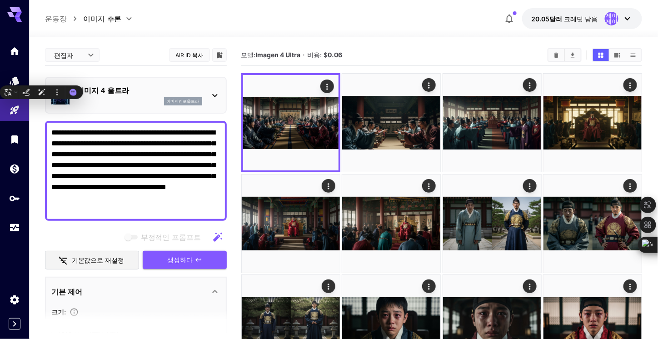
paste textarea "**********"
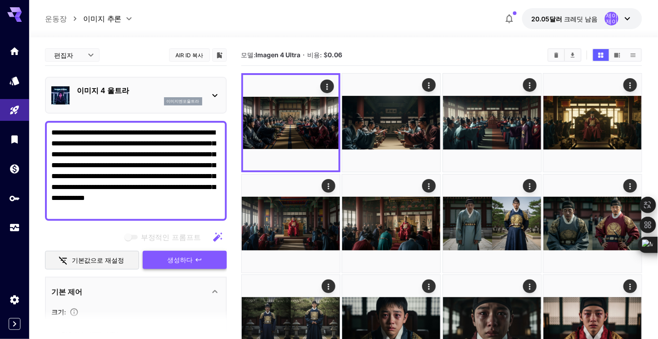
type textarea "**********"
click at [197, 256] on icon "button" at bounding box center [198, 259] width 7 height 7
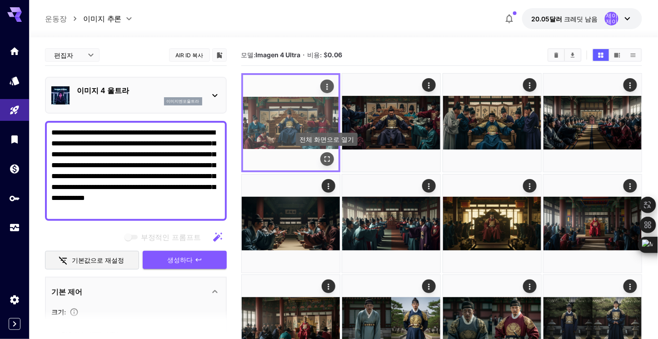
click at [328, 161] on icon "전체 화면으로 열기" at bounding box center [327, 159] width 9 height 9
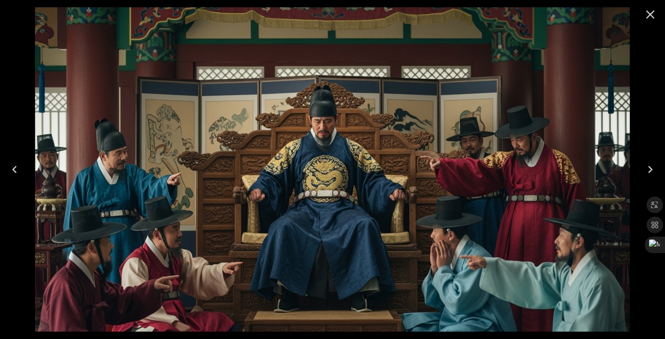
click at [649, 168] on icon "Next" at bounding box center [650, 169] width 15 height 15
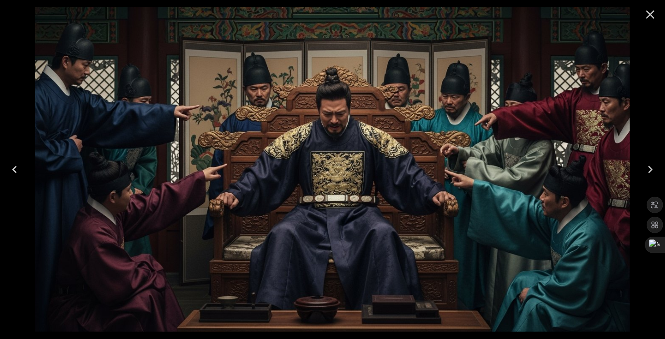
click at [649, 168] on icon "Next" at bounding box center [650, 169] width 15 height 15
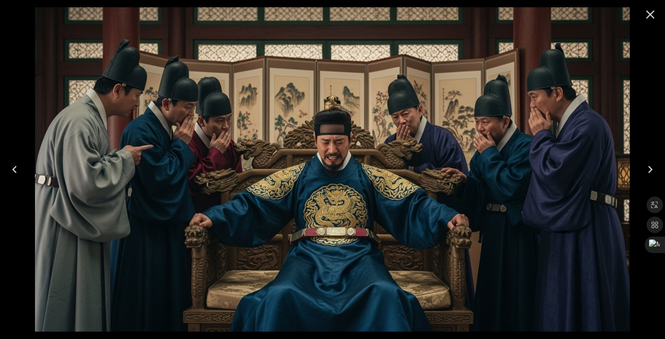
click at [15, 173] on icon "Previous" at bounding box center [14, 169] width 15 height 15
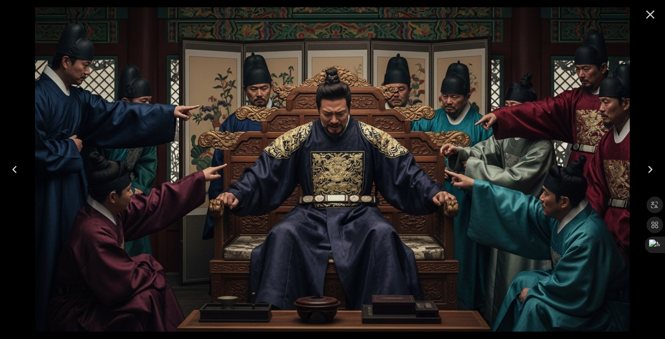
click at [15, 173] on icon "Previous" at bounding box center [14, 169] width 15 height 15
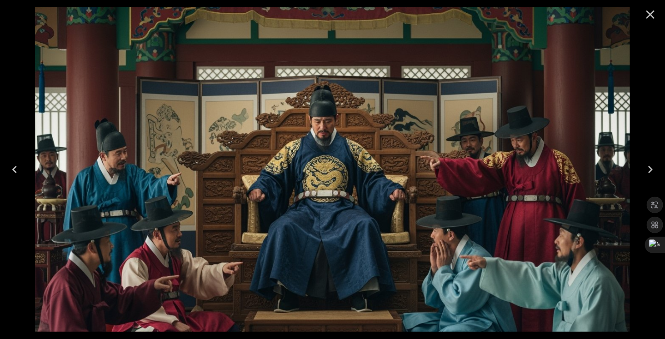
click at [655, 15] on icon "Close" at bounding box center [650, 14] width 15 height 15
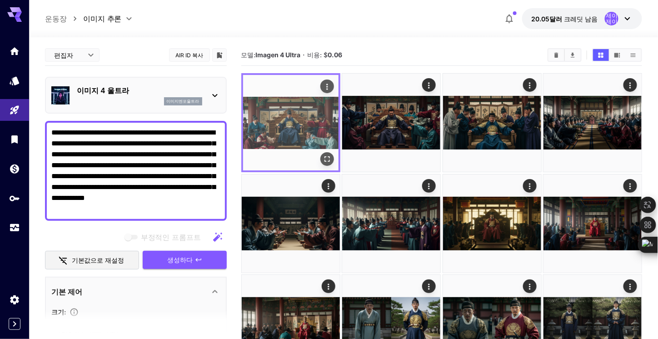
click at [324, 88] on icon "행위" at bounding box center [327, 86] width 9 height 9
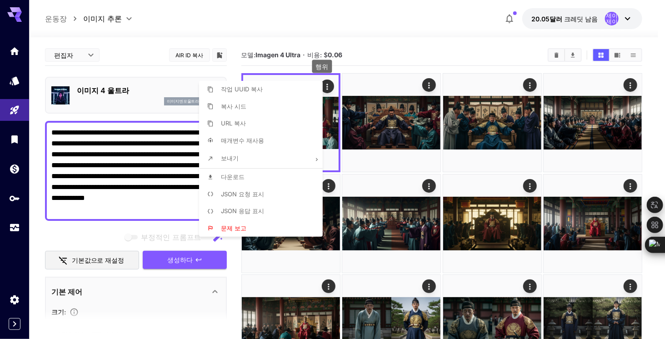
click at [230, 176] on font "다운로드" at bounding box center [233, 176] width 24 height 7
click at [60, 131] on div at bounding box center [332, 169] width 665 height 339
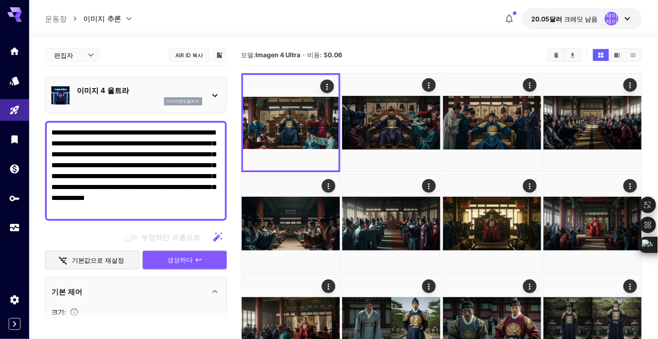
drag, startPoint x: 48, startPoint y: 131, endPoint x: 181, endPoint y: 216, distance: 157.7
click at [181, 216] on div "**********" at bounding box center [136, 171] width 182 height 100
click at [191, 209] on textarea "**********" at bounding box center [135, 170] width 169 height 87
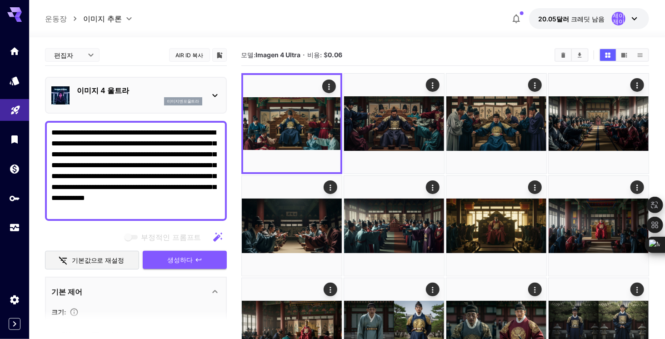
drag, startPoint x: 193, startPoint y: 209, endPoint x: 15, endPoint y: 112, distance: 202.9
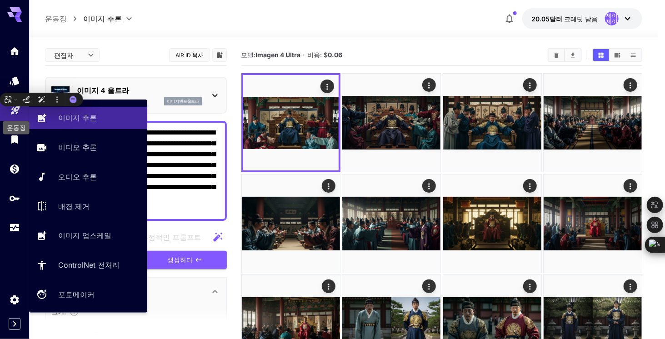
paste textarea
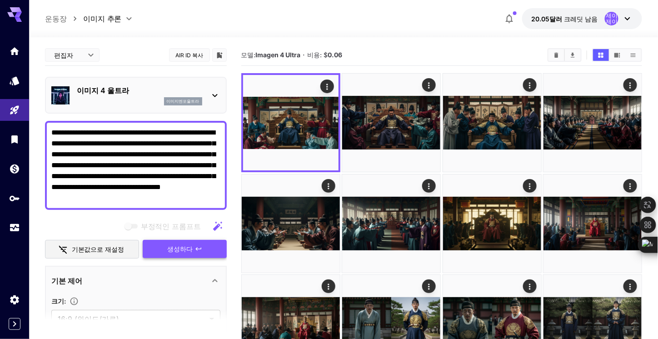
click at [187, 255] on button "생성하다" at bounding box center [185, 249] width 84 height 19
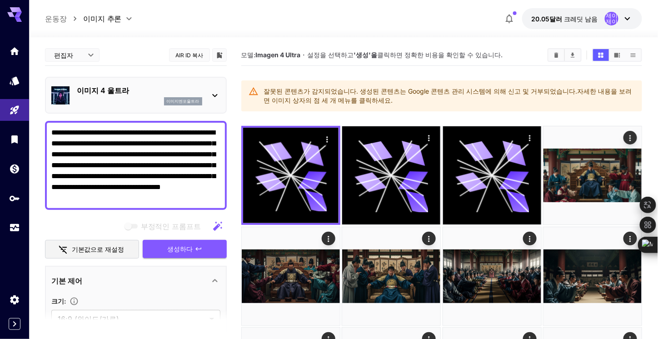
click at [218, 231] on icon "button" at bounding box center [217, 226] width 11 height 11
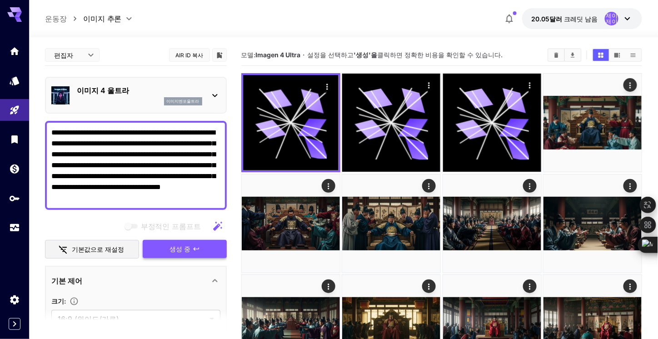
click at [185, 248] on font "생성 중" at bounding box center [180, 249] width 21 height 8
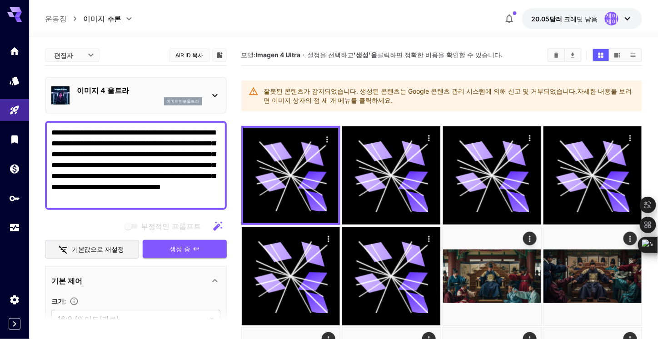
click at [211, 229] on button "button" at bounding box center [218, 226] width 18 height 18
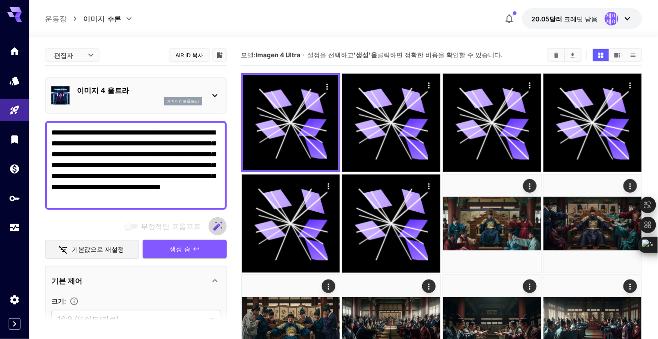
click at [222, 230] on icon "button" at bounding box center [217, 226] width 11 height 11
click at [211, 227] on button "button" at bounding box center [218, 226] width 18 height 18
click at [181, 247] on font "생성하다" at bounding box center [180, 249] width 25 height 8
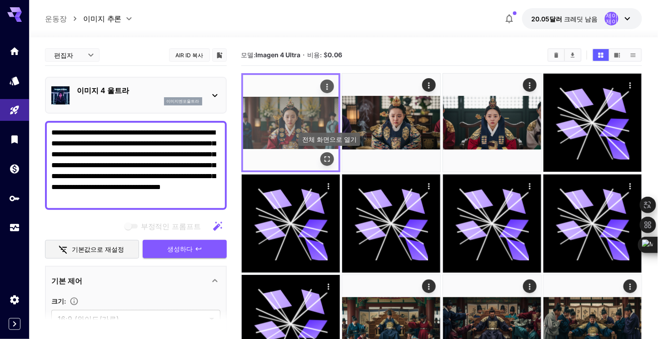
click at [327, 156] on icon "전체 화면으로 열기" at bounding box center [327, 159] width 9 height 9
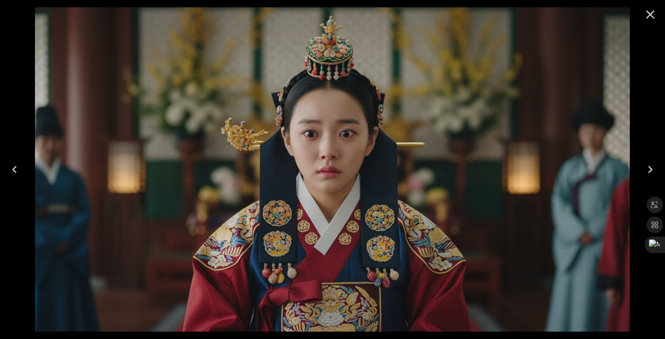
click at [646, 168] on icon "Next" at bounding box center [650, 169] width 15 height 15
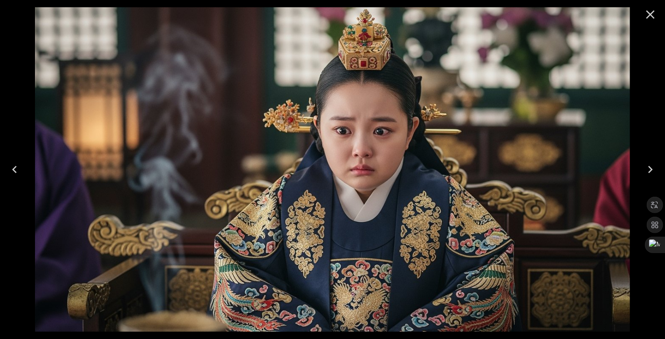
click at [646, 168] on icon "Next" at bounding box center [650, 169] width 15 height 15
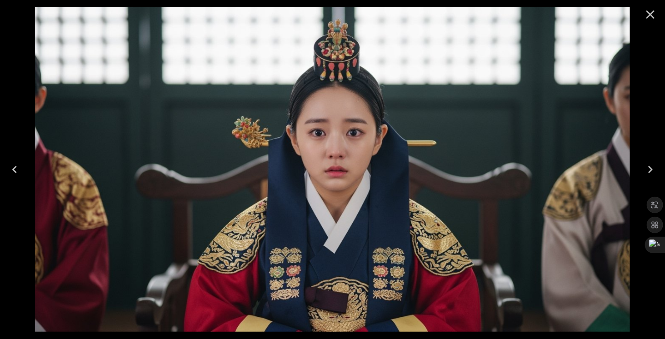
click at [20, 173] on icon "Previous" at bounding box center [14, 169] width 15 height 15
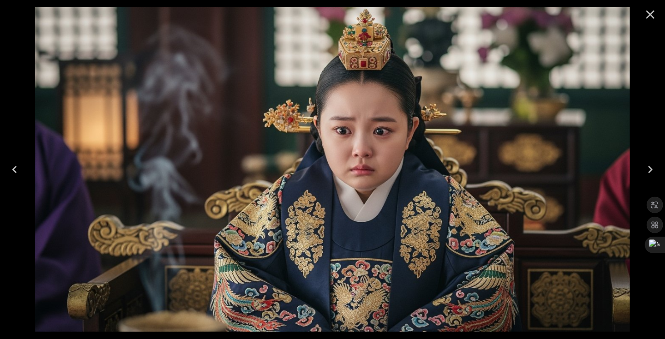
click at [20, 173] on icon "Previous" at bounding box center [14, 169] width 15 height 15
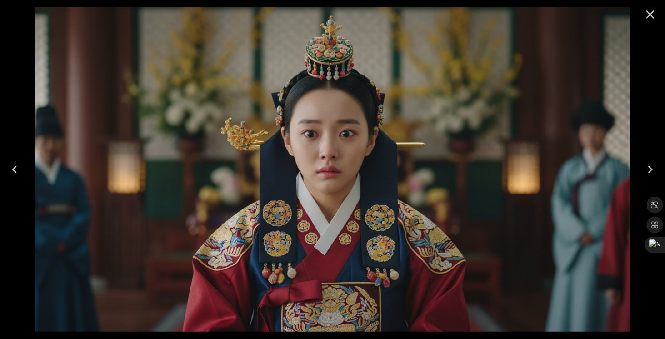
click at [658, 16] on button "Close" at bounding box center [651, 15] width 22 height 22
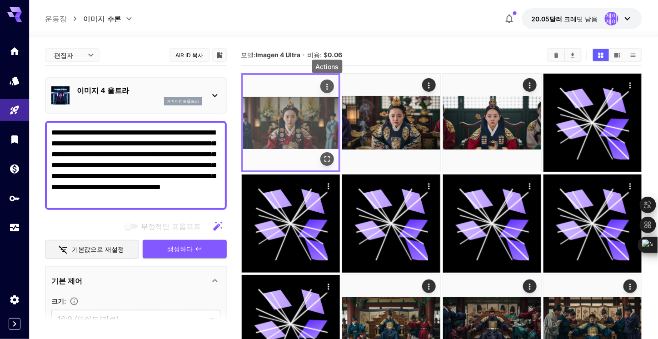
click at [326, 89] on icon "행위" at bounding box center [327, 86] width 9 height 9
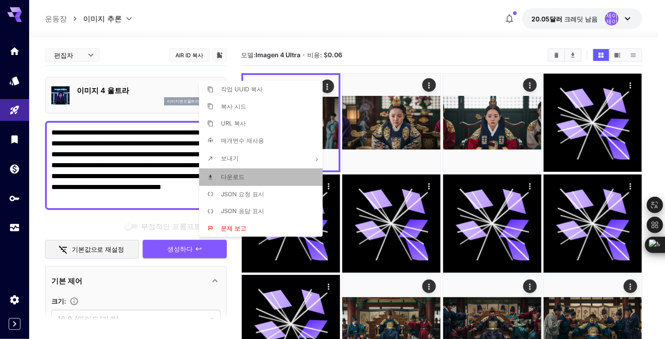
click at [239, 175] on font "다운로드" at bounding box center [233, 176] width 24 height 7
click at [405, 40] on div at bounding box center [332, 169] width 665 height 339
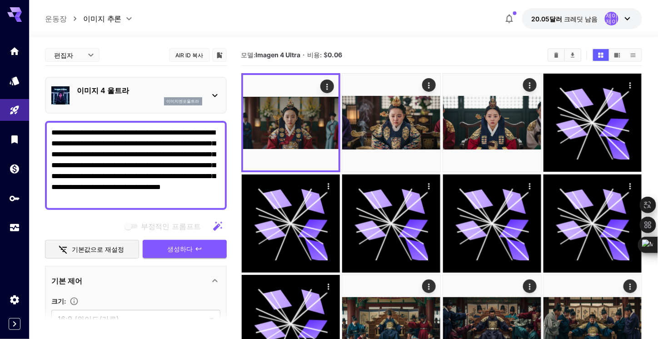
click at [198, 198] on textarea "**********" at bounding box center [135, 165] width 169 height 76
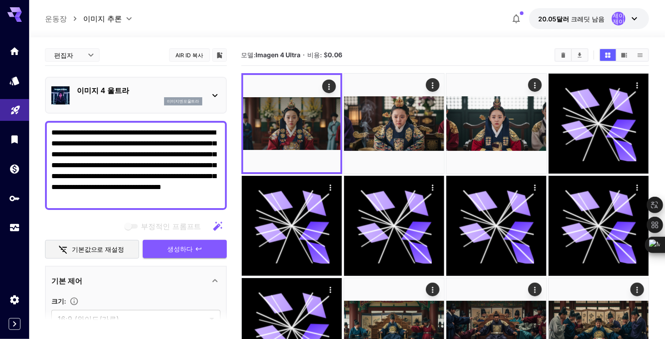
drag, startPoint x: 198, startPoint y: 198, endPoint x: 25, endPoint y: 114, distance: 192.2
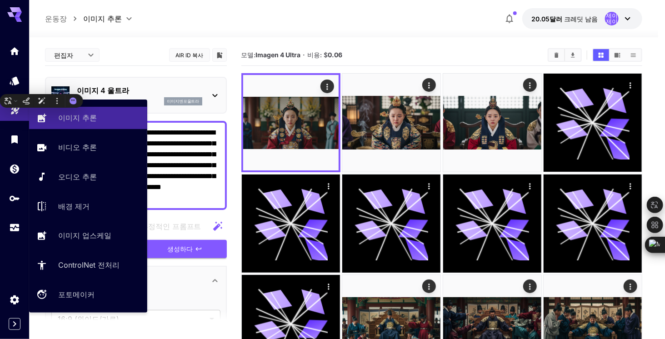
paste textarea
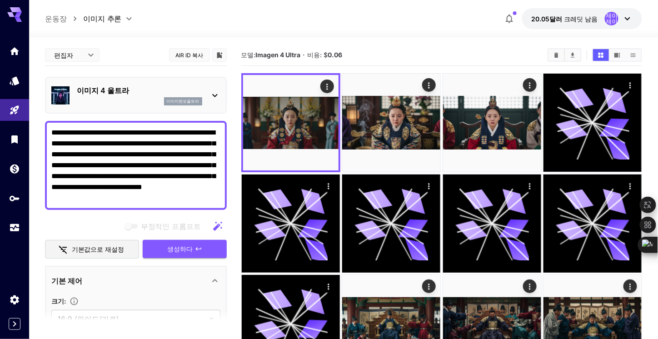
click at [173, 142] on textarea "**********" at bounding box center [135, 165] width 169 height 76
click at [206, 250] on button "생성하다" at bounding box center [185, 249] width 84 height 19
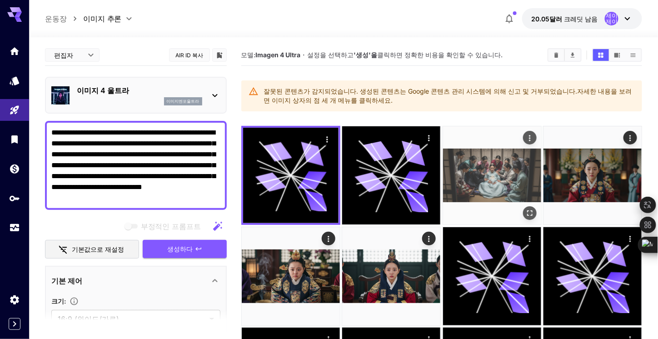
click at [487, 178] on img at bounding box center [492, 175] width 98 height 98
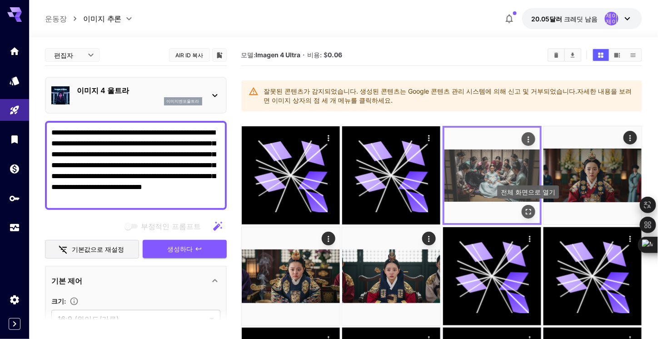
click at [528, 212] on icon "전체 화면으로 열기" at bounding box center [528, 211] width 9 height 9
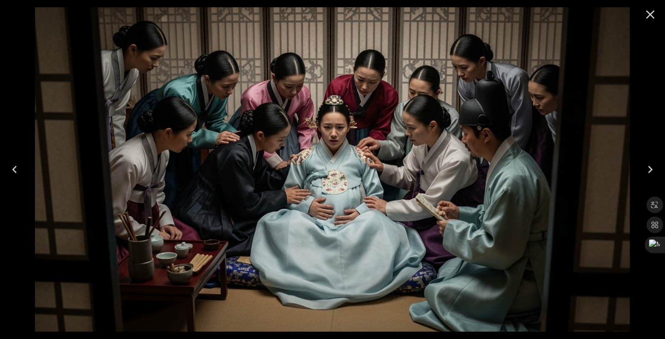
click at [648, 15] on icon "Close" at bounding box center [650, 14] width 15 height 15
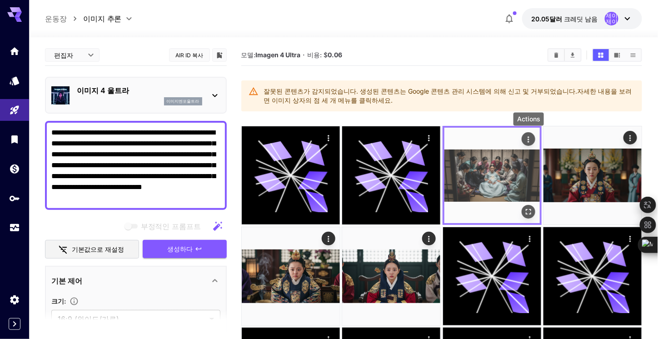
click at [530, 138] on icon "행위" at bounding box center [528, 139] width 9 height 9
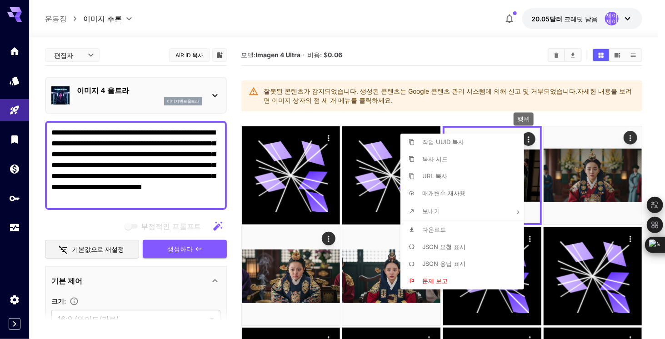
click at [442, 229] on font "다운로드" at bounding box center [434, 229] width 24 height 7
click at [199, 199] on div at bounding box center [332, 169] width 665 height 339
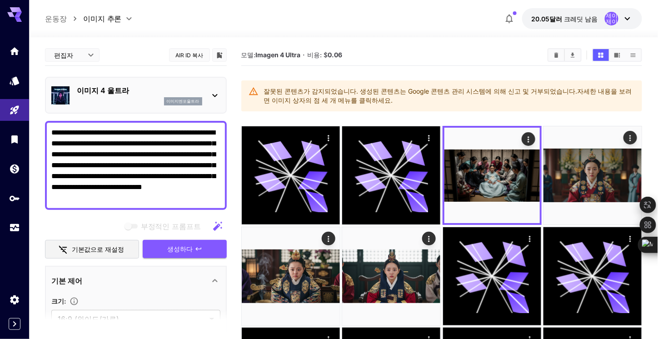
drag, startPoint x: 199, startPoint y: 200, endPoint x: 36, endPoint y: 95, distance: 194.0
paste textarea "**********"
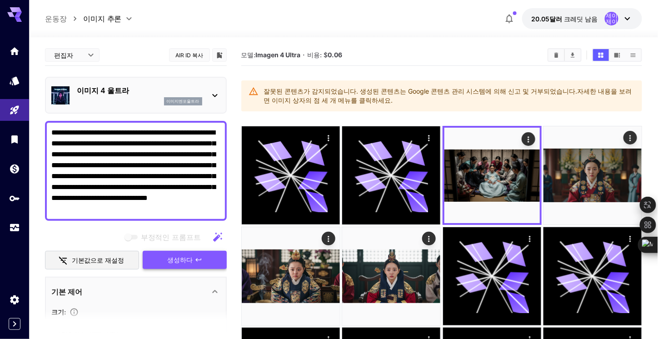
type textarea "**********"
click at [181, 263] on span "생성하다" at bounding box center [180, 260] width 25 height 11
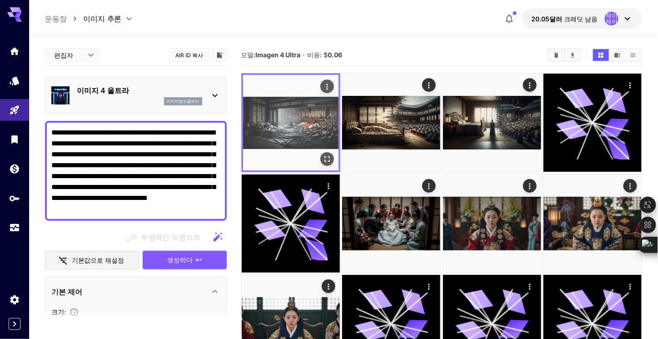
click at [326, 87] on icon "행위" at bounding box center [327, 86] width 9 height 9
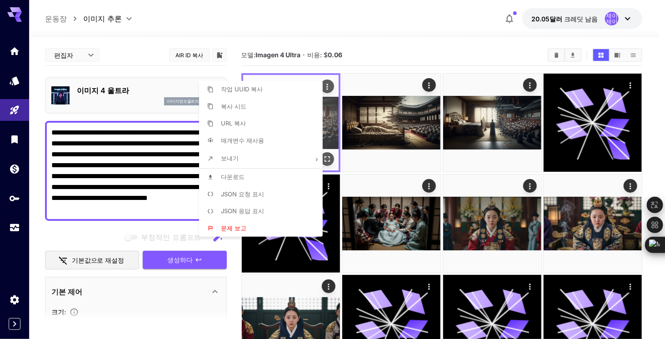
click at [326, 87] on div at bounding box center [332, 169] width 665 height 339
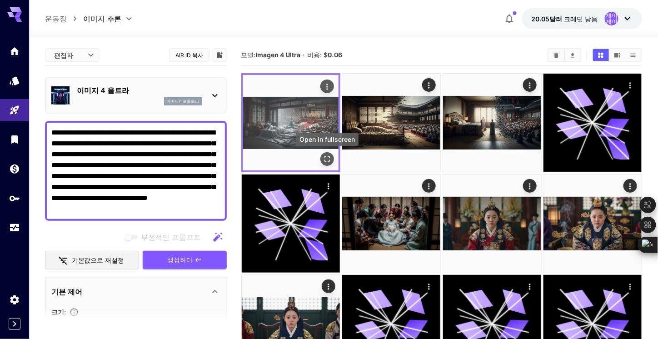
click at [329, 162] on icon "전체 화면으로 열기" at bounding box center [327, 159] width 9 height 9
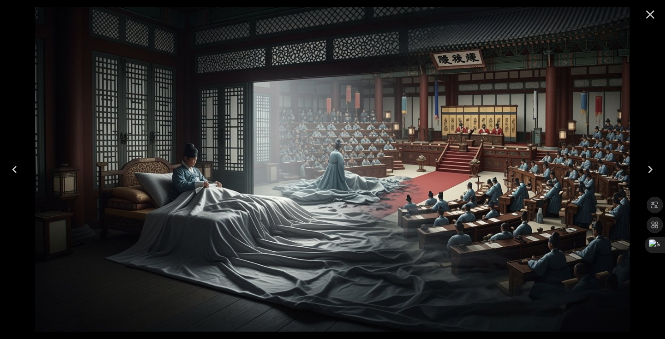
click at [648, 167] on icon "Next" at bounding box center [650, 169] width 15 height 15
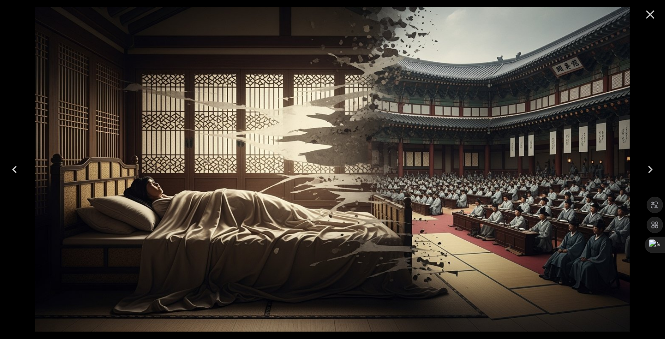
click at [648, 167] on icon "Next" at bounding box center [650, 169] width 15 height 15
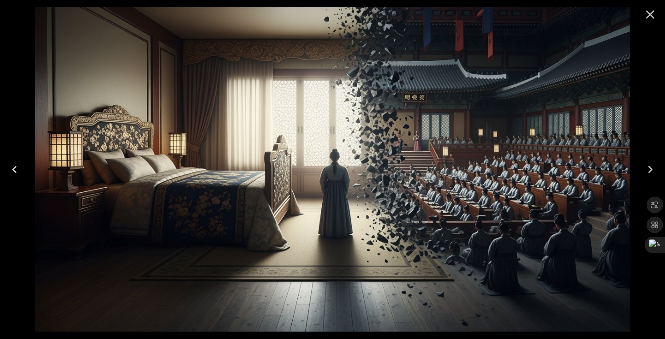
click at [15, 166] on icon "Previous" at bounding box center [14, 169] width 5 height 7
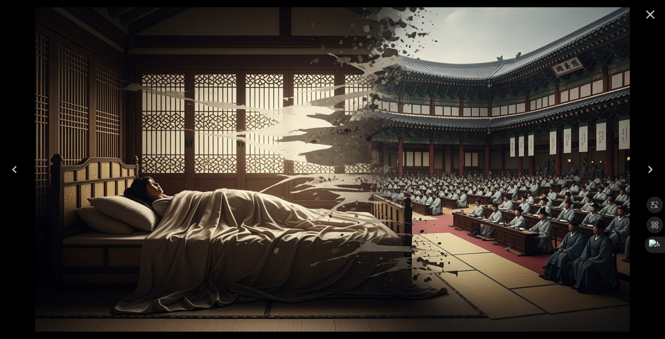
click at [15, 166] on icon "Previous" at bounding box center [14, 169] width 5 height 7
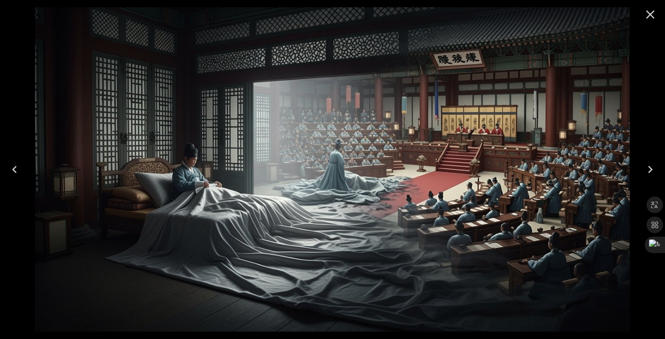
click at [648, 14] on icon "Close" at bounding box center [650, 14] width 15 height 15
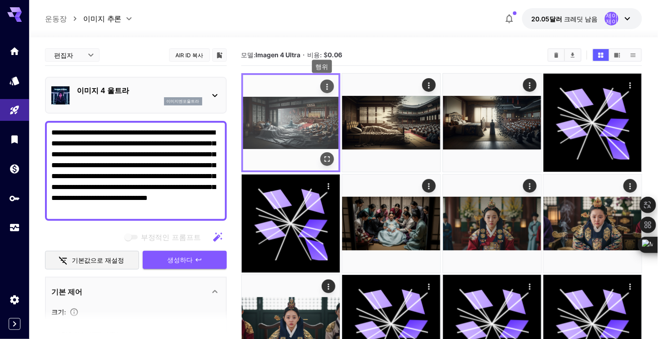
click at [329, 88] on icon "행위" at bounding box center [327, 86] width 9 height 9
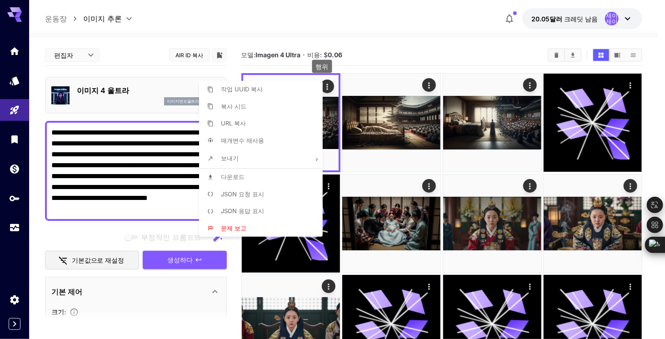
click at [238, 179] on font "다운로드" at bounding box center [233, 176] width 24 height 7
drag, startPoint x: 120, startPoint y: 151, endPoint x: 130, endPoint y: 169, distance: 19.7
click at [120, 151] on div at bounding box center [332, 169] width 665 height 339
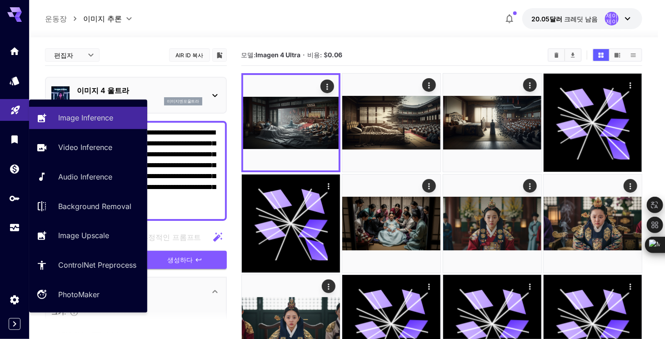
drag, startPoint x: 205, startPoint y: 214, endPoint x: 10, endPoint y: 121, distance: 216.2
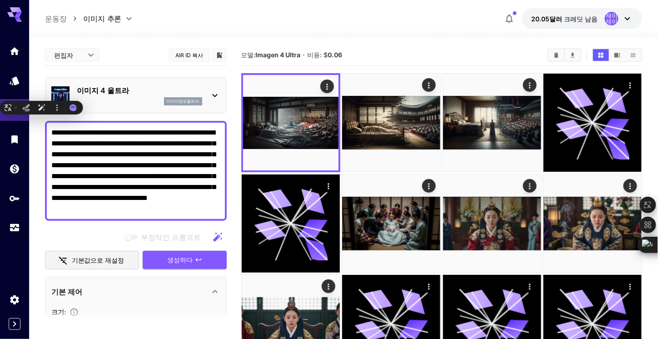
paste textarea
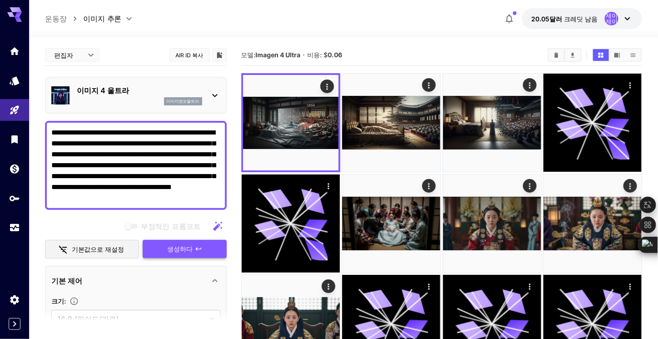
click at [181, 248] on font "생성하다" at bounding box center [180, 249] width 25 height 8
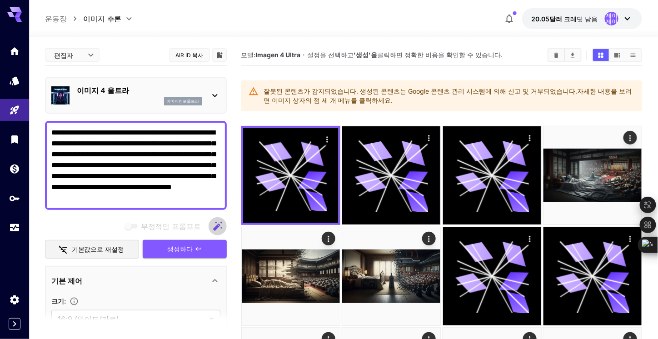
click at [222, 226] on icon "button" at bounding box center [217, 226] width 11 height 11
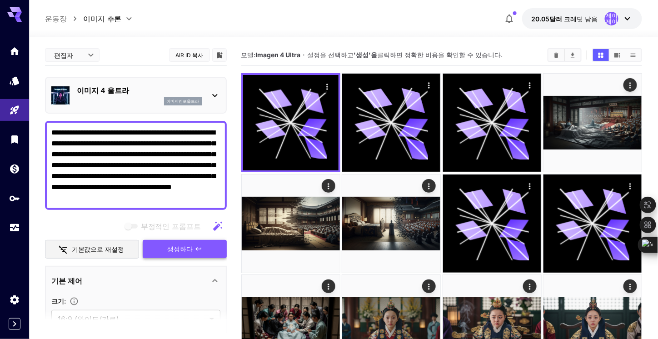
click at [193, 252] on button "생성하다" at bounding box center [185, 249] width 84 height 19
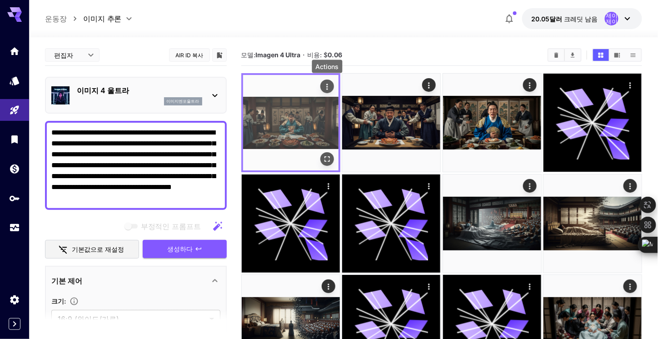
click at [330, 85] on icon "행위" at bounding box center [327, 86] width 9 height 9
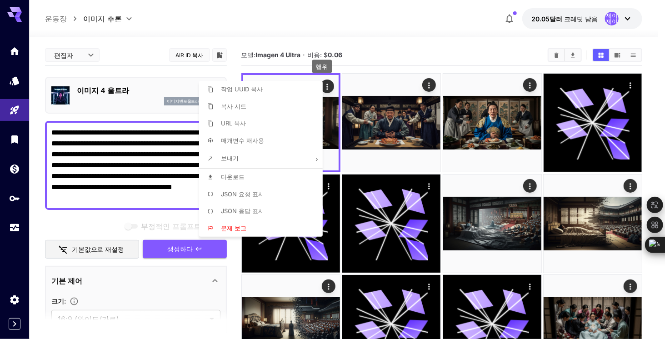
click at [392, 124] on div at bounding box center [332, 169] width 665 height 339
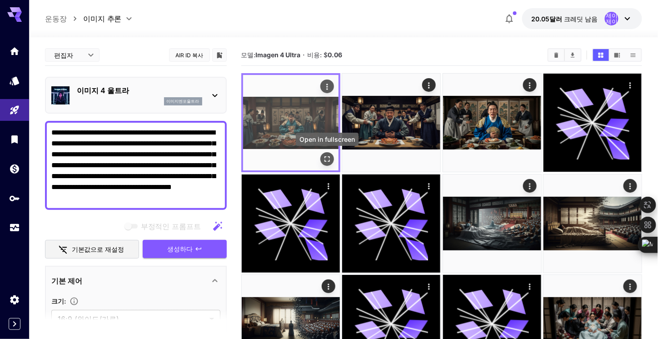
click at [330, 156] on icon "전체 화면으로 열기" at bounding box center [327, 159] width 9 height 9
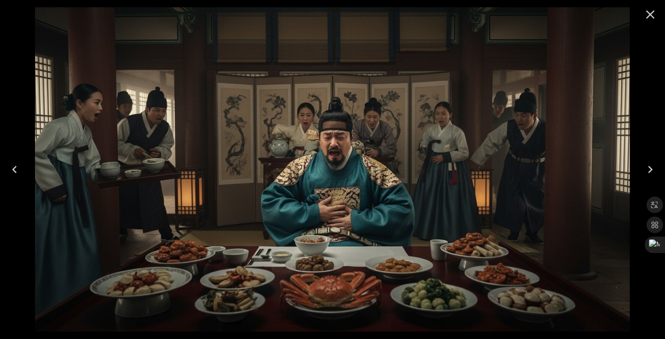
click at [643, 169] on icon "Next" at bounding box center [650, 169] width 15 height 15
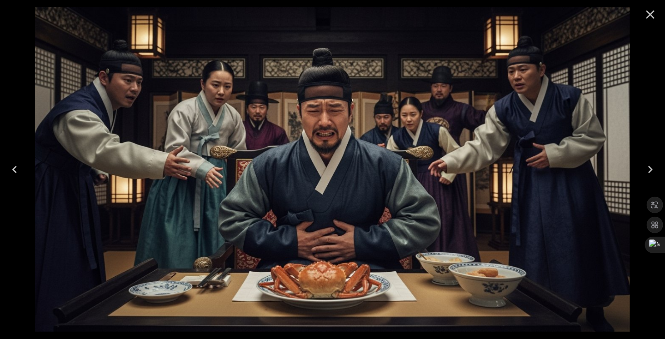
click at [643, 169] on icon "Next" at bounding box center [650, 169] width 15 height 15
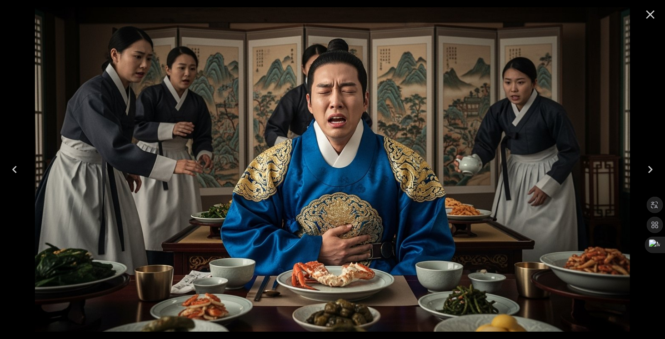
click at [19, 170] on icon "Previous" at bounding box center [14, 169] width 15 height 15
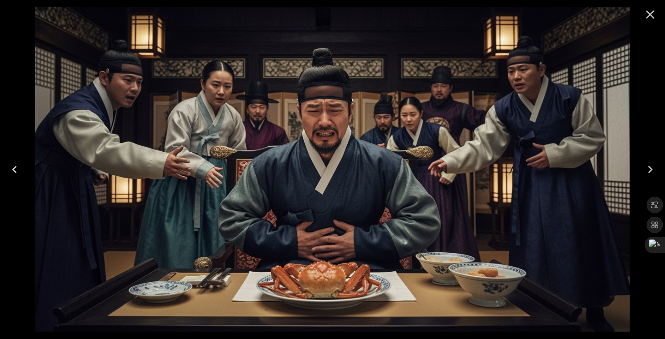
click at [19, 170] on icon "Previous" at bounding box center [14, 169] width 15 height 15
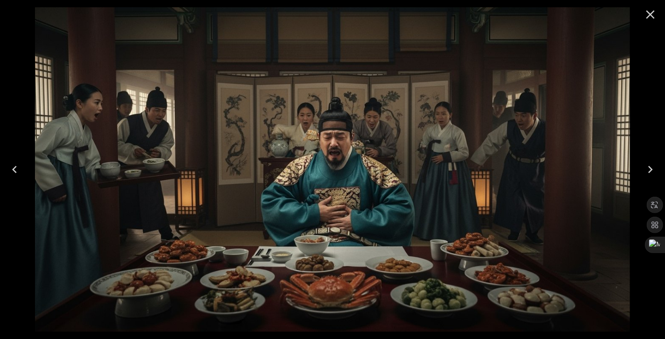
click at [653, 15] on icon "Close" at bounding box center [650, 14] width 15 height 15
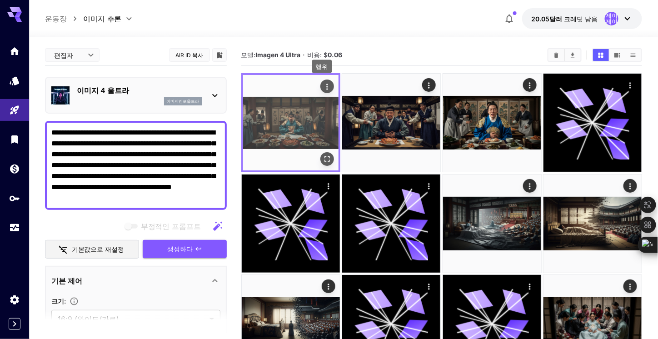
click at [332, 88] on button "행위" at bounding box center [328, 87] width 14 height 14
click at [323, 87] on icon "행위" at bounding box center [327, 86] width 9 height 9
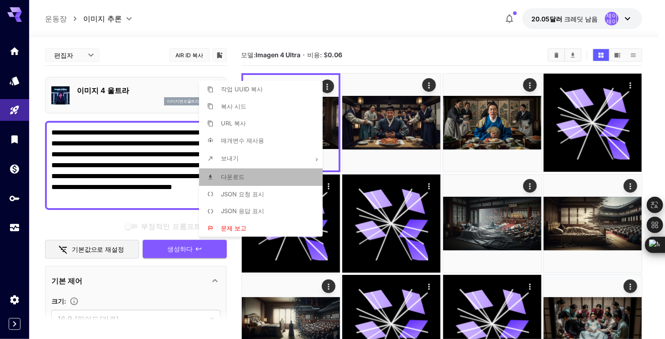
click at [233, 177] on font "다운로드" at bounding box center [233, 176] width 24 height 7
click at [102, 150] on div at bounding box center [332, 169] width 665 height 339
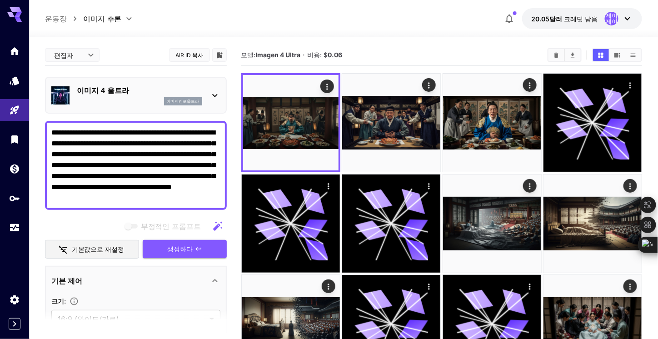
drag, startPoint x: 209, startPoint y: 199, endPoint x: 145, endPoint y: 165, distance: 72.8
drag, startPoint x: 50, startPoint y: 132, endPoint x: 146, endPoint y: 170, distance: 103.4
click at [161, 191] on div "**********" at bounding box center [136, 165] width 182 height 89
drag, startPoint x: 53, startPoint y: 133, endPoint x: 215, endPoint y: 205, distance: 177.3
click at [215, 205] on div "**********" at bounding box center [136, 165] width 182 height 89
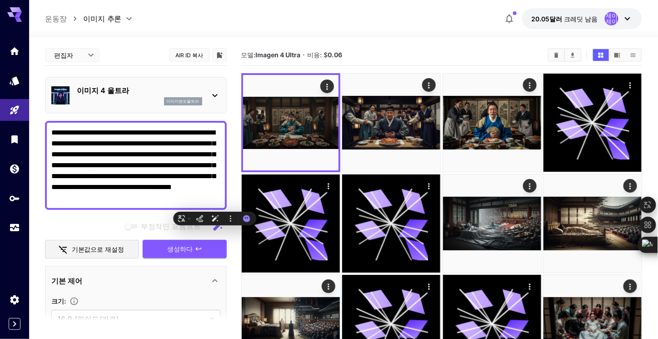
paste textarea "**********"
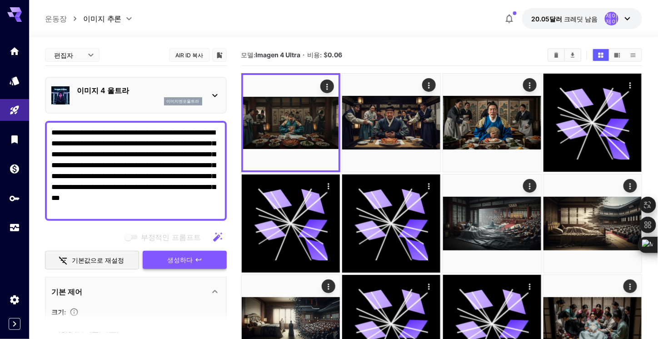
type textarea "**********"
click at [183, 261] on font "생성하다" at bounding box center [180, 260] width 25 height 8
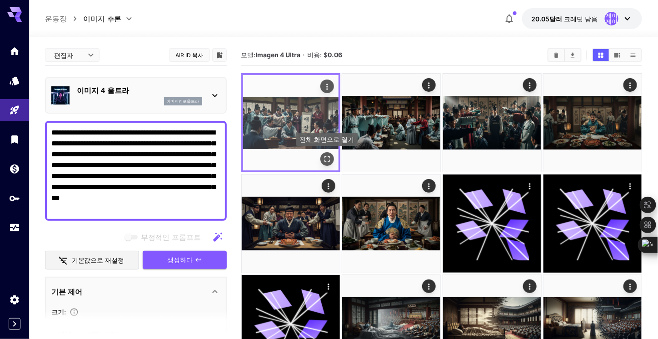
click at [325, 160] on icon "전체 화면으로 열기" at bounding box center [327, 159] width 9 height 9
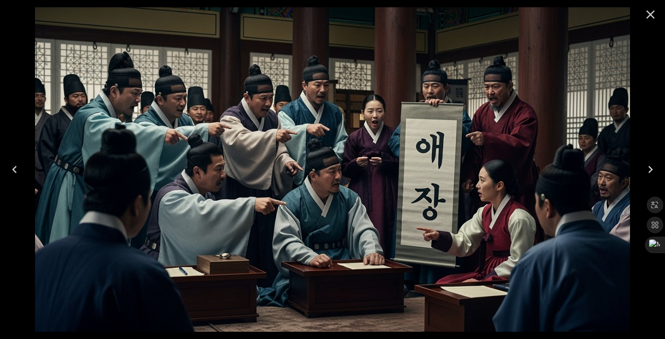
click at [649, 171] on icon "Next" at bounding box center [650, 169] width 15 height 15
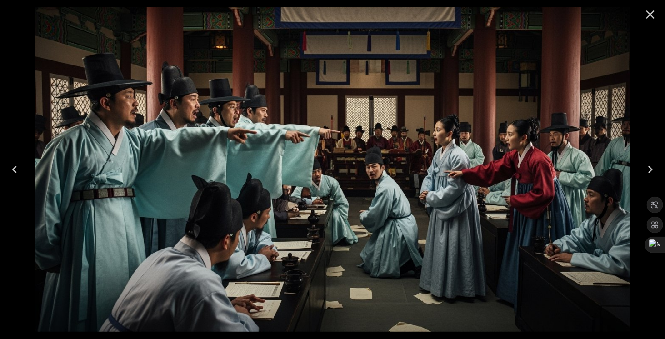
click at [649, 171] on icon "Next" at bounding box center [650, 169] width 15 height 15
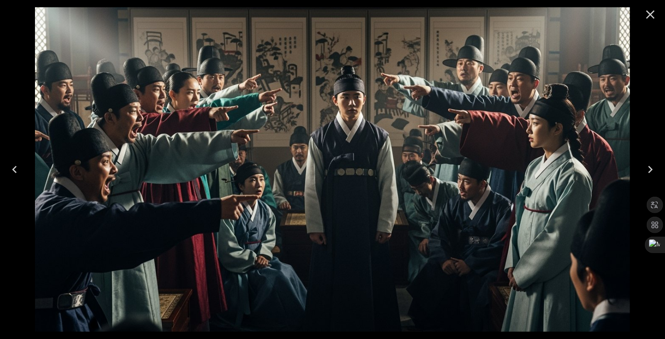
click at [18, 169] on icon "Previous" at bounding box center [14, 169] width 15 height 15
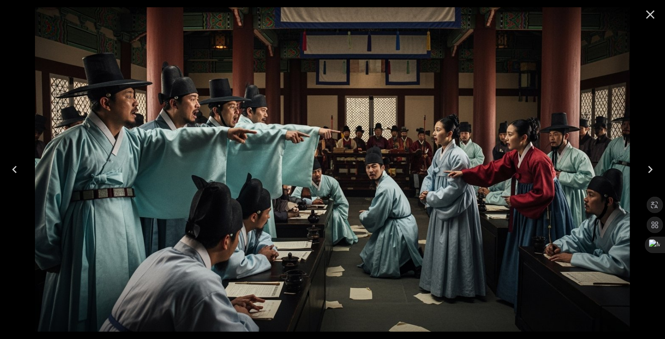
click at [652, 171] on icon "Next" at bounding box center [650, 169] width 15 height 15
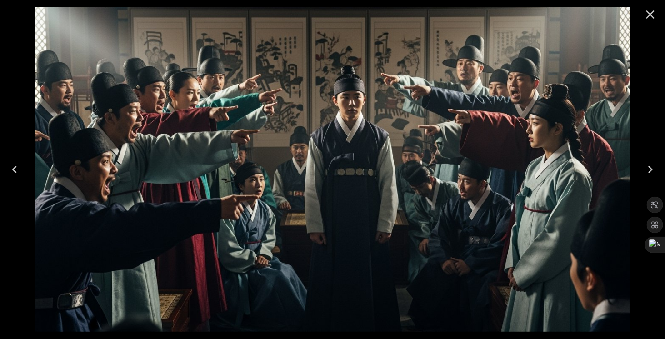
click at [18, 167] on icon "Previous" at bounding box center [14, 169] width 15 height 15
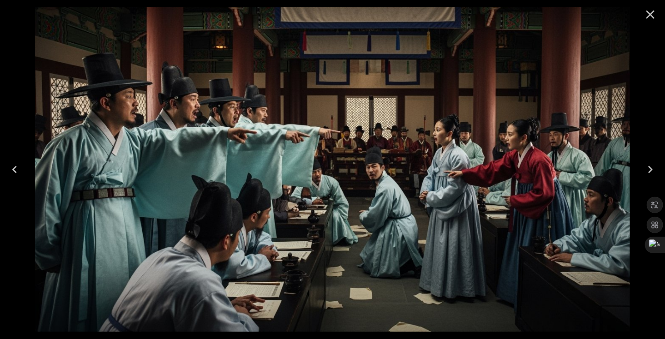
click at [653, 16] on icon "Close" at bounding box center [651, 14] width 9 height 9
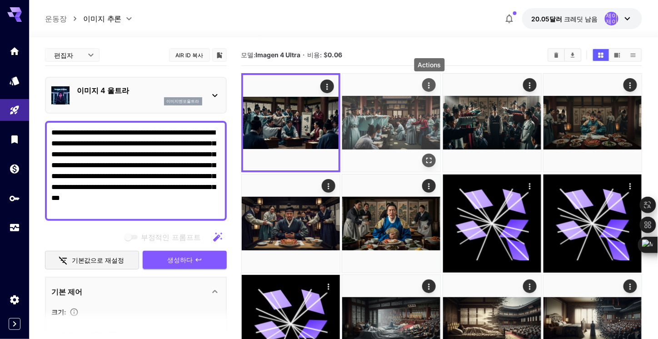
click at [430, 85] on icon "행위" at bounding box center [429, 85] width 9 height 9
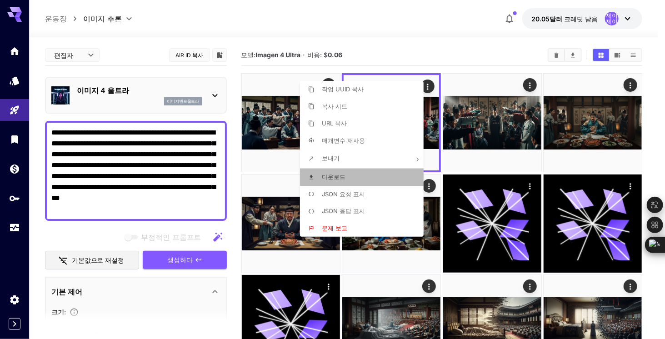
click at [343, 173] on font "다운로드" at bounding box center [334, 176] width 24 height 7
click at [120, 213] on div at bounding box center [332, 169] width 665 height 339
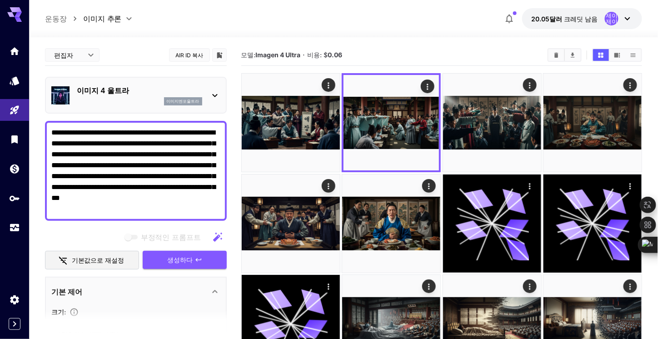
drag, startPoint x: 120, startPoint y: 213, endPoint x: 33, endPoint y: 126, distance: 123.5
paste textarea
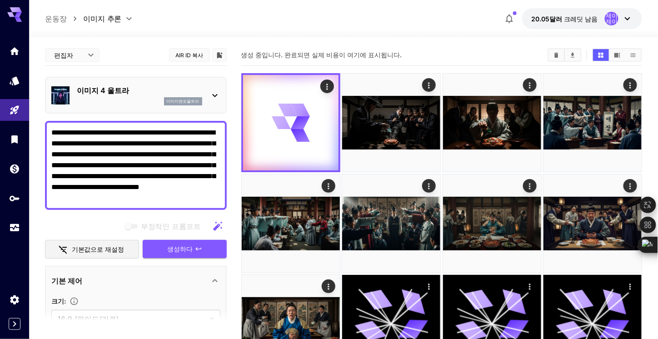
type textarea "**********"
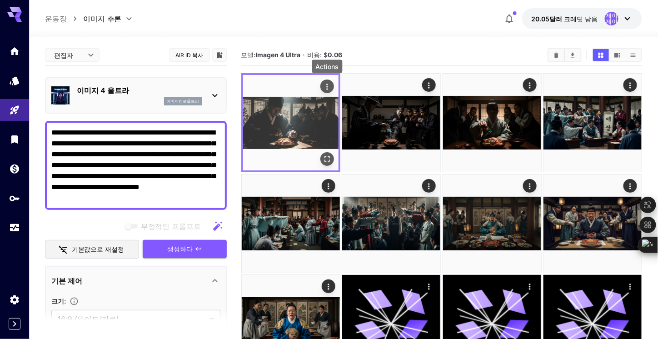
click at [327, 89] on icon "행위" at bounding box center [327, 87] width 1 height 6
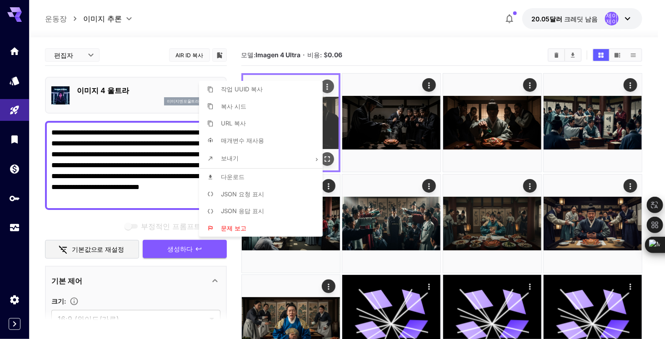
click at [327, 89] on div at bounding box center [332, 169] width 665 height 339
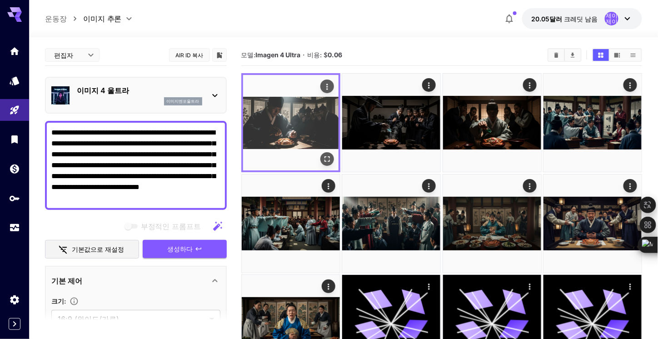
click at [327, 152] on img at bounding box center [290, 122] width 95 height 95
click at [327, 160] on icon "전체 화면으로 열기" at bounding box center [327, 159] width 9 height 9
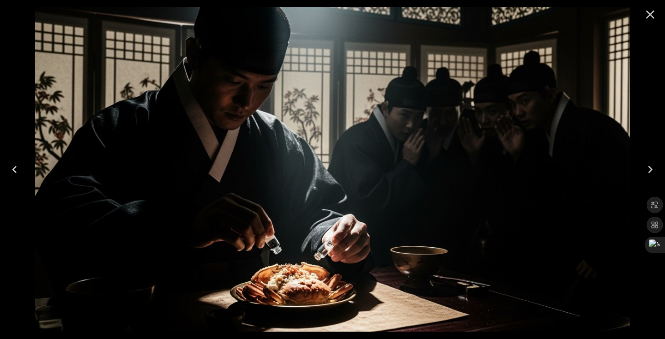
click at [653, 171] on icon "Next" at bounding box center [650, 169] width 15 height 15
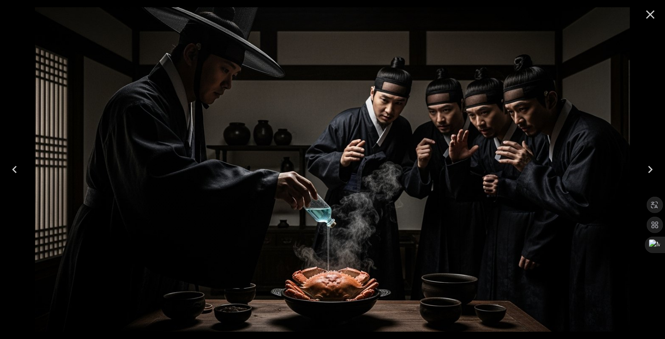
click at [653, 171] on icon "Next" at bounding box center [650, 169] width 15 height 15
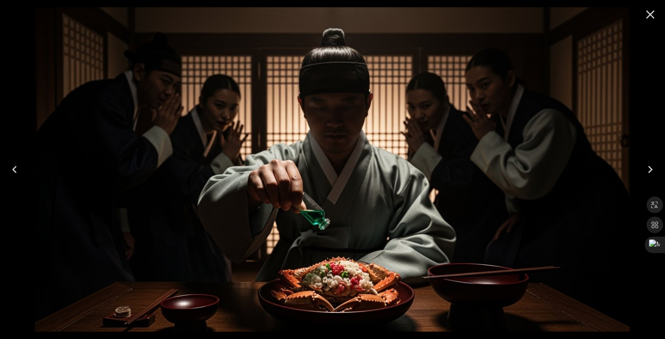
click at [13, 171] on icon "Previous" at bounding box center [14, 169] width 15 height 15
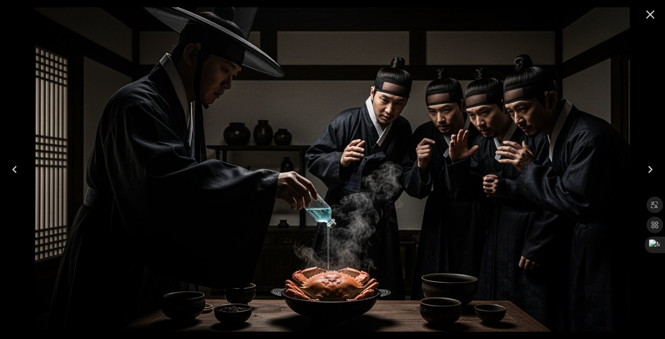
click at [13, 171] on icon "Previous" at bounding box center [14, 169] width 15 height 15
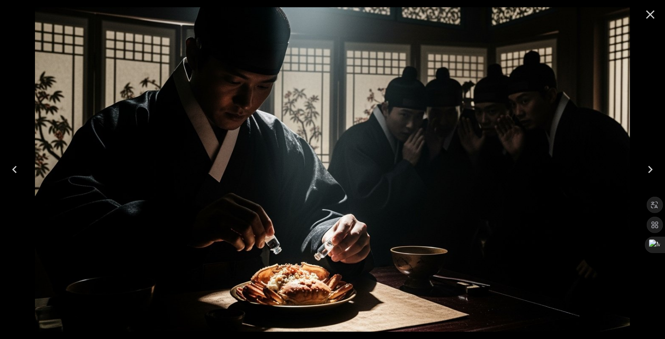
click at [650, 169] on icon "Next" at bounding box center [650, 169] width 15 height 15
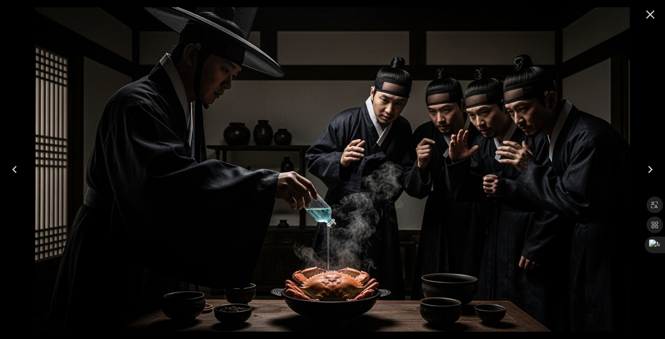
click at [655, 15] on icon "Close" at bounding box center [650, 14] width 15 height 15
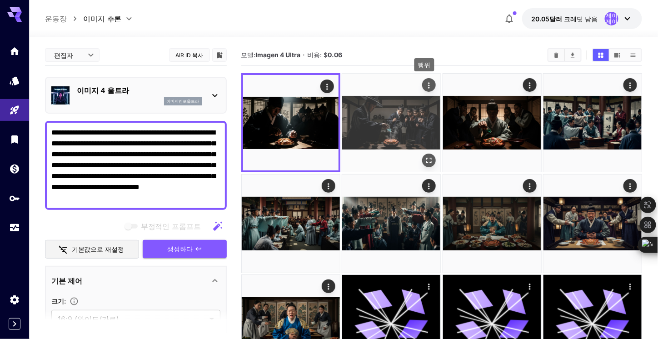
click at [428, 85] on icon "행위" at bounding box center [429, 85] width 9 height 9
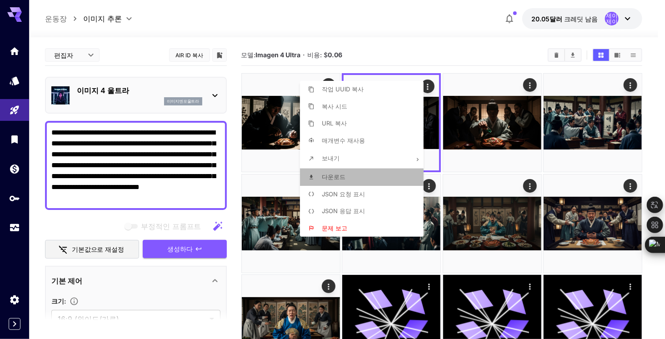
click at [337, 178] on font "다운로드" at bounding box center [334, 176] width 24 height 7
click at [172, 201] on div at bounding box center [332, 169] width 665 height 339
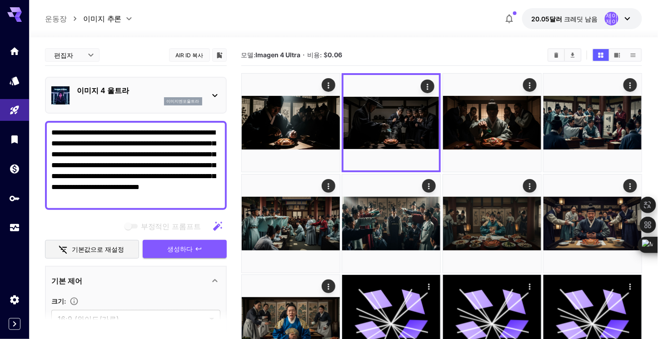
drag, startPoint x: 172, startPoint y: 201, endPoint x: 39, endPoint y: 123, distance: 154.5
paste textarea "**********"
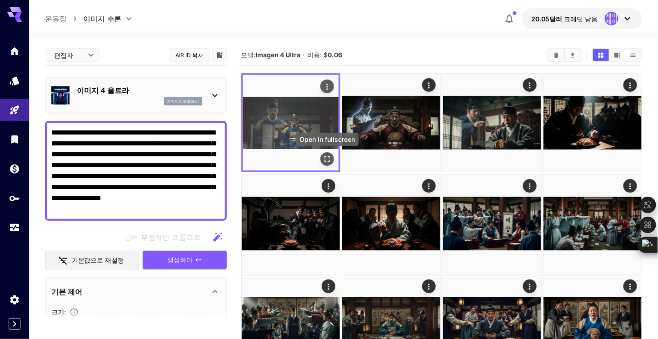
click at [328, 162] on icon "전체 화면으로 열기" at bounding box center [327, 159] width 9 height 9
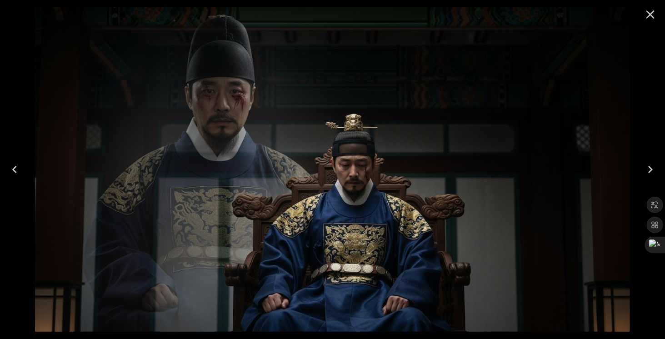
click at [649, 171] on icon "Next" at bounding box center [650, 169] width 15 height 15
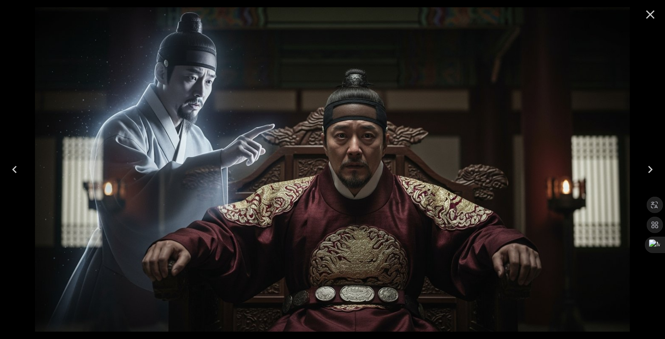
click at [649, 171] on icon "Next" at bounding box center [650, 169] width 15 height 15
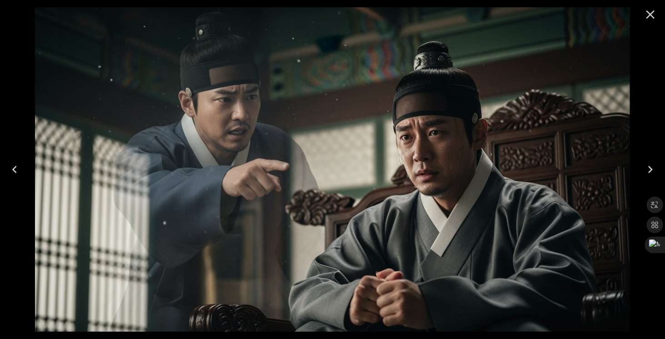
click at [21, 171] on icon "Previous" at bounding box center [14, 169] width 15 height 15
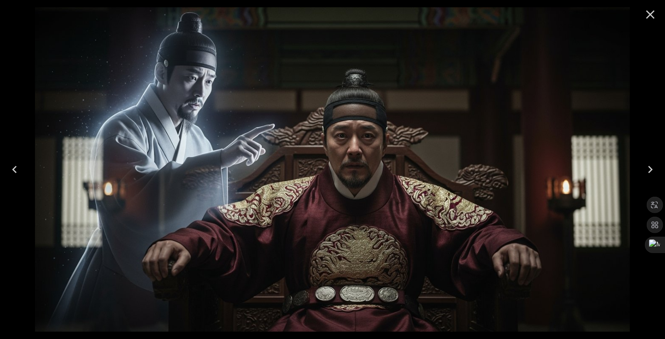
click at [20, 171] on icon "Previous" at bounding box center [14, 169] width 15 height 15
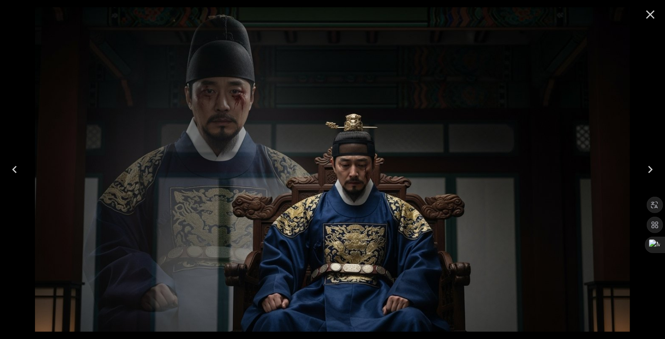
click at [655, 169] on icon "Next" at bounding box center [650, 169] width 15 height 15
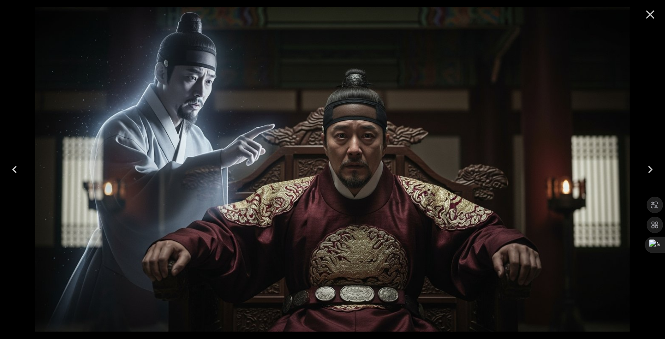
click at [657, 16] on icon "Close" at bounding box center [650, 14] width 15 height 15
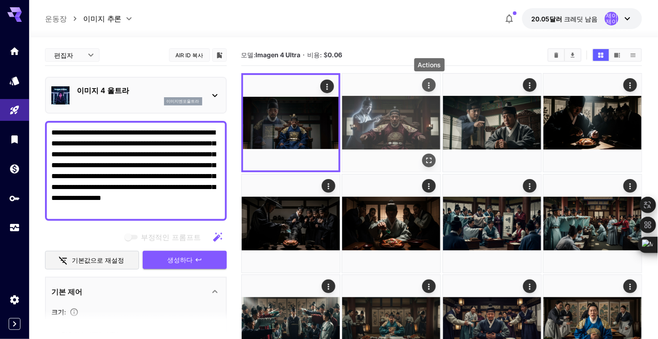
click at [430, 84] on icon "행위" at bounding box center [429, 85] width 9 height 9
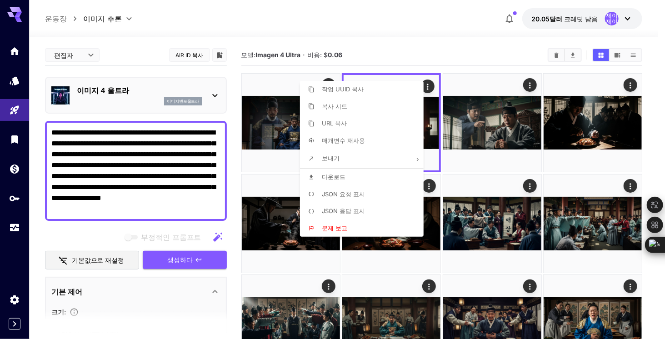
click at [290, 112] on div at bounding box center [332, 169] width 665 height 339
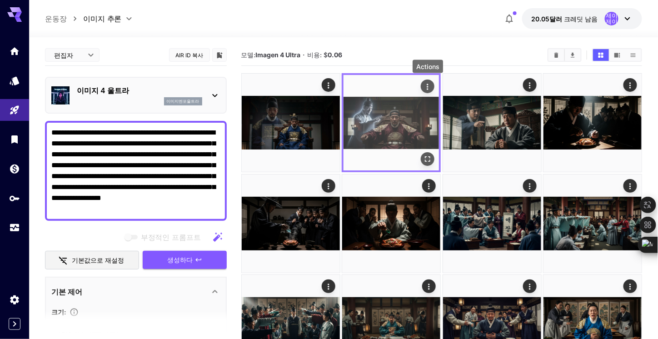
click at [429, 88] on icon "행위" at bounding box center [427, 86] width 9 height 9
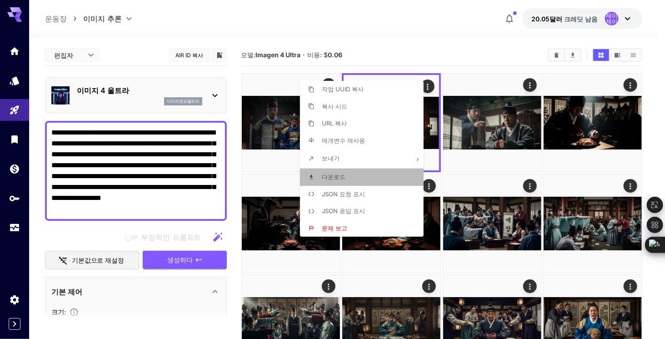
click at [337, 175] on font "다운로드" at bounding box center [334, 176] width 24 height 7
click at [395, 26] on div at bounding box center [332, 169] width 665 height 339
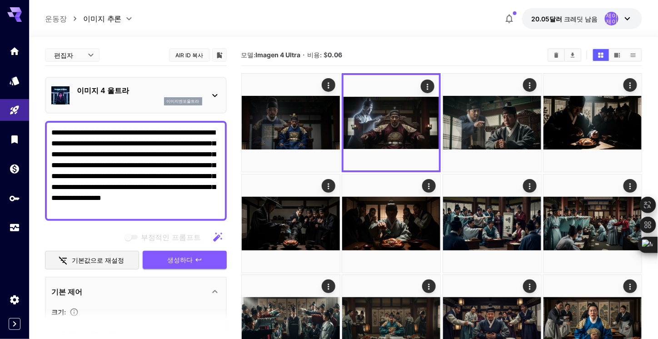
drag, startPoint x: 52, startPoint y: 132, endPoint x: 220, endPoint y: 233, distance: 195.6
click at [220, 233] on div "**********" at bounding box center [136, 271] width 182 height 452
paste textarea
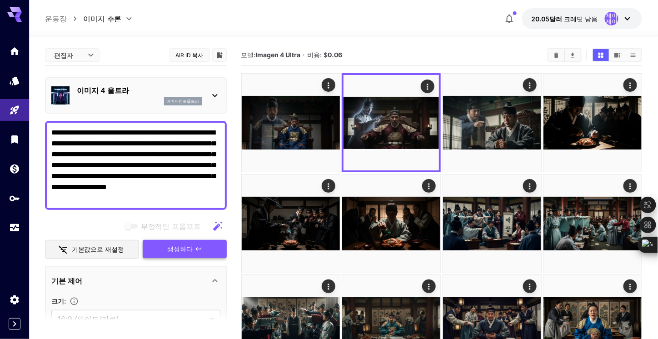
type textarea "**********"
click at [181, 247] on font "생성하다" at bounding box center [180, 249] width 25 height 8
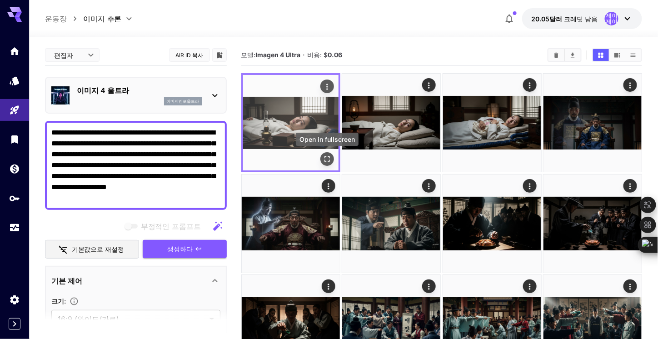
click at [330, 158] on icon "전체 화면으로 열기" at bounding box center [327, 159] width 9 height 9
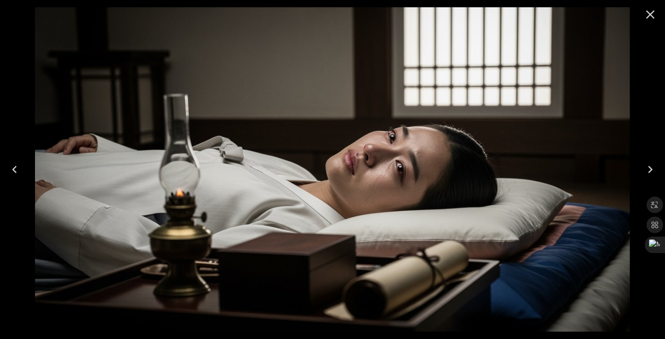
click at [655, 170] on icon "Next" at bounding box center [650, 169] width 15 height 15
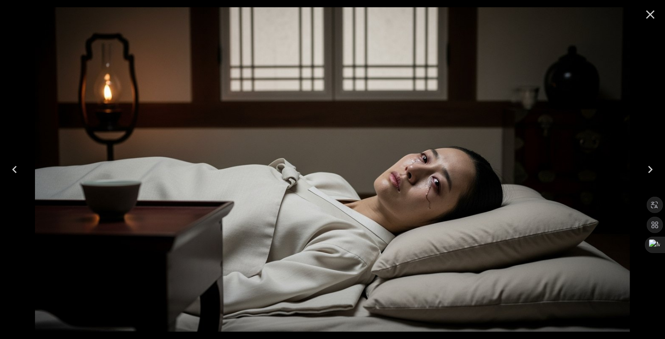
click at [655, 170] on icon "Next" at bounding box center [650, 169] width 15 height 15
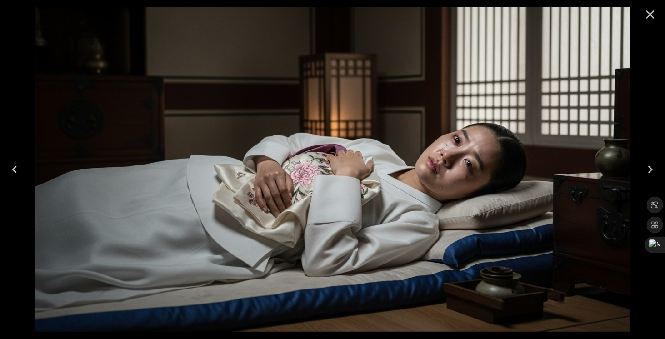
click at [15, 168] on icon "Previous" at bounding box center [14, 169] width 5 height 7
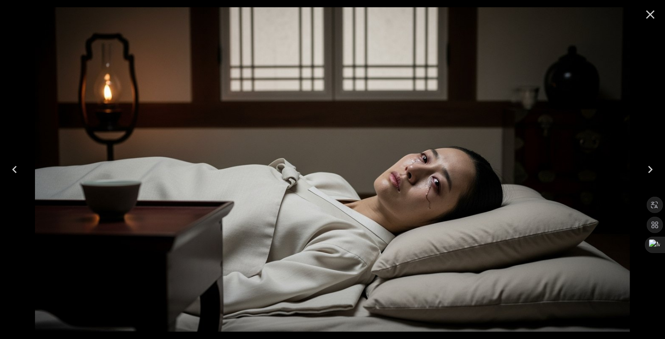
click at [15, 168] on icon "Previous" at bounding box center [14, 169] width 5 height 7
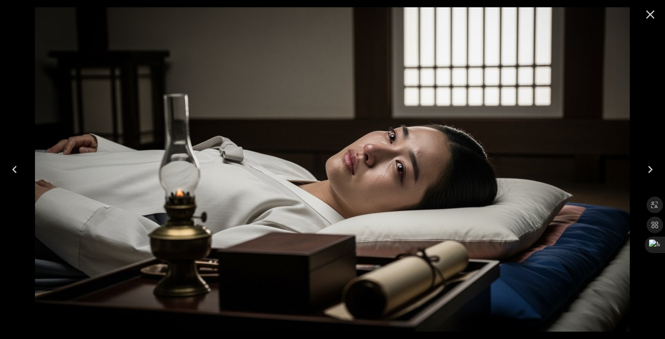
click at [654, 16] on icon "Close" at bounding box center [650, 14] width 15 height 15
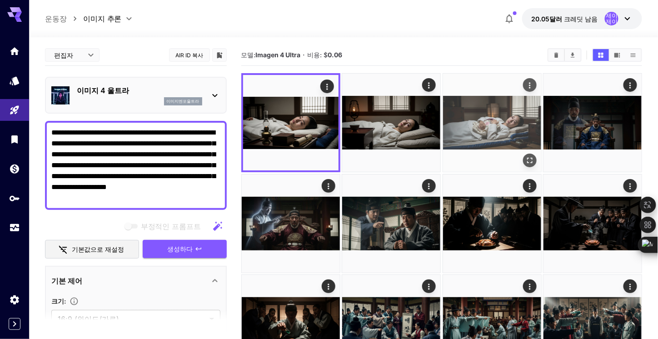
click at [516, 113] on img at bounding box center [492, 123] width 98 height 98
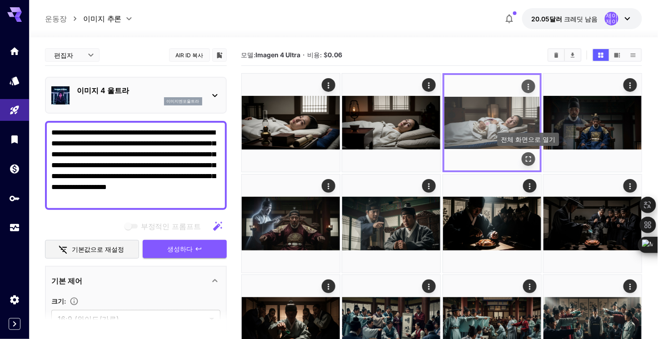
click at [529, 158] on icon "전체 화면으로 열기" at bounding box center [528, 159] width 9 height 9
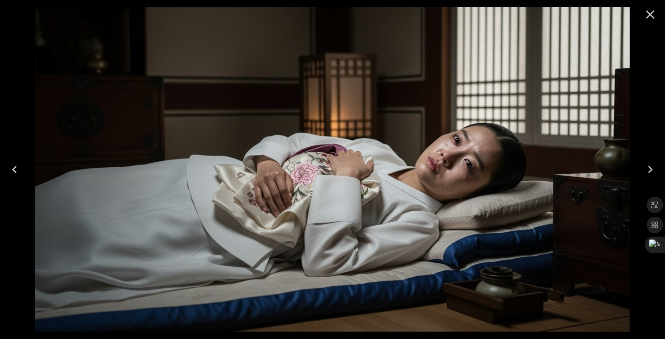
click at [649, 18] on icon "Close" at bounding box center [650, 14] width 15 height 15
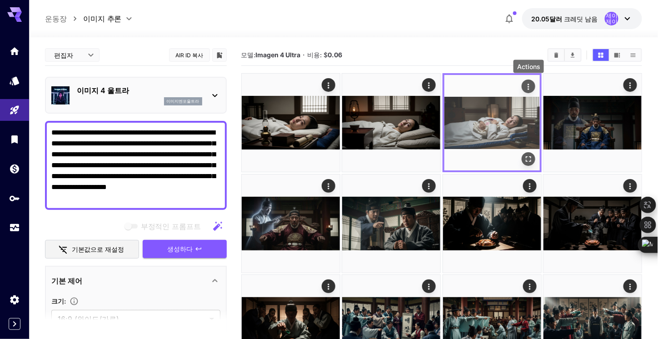
click at [531, 87] on icon "행위" at bounding box center [528, 86] width 9 height 9
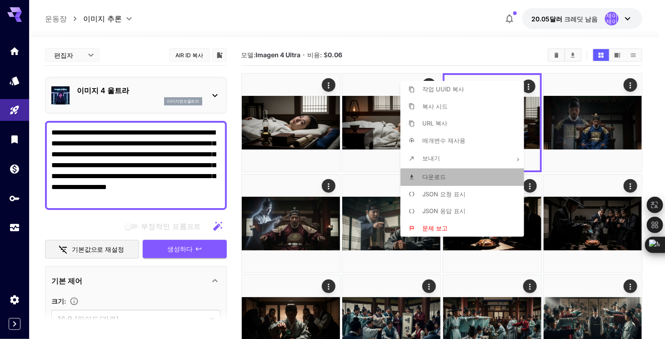
click at [434, 173] on p "다운로드" at bounding box center [434, 177] width 24 height 9
click at [166, 200] on div at bounding box center [332, 169] width 665 height 339
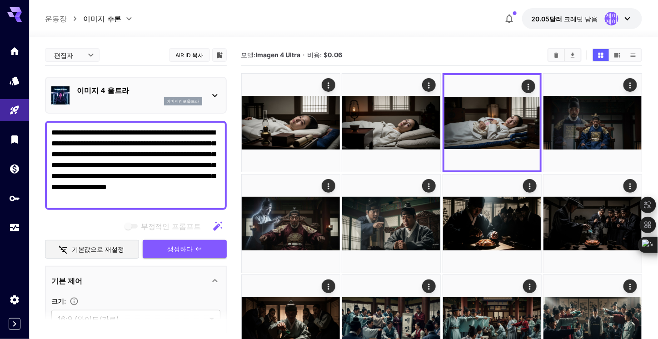
drag, startPoint x: 166, startPoint y: 200, endPoint x: 42, endPoint y: 111, distance: 152.6
paste textarea "**********"
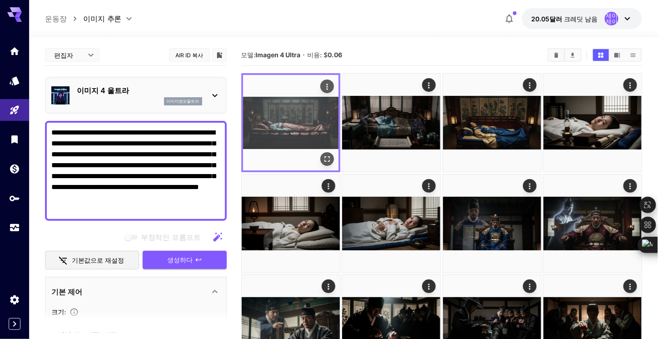
type textarea "**********"
click at [325, 85] on icon "행위" at bounding box center [327, 86] width 9 height 9
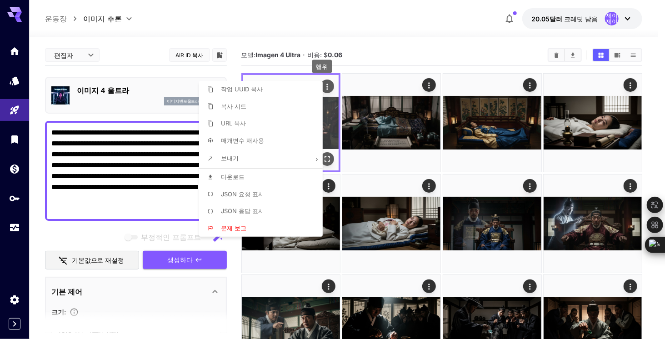
click at [325, 85] on div at bounding box center [332, 169] width 665 height 339
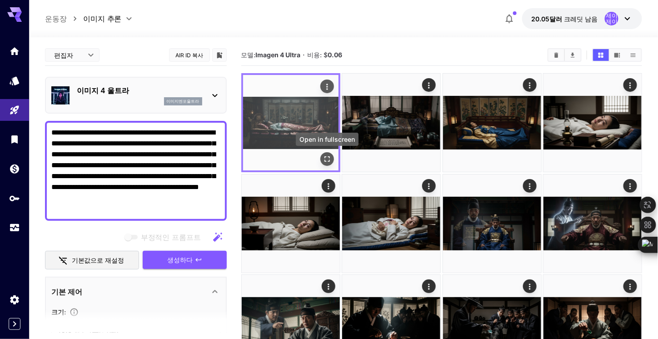
click at [327, 156] on icon "전체 화면으로 열기" at bounding box center [327, 159] width 9 height 9
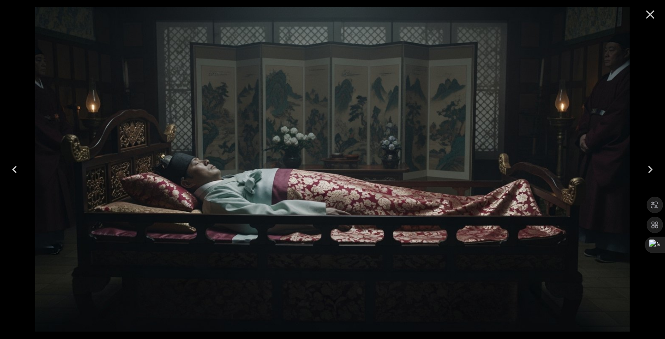
click at [654, 172] on icon "Next" at bounding box center [650, 169] width 15 height 15
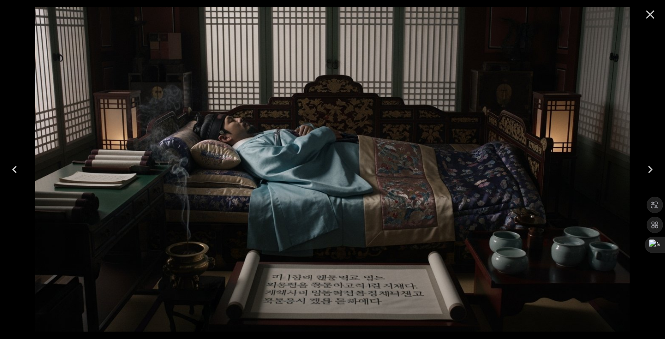
click at [654, 172] on icon "Next" at bounding box center [650, 169] width 15 height 15
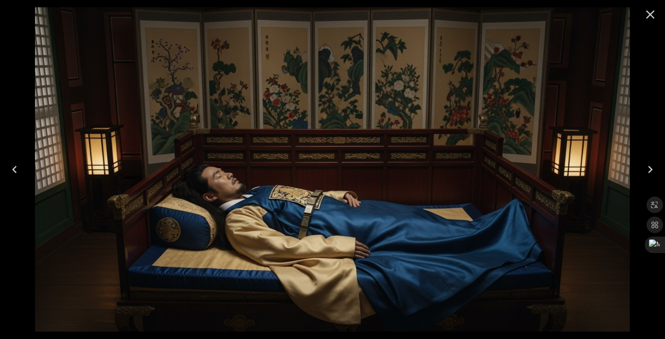
click at [16, 167] on icon "Previous" at bounding box center [14, 169] width 15 height 15
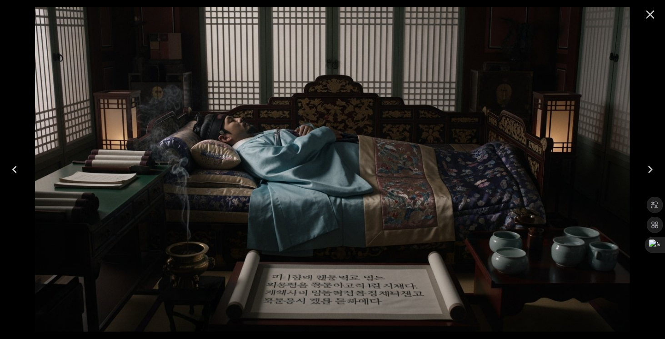
click at [16, 167] on icon "Previous" at bounding box center [14, 169] width 15 height 15
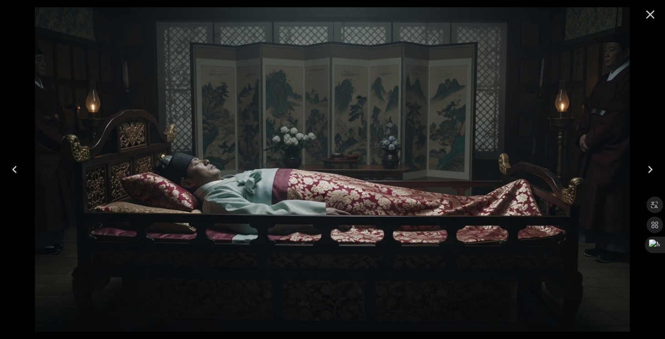
click at [653, 16] on icon "Close" at bounding box center [650, 14] width 15 height 15
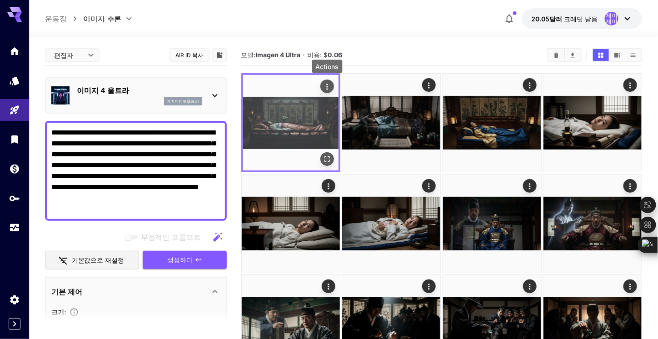
click at [331, 85] on icon "행위" at bounding box center [327, 86] width 9 height 9
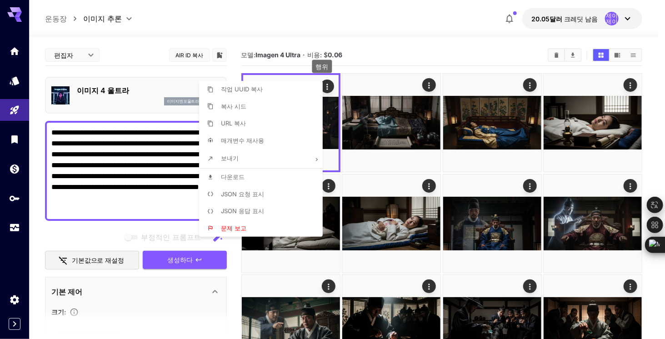
click at [235, 178] on font "다운로드" at bounding box center [233, 176] width 24 height 7
click at [330, 16] on div at bounding box center [332, 169] width 665 height 339
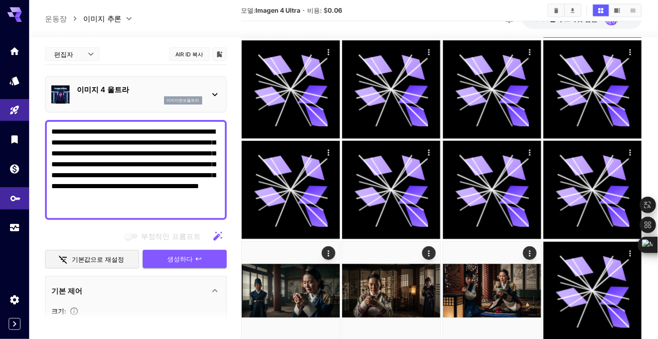
scroll to position [1410, 0]
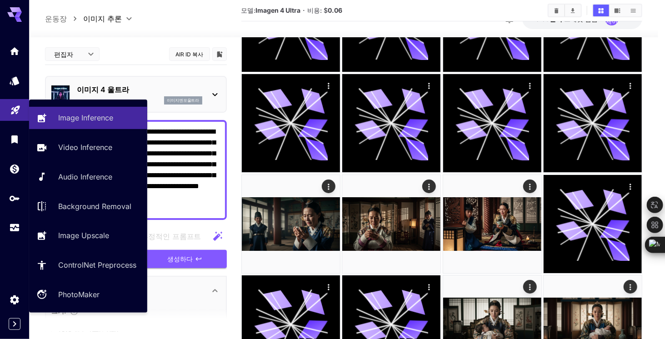
drag, startPoint x: 122, startPoint y: 208, endPoint x: 2, endPoint y: 111, distance: 154.3
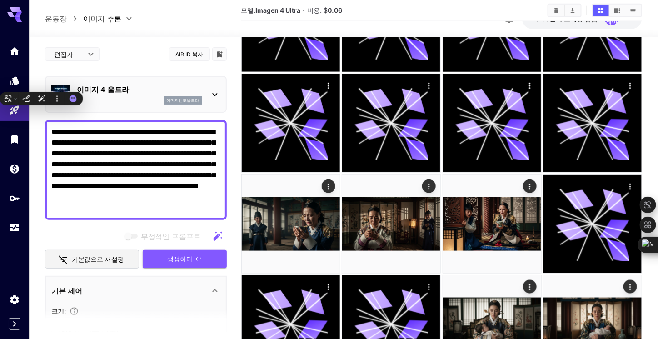
paste textarea "**********"
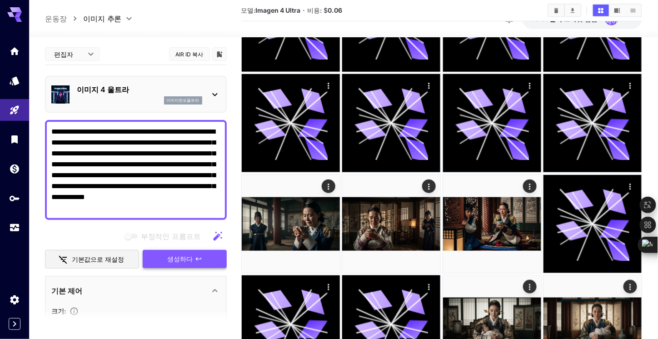
type textarea "**********"
click at [172, 258] on font "생성하다" at bounding box center [180, 259] width 25 height 8
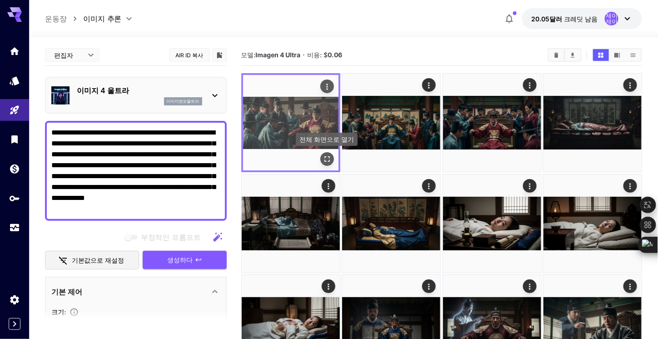
click at [328, 160] on icon "전체 화면으로 열기" at bounding box center [327, 159] width 9 height 9
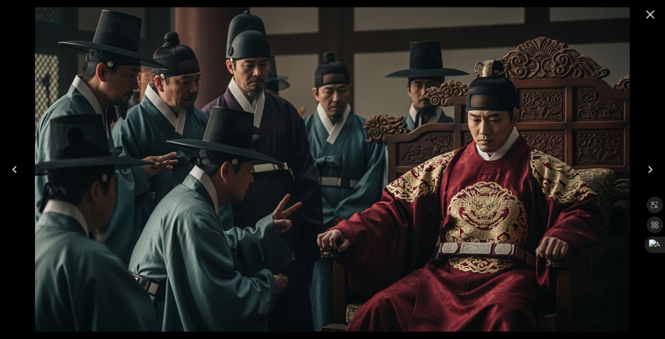
click at [652, 171] on icon "Next" at bounding box center [650, 169] width 5 height 7
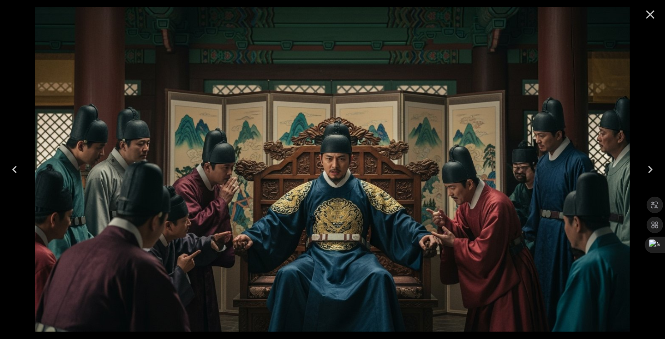
click at [652, 171] on icon "Next" at bounding box center [650, 169] width 5 height 7
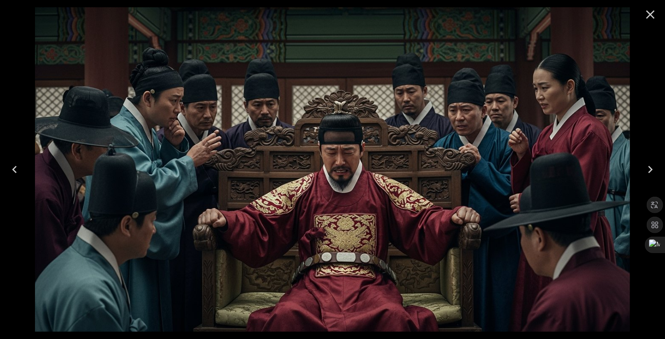
click at [648, 11] on icon "Close" at bounding box center [650, 14] width 15 height 15
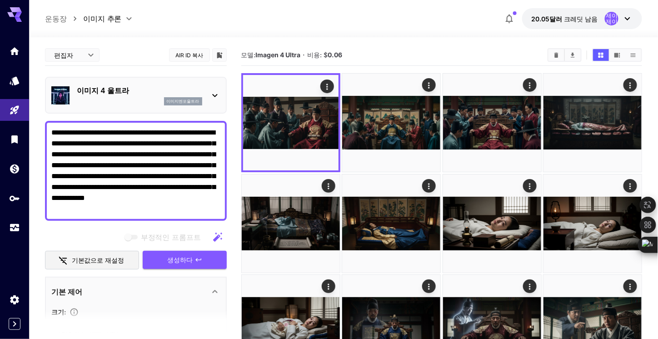
click at [38, 30] on div at bounding box center [343, 31] width 629 height 11
drag, startPoint x: 193, startPoint y: 213, endPoint x: 50, endPoint y: 124, distance: 168.1
click at [50, 124] on div "**********" at bounding box center [136, 171] width 182 height 100
paste textarea
type textarea "**********"
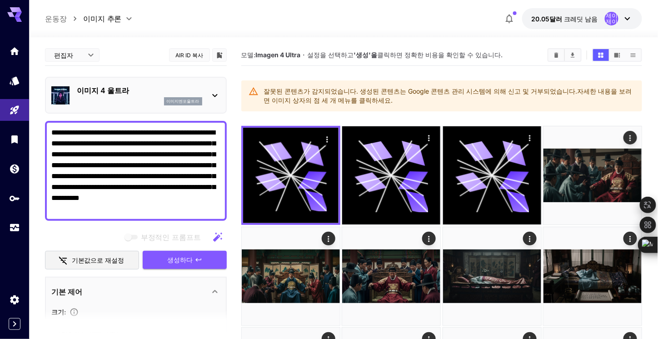
type textarea "**********"
click at [215, 238] on icon "button" at bounding box center [217, 237] width 9 height 9
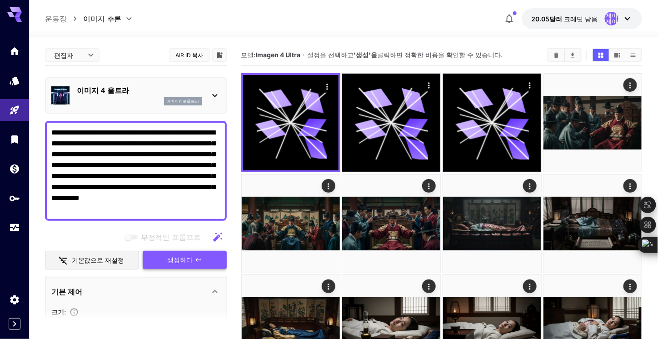
click at [179, 262] on font "생성하다" at bounding box center [180, 260] width 25 height 8
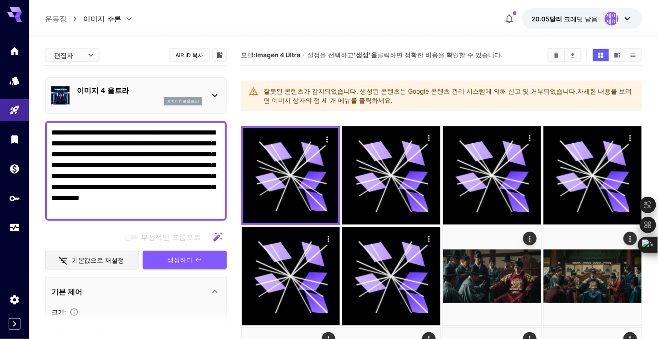
click at [506, 99] on div "잘못된 콘텐츠가 감지되었습니다. 생성된 콘텐츠는 Google 콘텐츠 관리 시스템에 의해 신고 및 거부되었습니다. 자세한 내용을 보려면 이미지 …" at bounding box center [450, 95] width 372 height 25
click at [214, 241] on icon "button" at bounding box center [217, 237] width 11 height 11
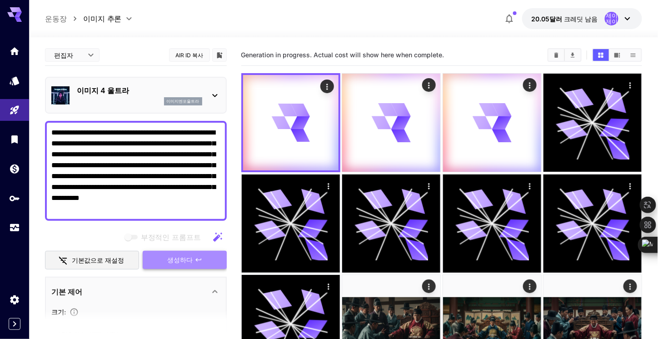
click at [197, 261] on icon "button" at bounding box center [198, 259] width 7 height 7
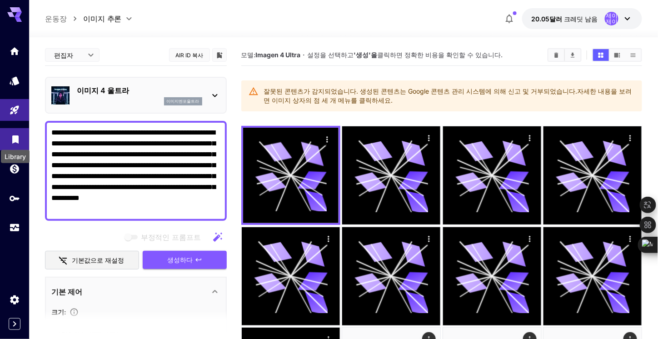
drag, startPoint x: 162, startPoint y: 207, endPoint x: 14, endPoint y: 134, distance: 165.3
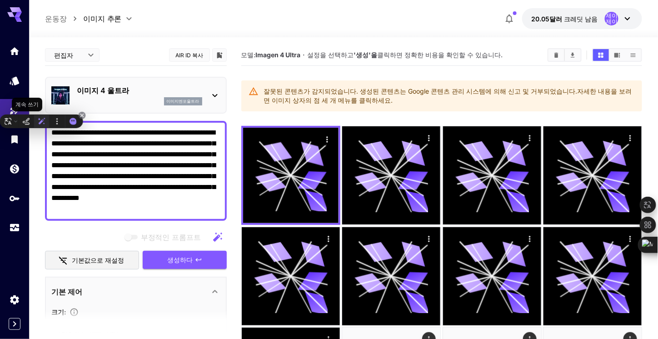
paste textarea
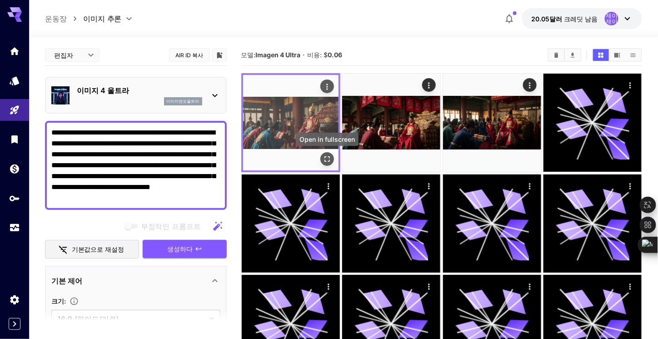
type textarea "**********"
click at [326, 159] on icon "전체 화면으로 열기" at bounding box center [327, 159] width 9 height 9
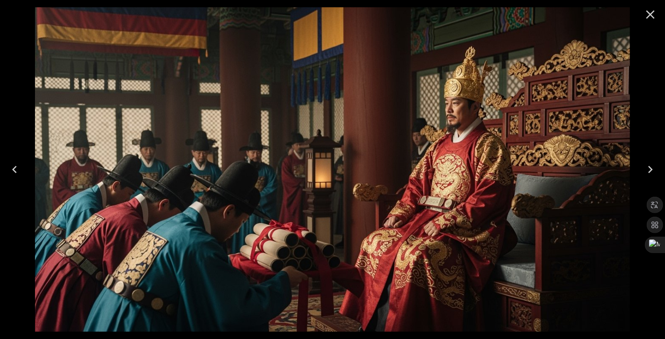
click at [652, 167] on icon "Next" at bounding box center [650, 169] width 15 height 15
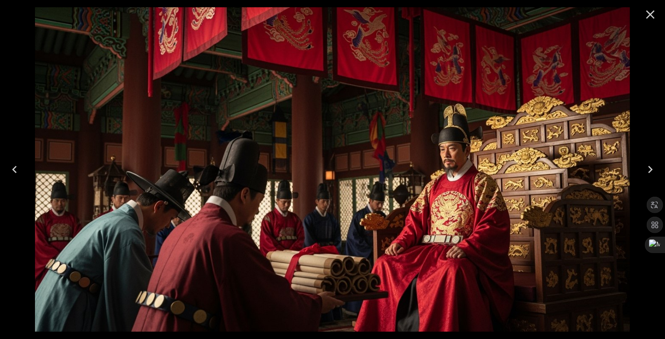
click at [652, 167] on icon "Next" at bounding box center [650, 169] width 15 height 15
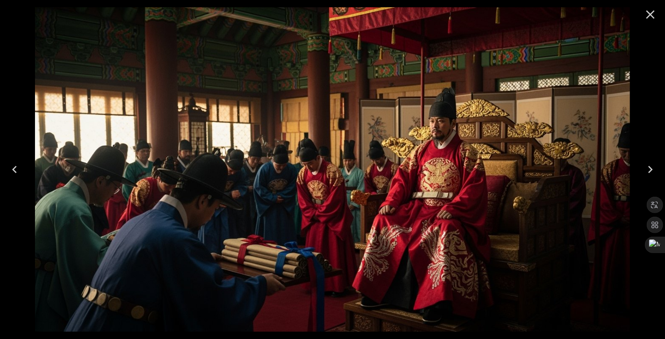
click at [649, 16] on icon "Close" at bounding box center [651, 14] width 9 height 9
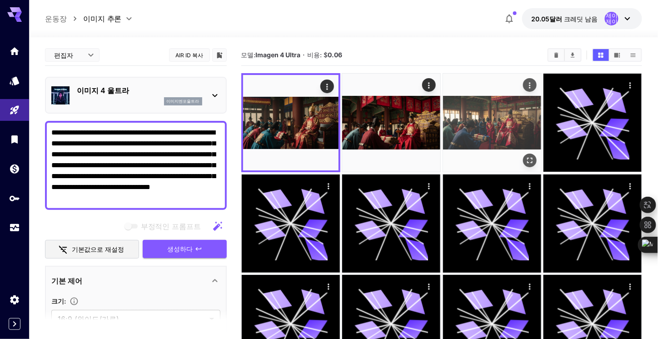
click at [530, 81] on icon "행위" at bounding box center [530, 85] width 9 height 9
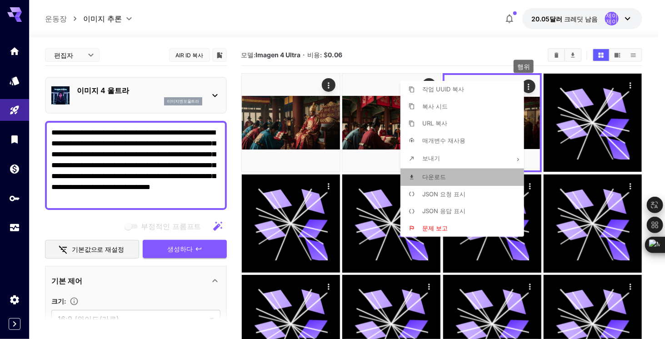
click at [441, 174] on font "다운로드" at bounding box center [434, 176] width 24 height 7
